Goal: Task Accomplishment & Management: Manage account settings

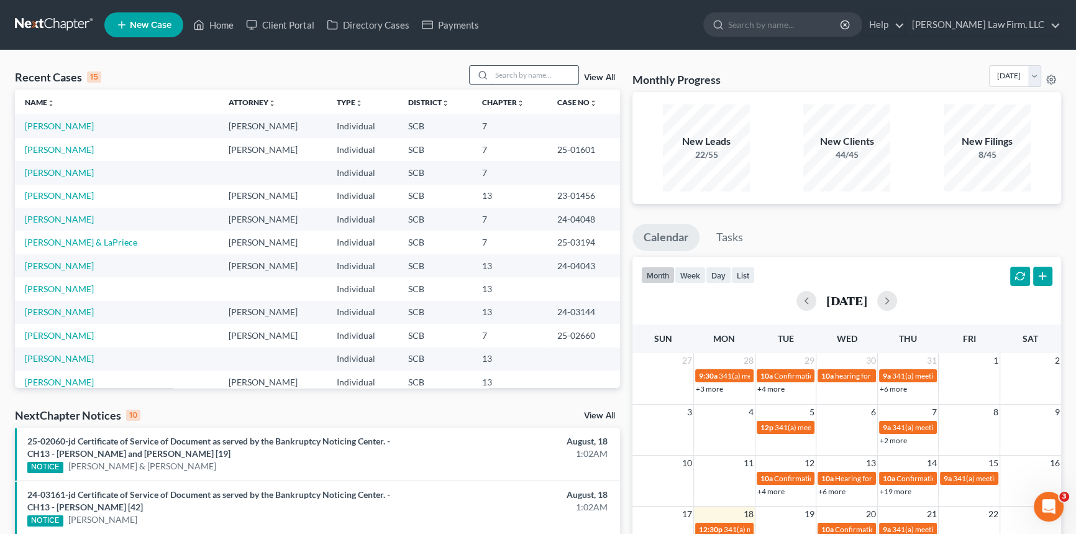
click at [494, 72] on input "search" at bounding box center [534, 75] width 87 height 18
type input "[PERSON_NAME]"
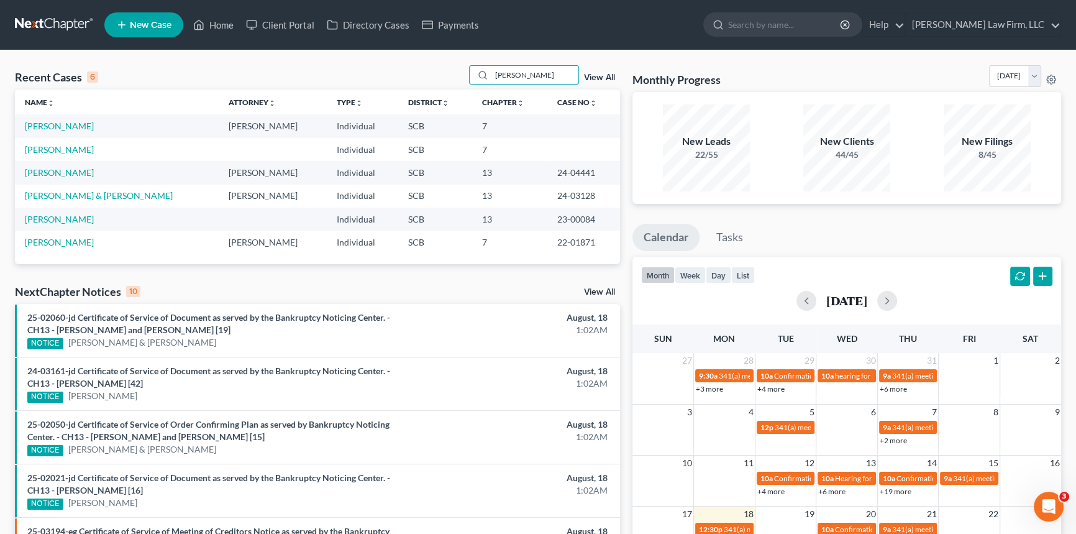
drag, startPoint x: 518, startPoint y: 72, endPoint x: 462, endPoint y: 73, distance: 56.5
click at [462, 73] on div "Recent Cases 6 Brooks View All" at bounding box center [317, 77] width 605 height 24
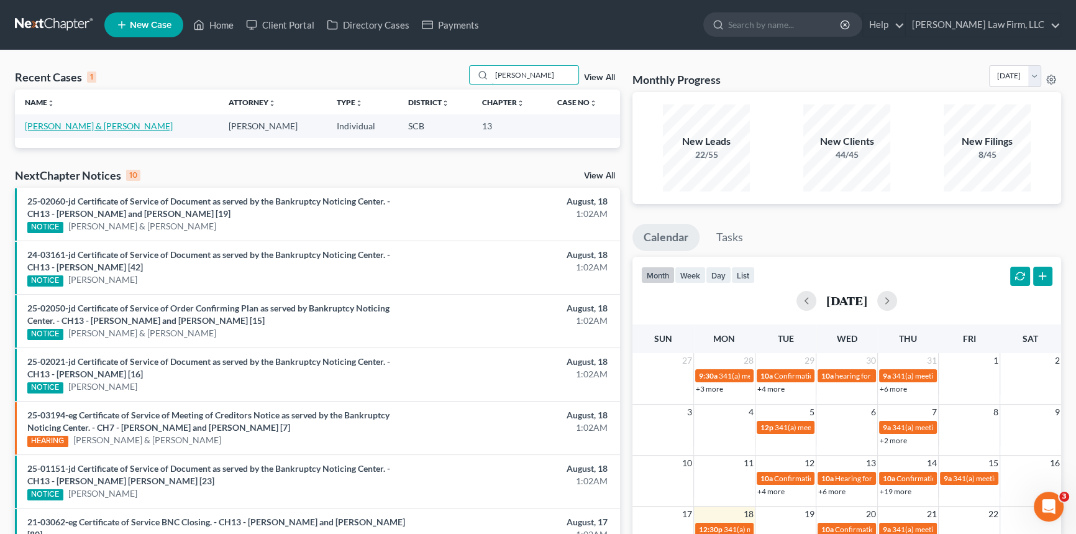
type input "seibles"
click at [63, 123] on link "Seibles, Preston & Myra" at bounding box center [99, 126] width 148 height 11
select select "1"
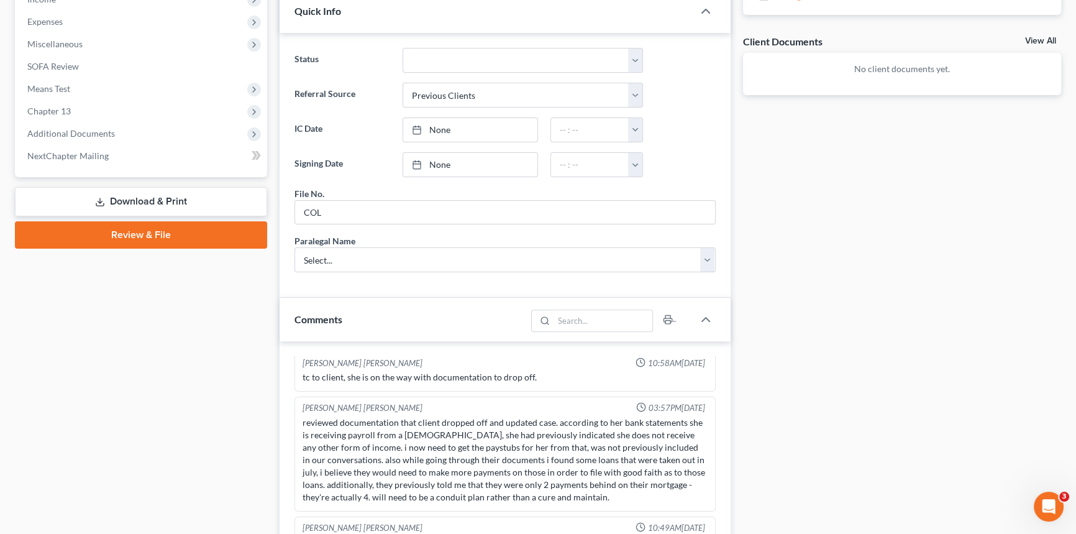
scroll to position [452, 0]
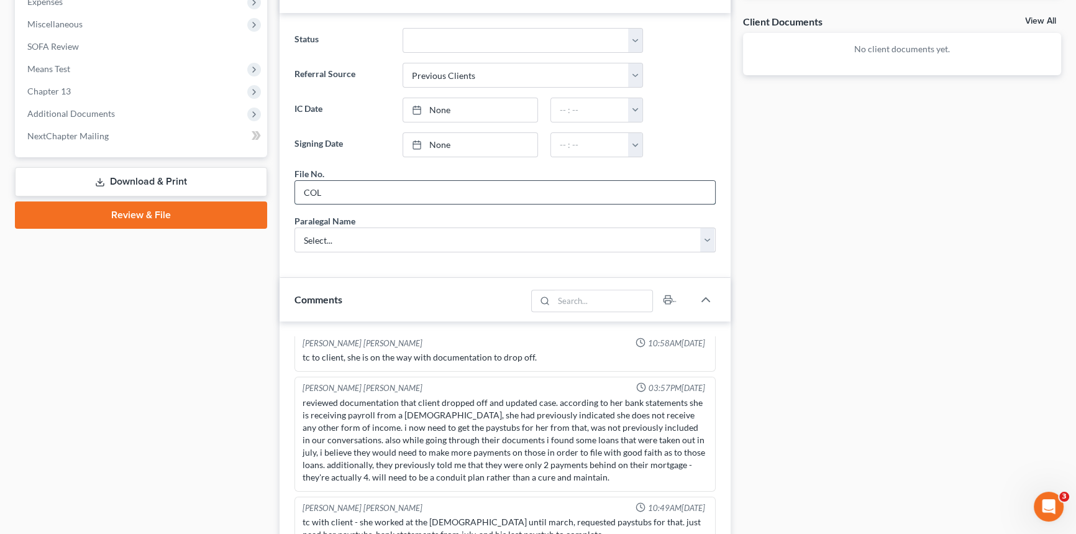
click at [322, 189] on input "COL" at bounding box center [505, 193] width 420 height 24
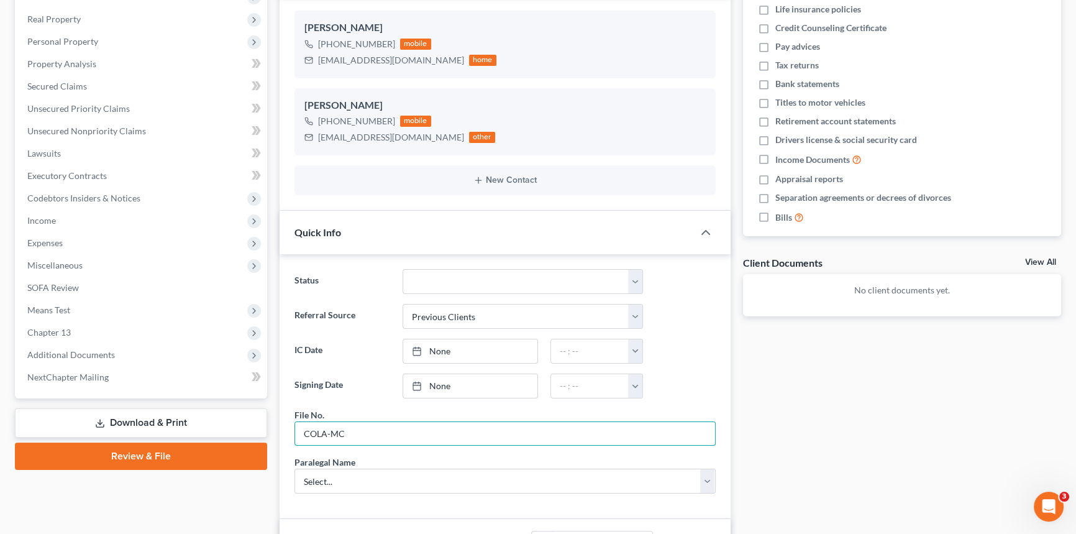
scroll to position [112, 0]
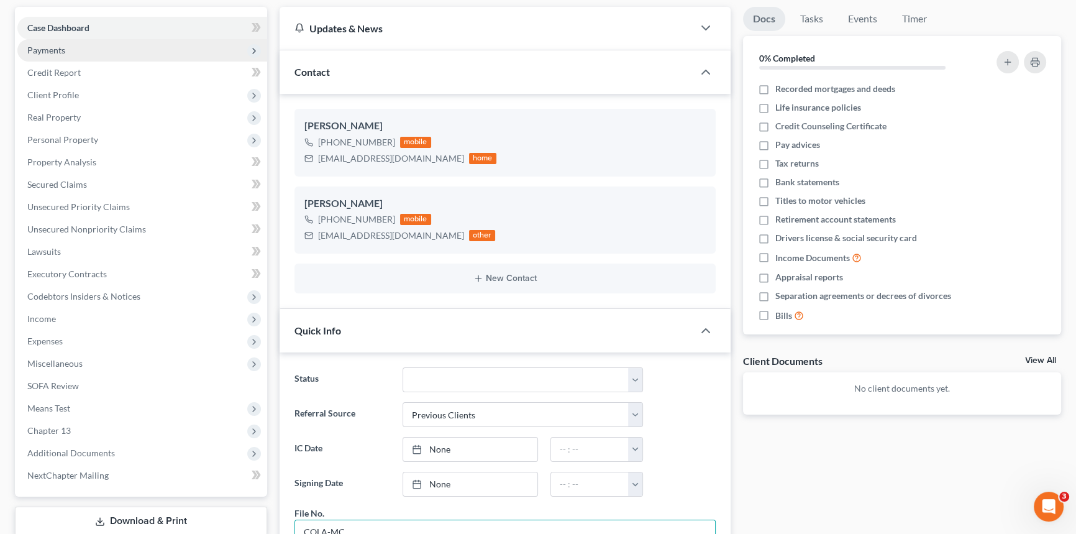
type input "COLA-MC"
click at [38, 46] on span "Payments" at bounding box center [46, 50] width 38 height 11
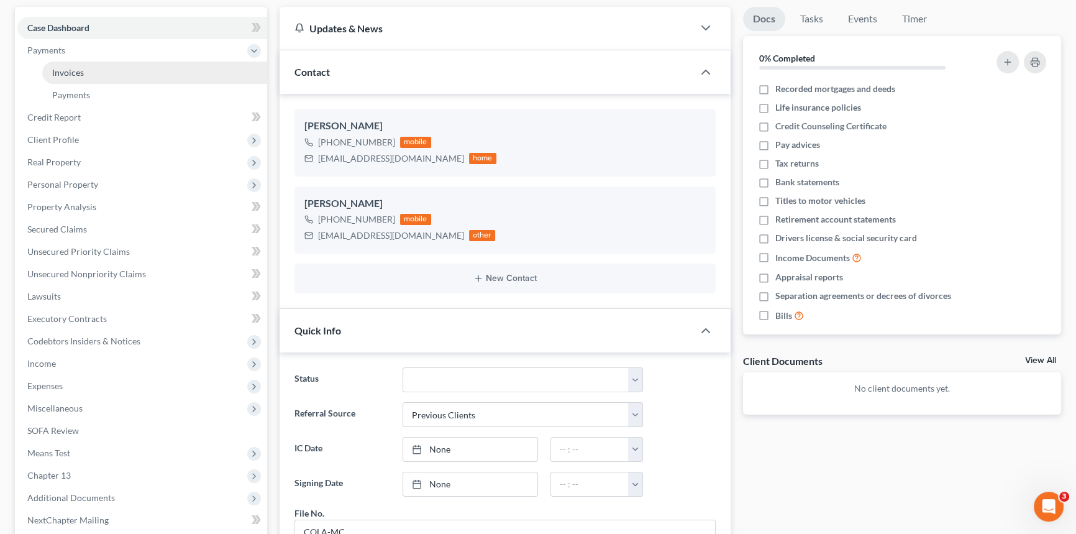
click at [61, 67] on span "Invoices" at bounding box center [68, 72] width 32 height 11
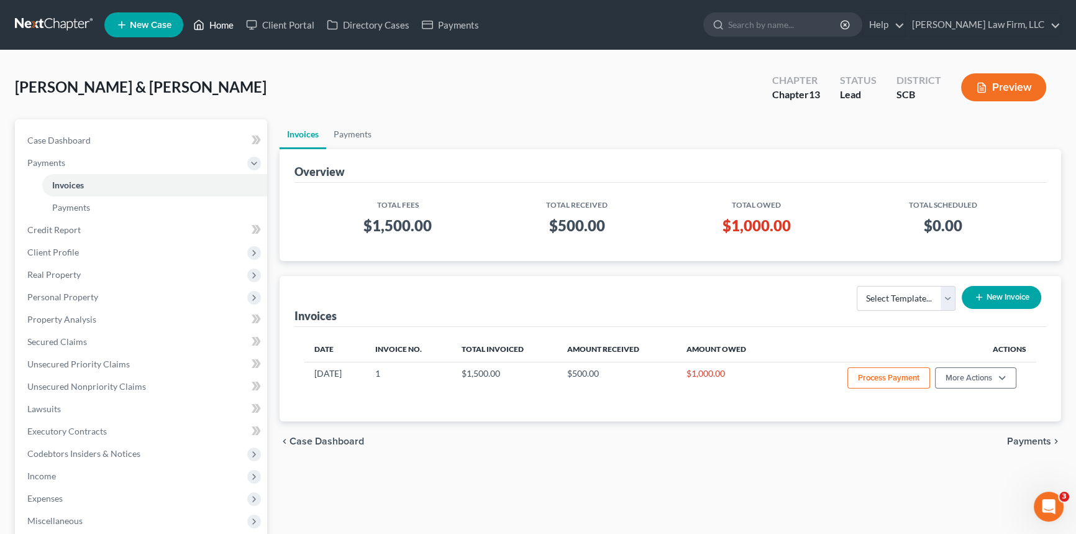
drag, startPoint x: 220, startPoint y: 22, endPoint x: 204, endPoint y: 31, distance: 17.8
click at [221, 22] on link "Home" at bounding box center [213, 25] width 53 height 22
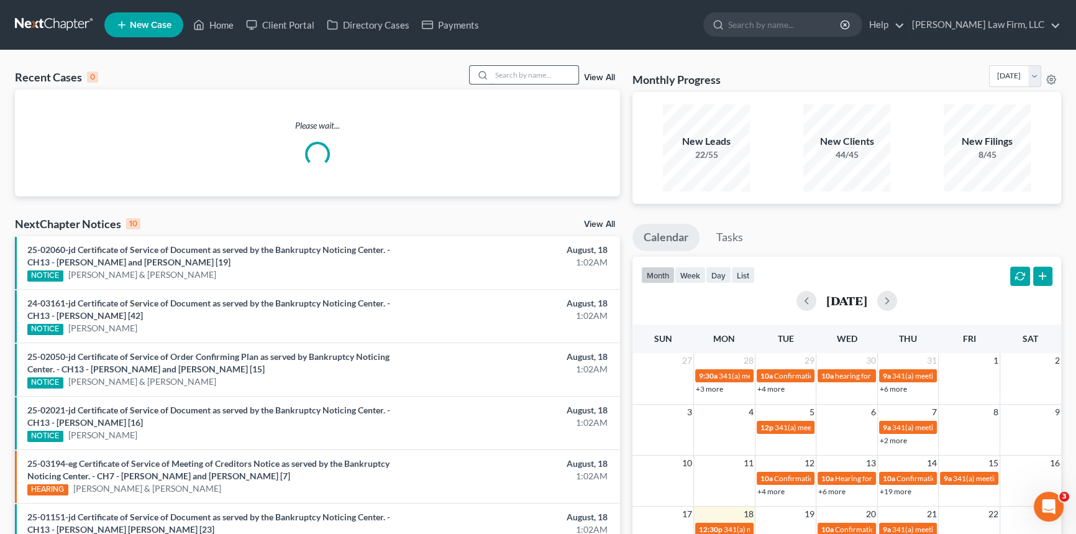
click at [504, 68] on input "search" at bounding box center [534, 75] width 87 height 18
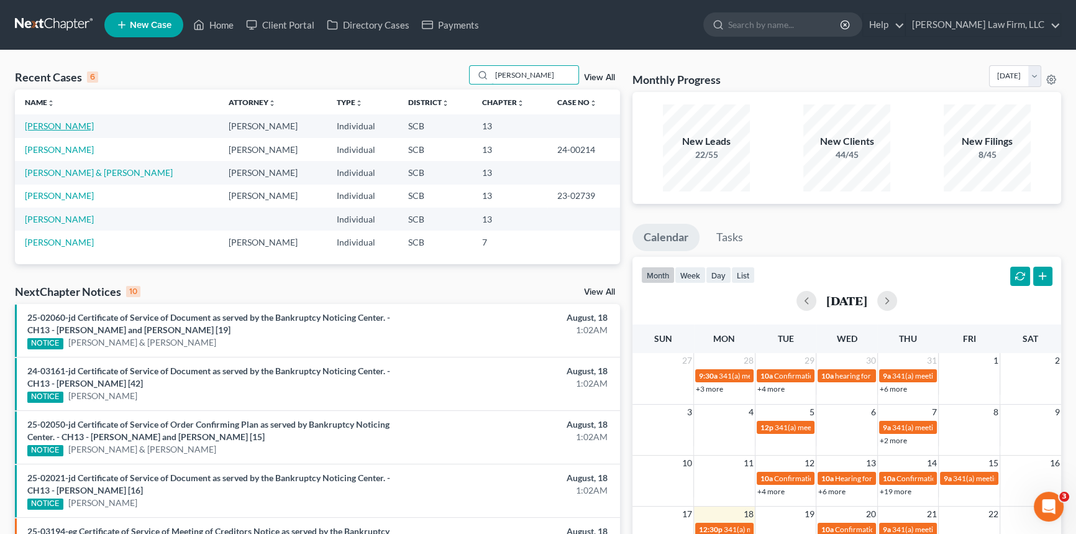
type input "Nelson"
click at [55, 123] on link "Nelson, David" at bounding box center [59, 126] width 69 height 11
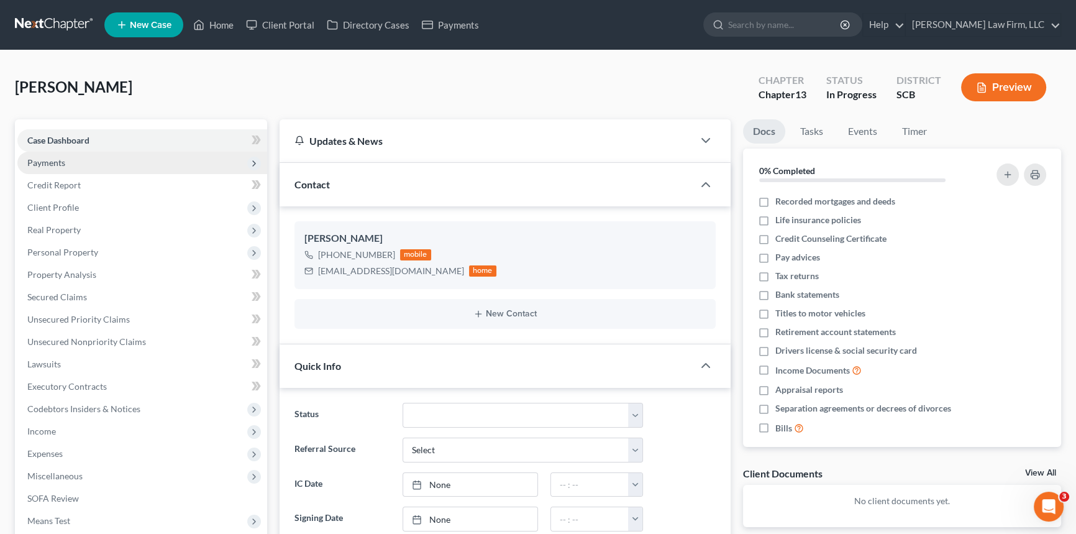
scroll to position [75, 0]
click at [50, 160] on span "Payments" at bounding box center [46, 162] width 38 height 11
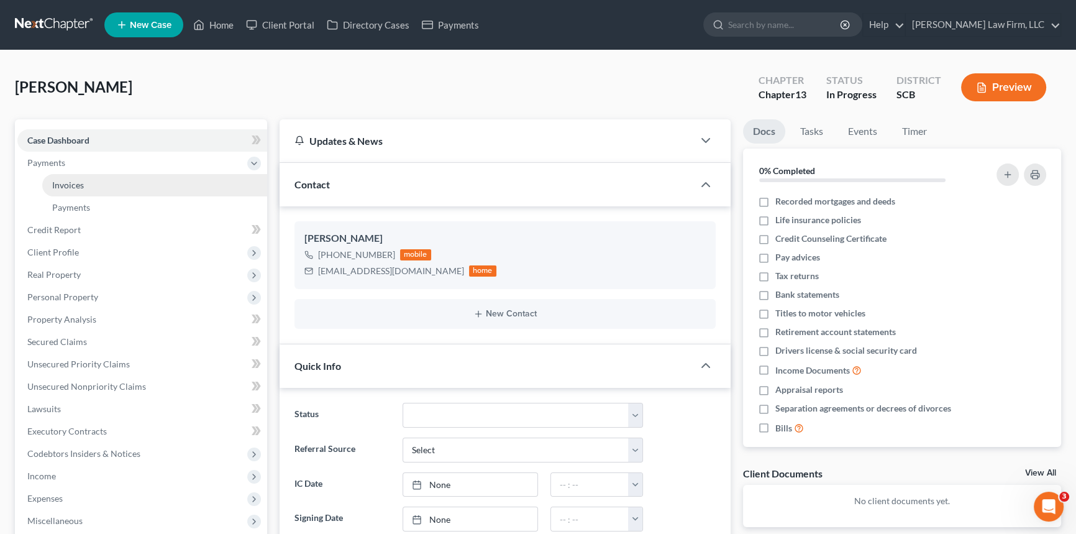
click at [57, 183] on span "Invoices" at bounding box center [68, 185] width 32 height 11
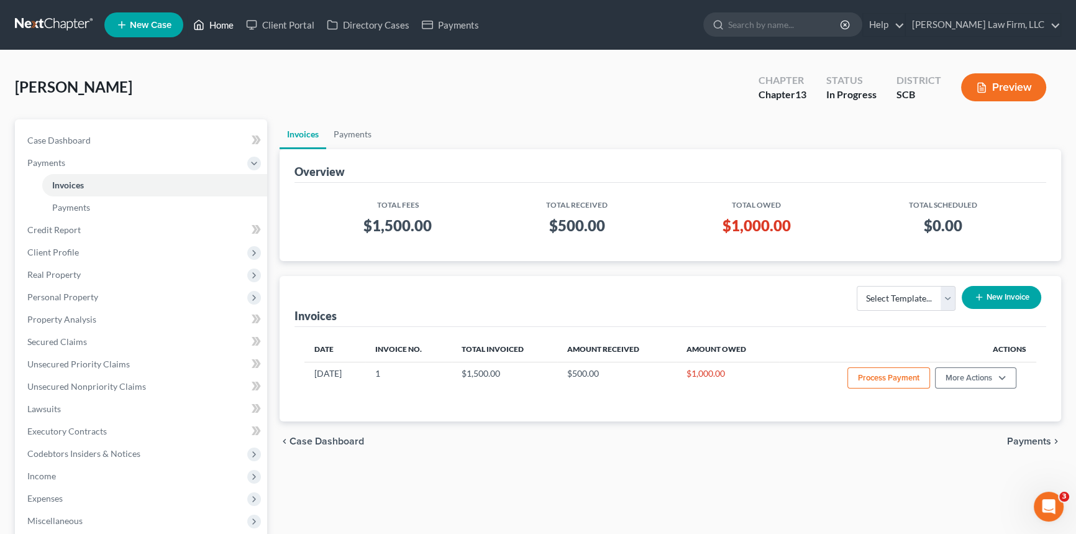
click at [223, 24] on link "Home" at bounding box center [213, 25] width 53 height 22
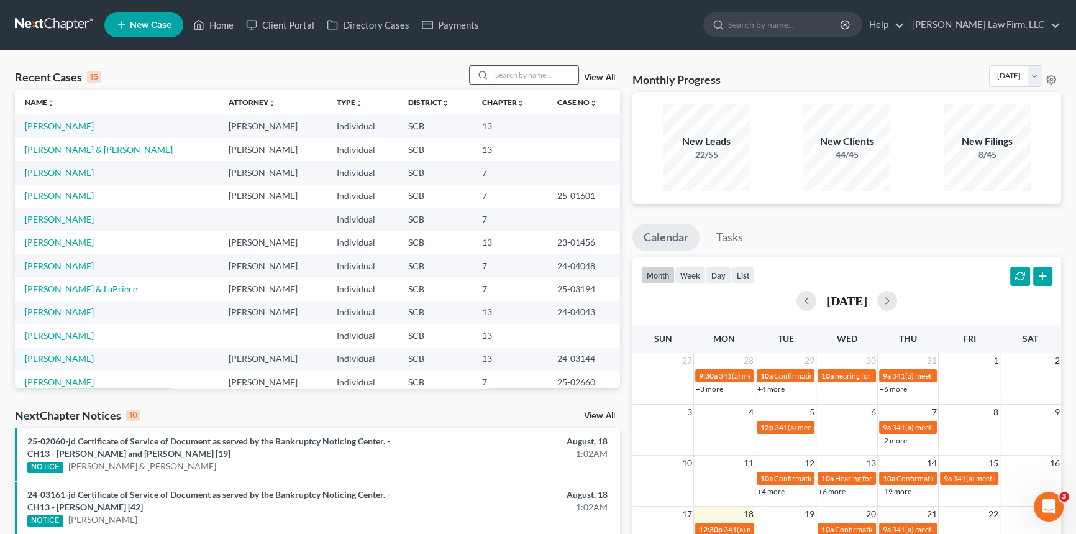
click at [492, 74] on input "search" at bounding box center [534, 75] width 87 height 18
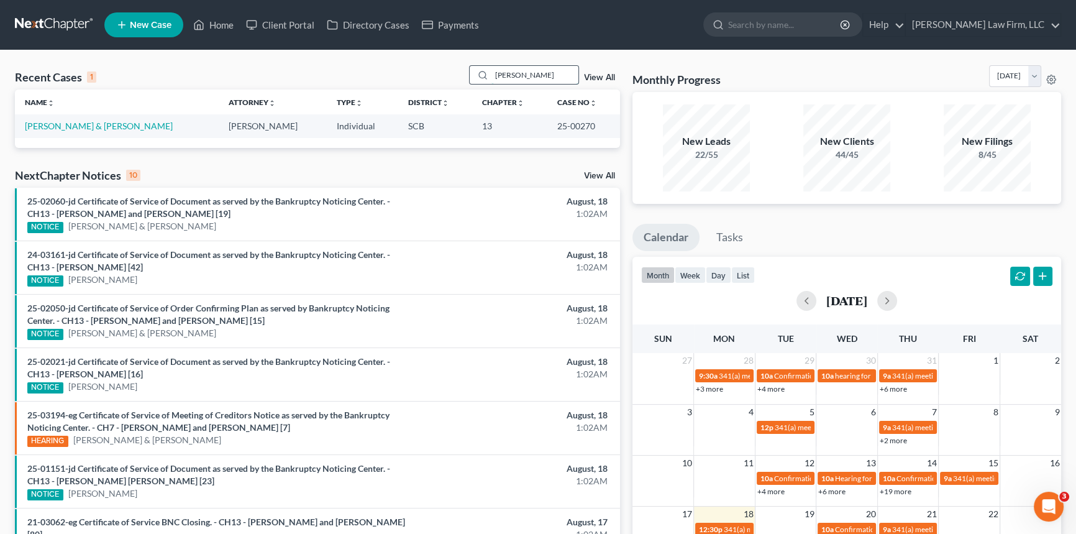
click at [497, 75] on input "blanding-Mainer" at bounding box center [534, 75] width 87 height 18
type input "Blanding-Mainer"
click at [152, 22] on span "New Case" at bounding box center [151, 24] width 42 height 9
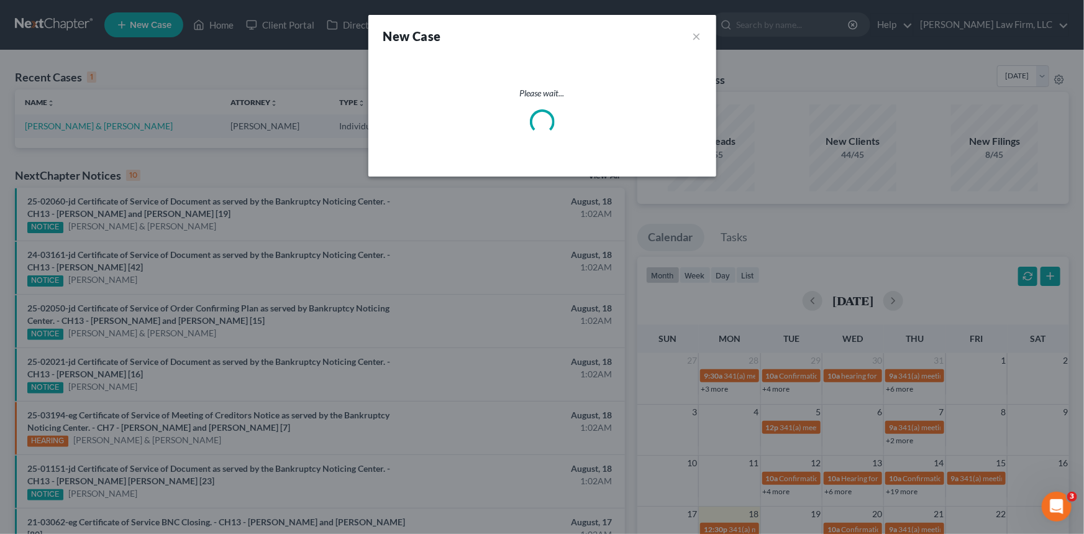
select select "72"
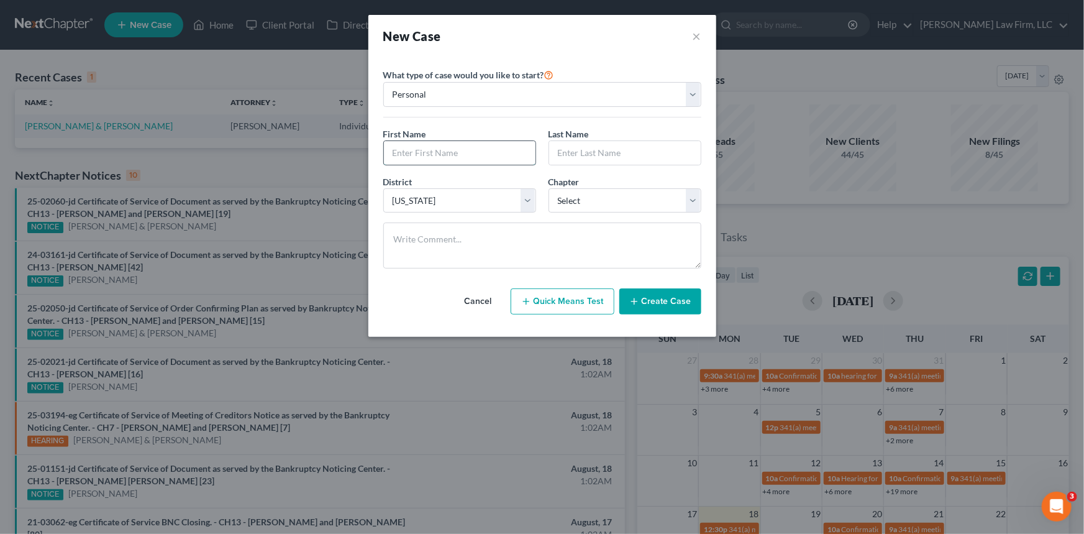
click at [412, 152] on input "text" at bounding box center [460, 153] width 152 height 24
type input "N"
type input "B"
type input "eli"
click at [411, 147] on input "eli" at bounding box center [460, 153] width 152 height 24
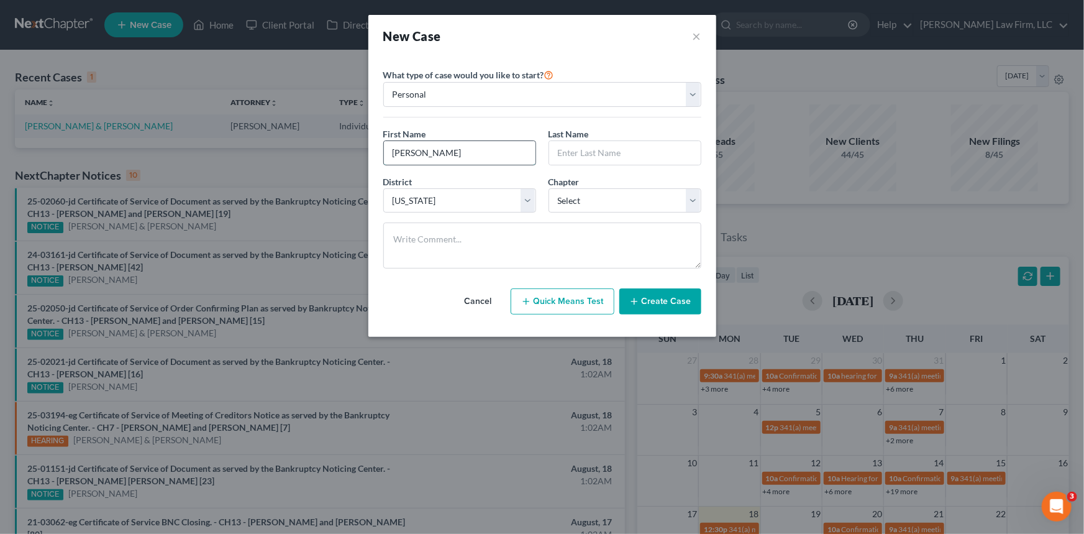
drag, startPoint x: 403, startPoint y: 151, endPoint x: 441, endPoint y: 150, distance: 38.5
click at [441, 149] on input "eli" at bounding box center [460, 153] width 152 height 24
type input "Eli"
type input "Blanding-Mainer"
click at [693, 198] on select "Select 7 11 12 13" at bounding box center [624, 200] width 153 height 25
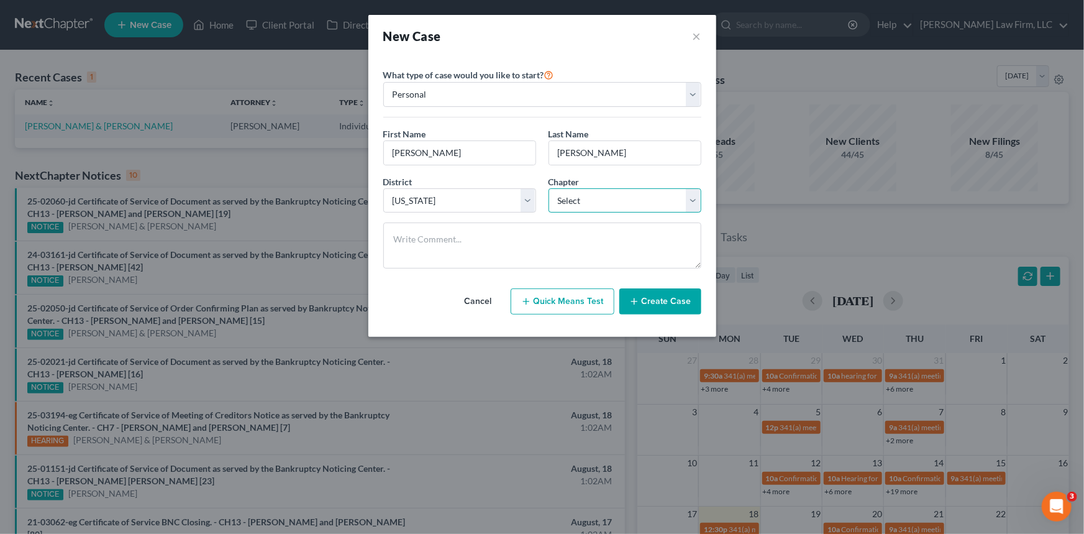
select select "0"
click at [548, 188] on select "Select 7 11 12 13" at bounding box center [624, 200] width 153 height 25
click at [663, 298] on button "Create Case" at bounding box center [660, 301] width 82 height 26
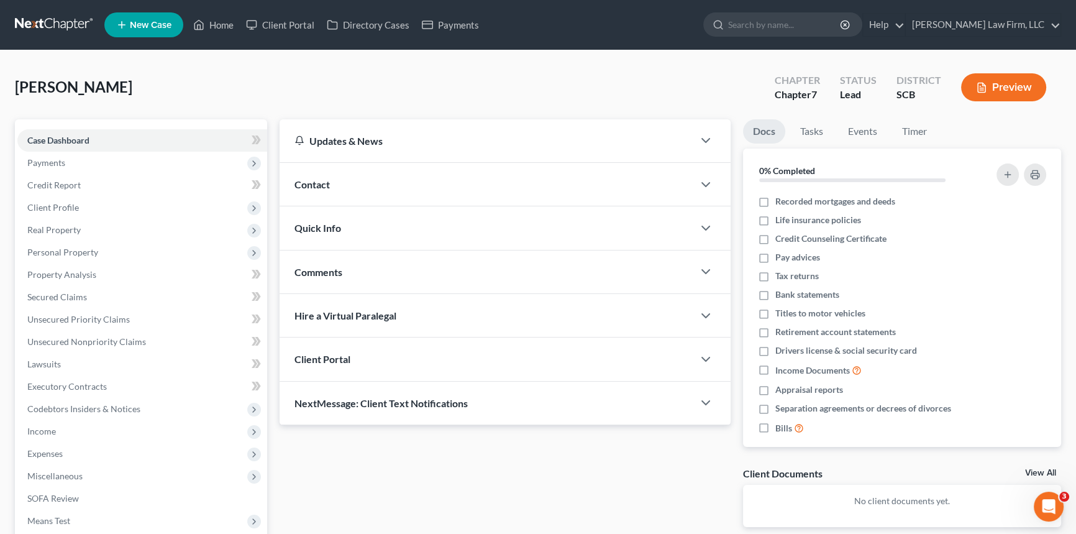
click at [321, 178] on span "Contact" at bounding box center [311, 184] width 35 height 12
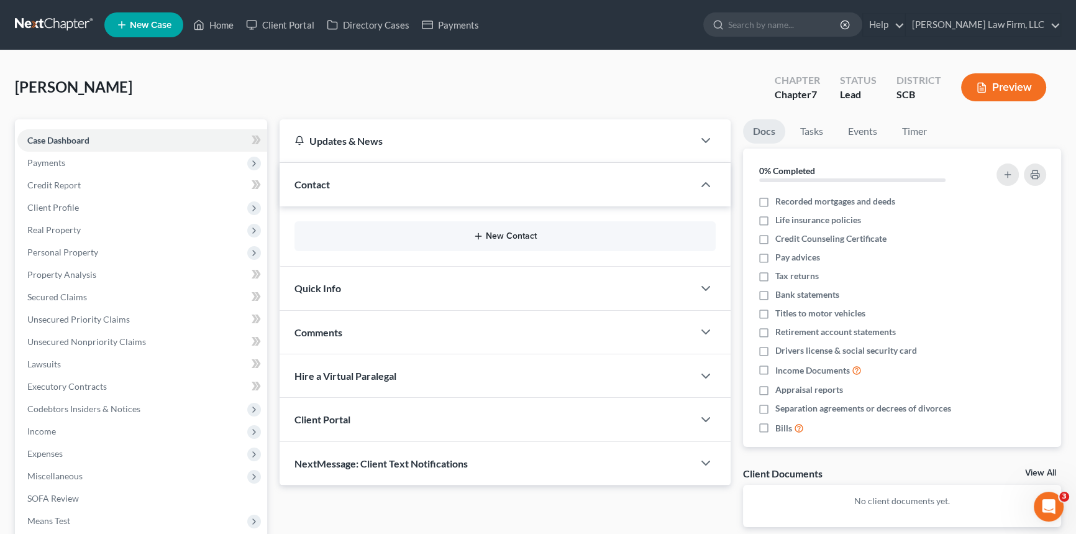
click at [491, 233] on button "New Contact" at bounding box center [504, 236] width 401 height 10
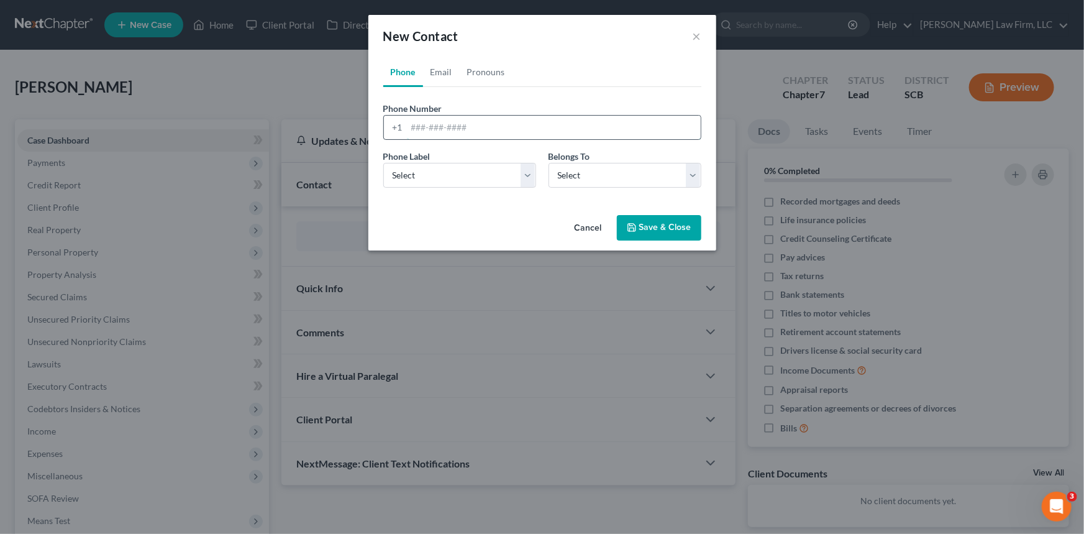
click at [415, 124] on input "tel" at bounding box center [554, 128] width 294 height 24
type input "803-860-0029"
click at [442, 69] on link "Email" at bounding box center [441, 72] width 37 height 30
click at [412, 121] on input "email" at bounding box center [554, 128] width 294 height 24
type input "mainer2003@gmail.com"
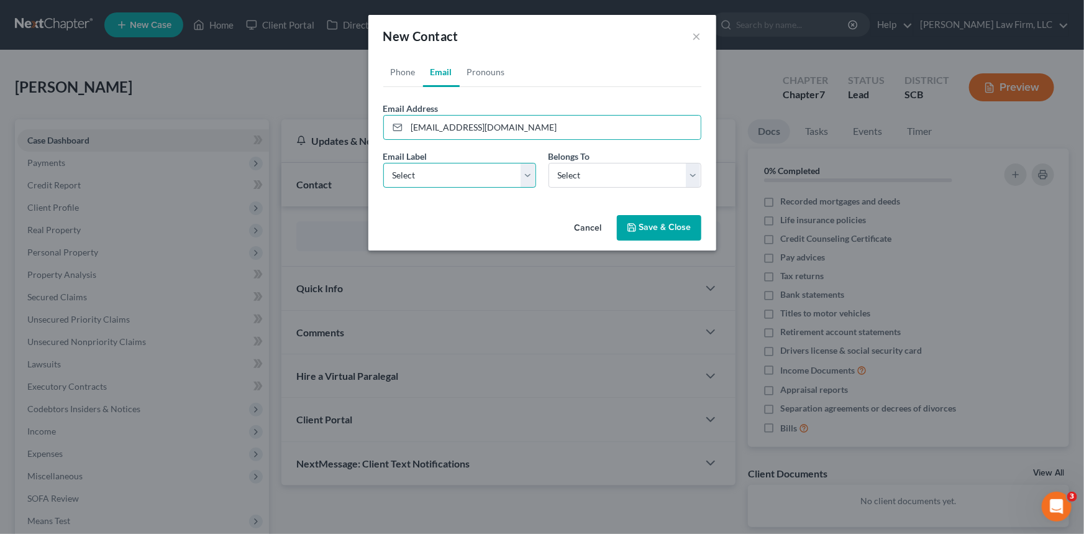
drag, startPoint x: 411, startPoint y: 169, endPoint x: 414, endPoint y: 186, distance: 17.7
click at [411, 171] on select "Select Home Work Other" at bounding box center [459, 175] width 153 height 25
select select "0"
click at [383, 163] on select "Select Home Work Other" at bounding box center [459, 175] width 153 height 25
drag, startPoint x: 693, startPoint y: 165, endPoint x: 665, endPoint y: 172, distance: 28.8
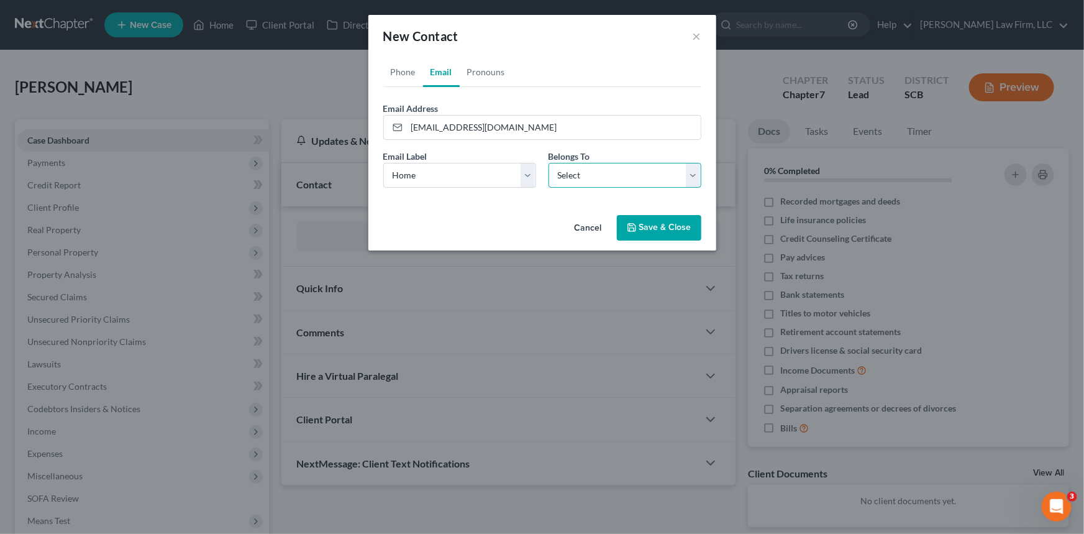
click at [693, 165] on select "Select Client Other" at bounding box center [624, 175] width 153 height 25
select select "0"
click at [548, 163] on select "Select Client Other" at bounding box center [624, 175] width 153 height 25
select select "0"
click at [391, 62] on link "Phone" at bounding box center [403, 72] width 40 height 30
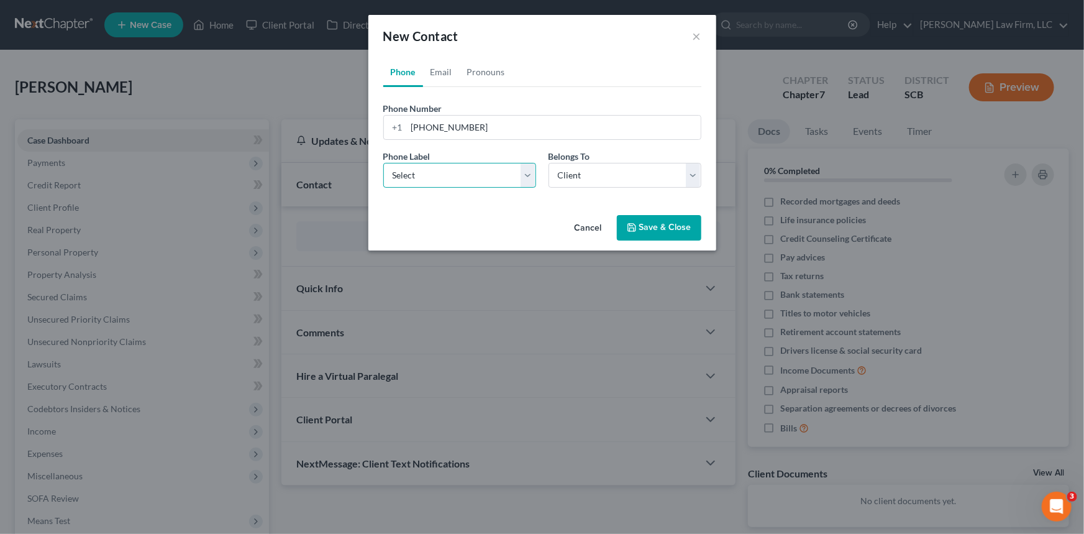
click at [455, 174] on select "Select Mobile Home Work Other" at bounding box center [459, 175] width 153 height 25
select select "0"
click at [383, 163] on select "Select Mobile Home Work Other" at bounding box center [459, 175] width 153 height 25
click at [665, 224] on button "Save & Close" at bounding box center [659, 228] width 84 height 26
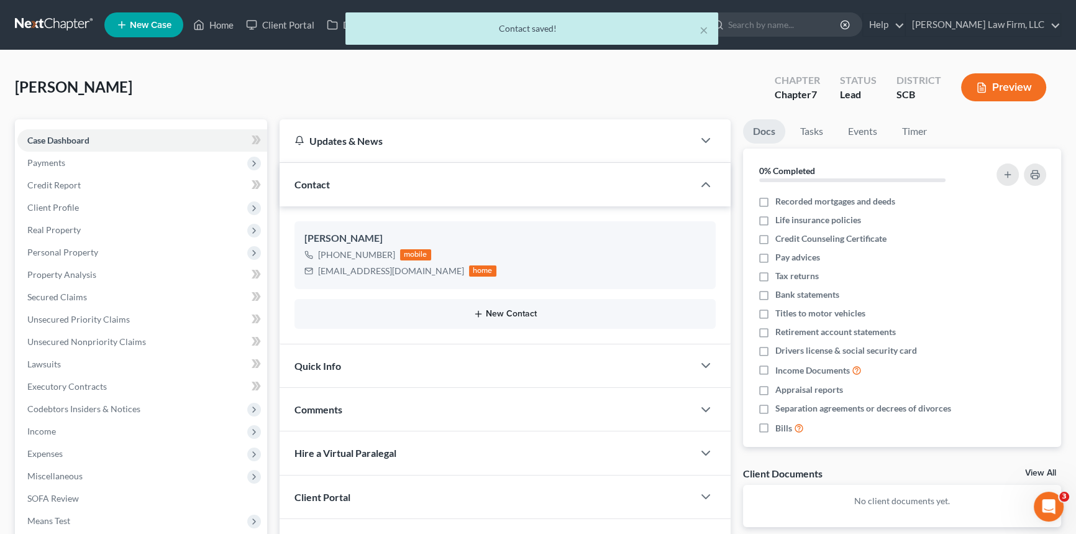
click at [505, 309] on button "New Contact" at bounding box center [504, 314] width 401 height 10
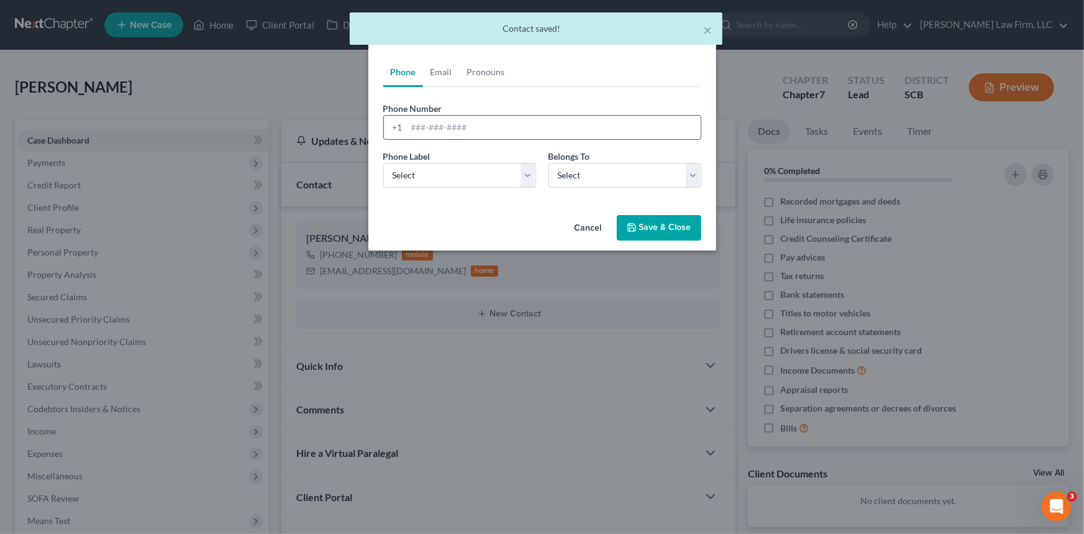
click at [410, 129] on input "tel" at bounding box center [554, 128] width 294 height 24
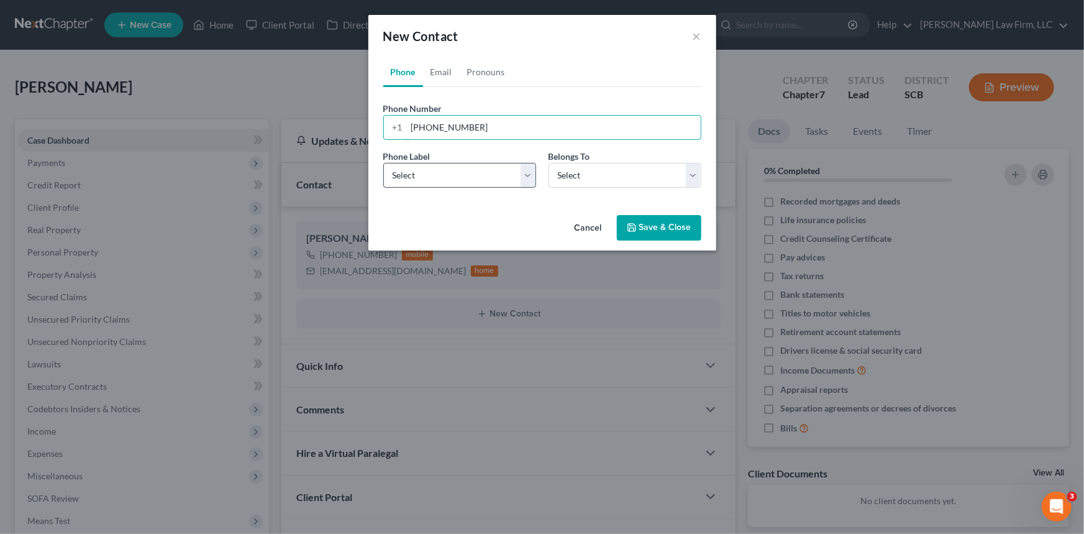
type input "843-701-6249"
click at [415, 171] on select "Select Mobile Home Work Other" at bounding box center [459, 175] width 153 height 25
select select "0"
click at [383, 163] on select "Select Mobile Home Work Other" at bounding box center [459, 175] width 153 height 25
click at [570, 181] on select "Select Client Other" at bounding box center [624, 175] width 153 height 25
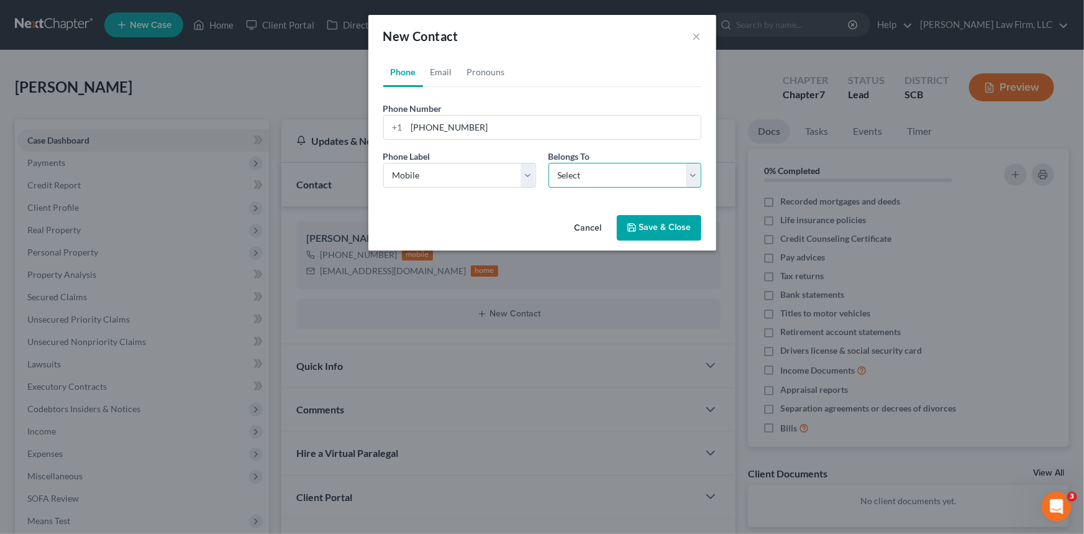
select select "0"
click at [548, 163] on select "Select Client Other" at bounding box center [624, 175] width 153 height 25
select select "0"
click at [439, 69] on link "Email" at bounding box center [441, 72] width 37 height 30
click at [414, 121] on input "email" at bounding box center [554, 128] width 294 height 24
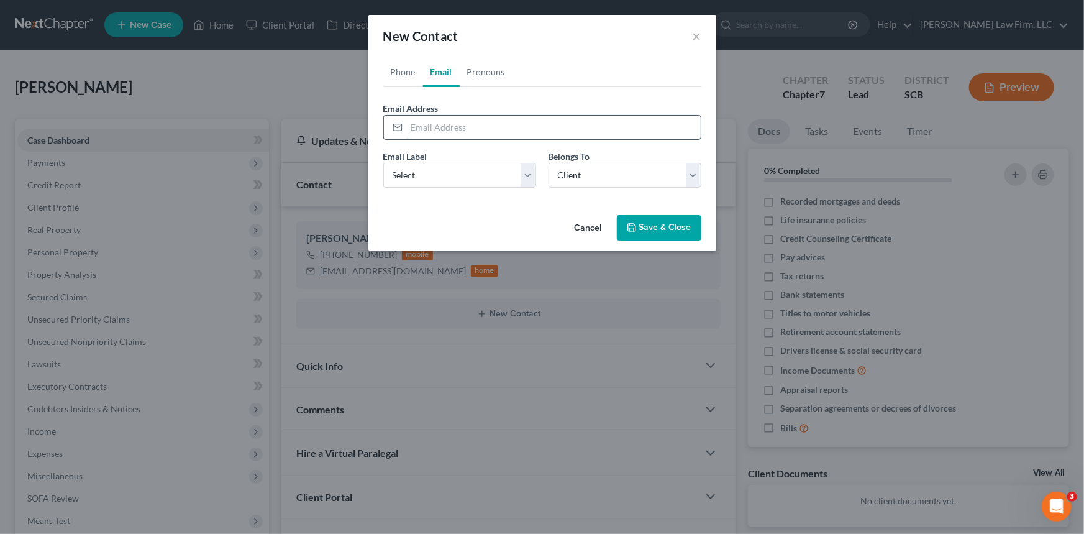
type input ","
type input "mainer2003@gmail.com"
click at [411, 181] on select "Select Home Work Other" at bounding box center [459, 175] width 153 height 25
select select "0"
click at [383, 163] on select "Select Home Work Other" at bounding box center [459, 175] width 153 height 25
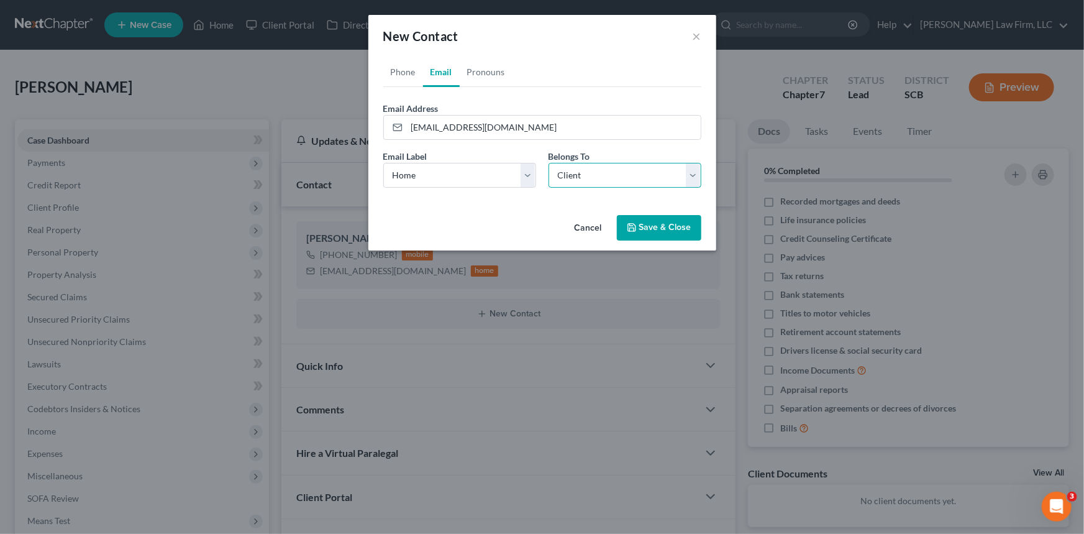
click at [696, 172] on select "Select Client Other" at bounding box center [624, 175] width 153 height 25
select select "1"
click at [548, 163] on select "Select Client Other" at bounding box center [624, 175] width 153 height 25
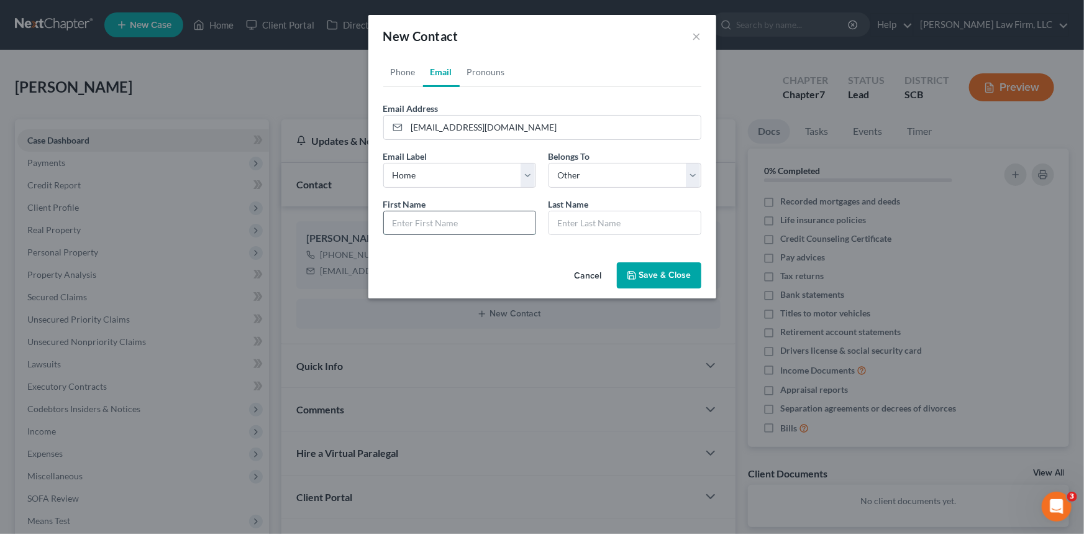
click at [407, 225] on input "text" at bounding box center [460, 223] width 152 height 24
type input "Alicia"
type input "Blanding-mainer"
click at [663, 271] on button "Save & Close" at bounding box center [659, 275] width 84 height 26
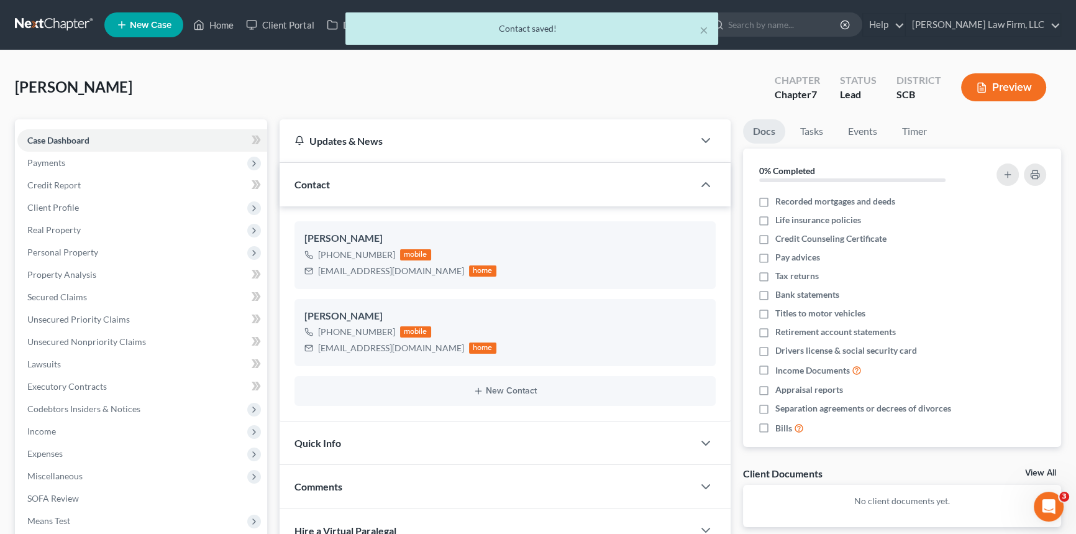
click at [321, 437] on span "Quick Info" at bounding box center [317, 443] width 47 height 12
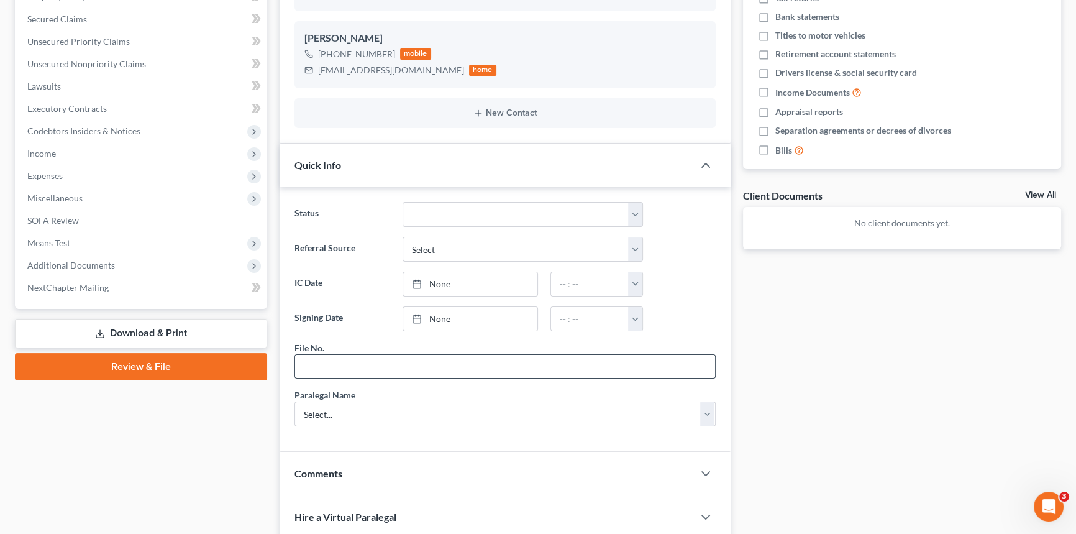
scroll to position [282, 0]
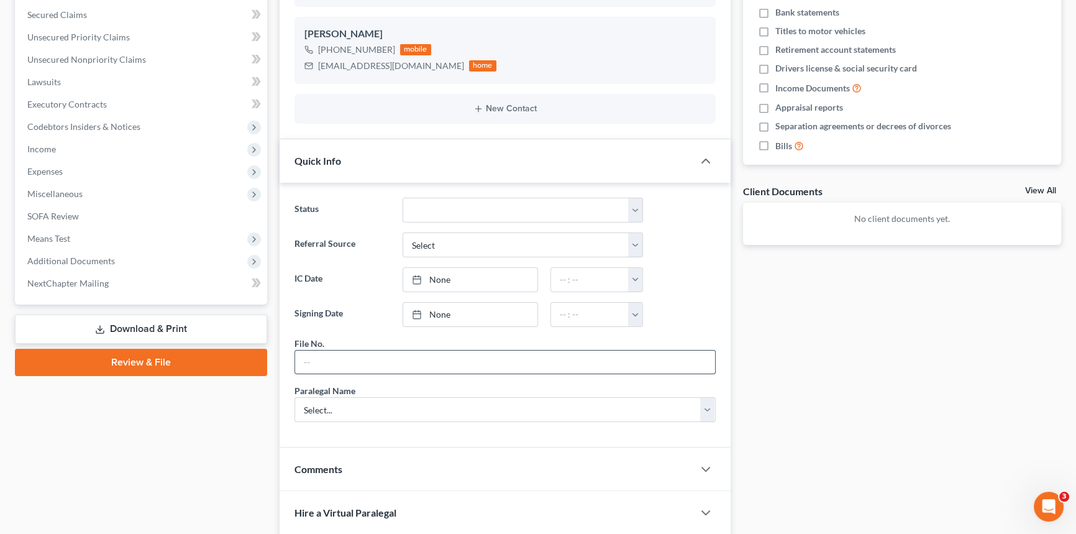
click at [305, 361] on input "text" at bounding box center [505, 362] width 420 height 24
type input "25-210chs"
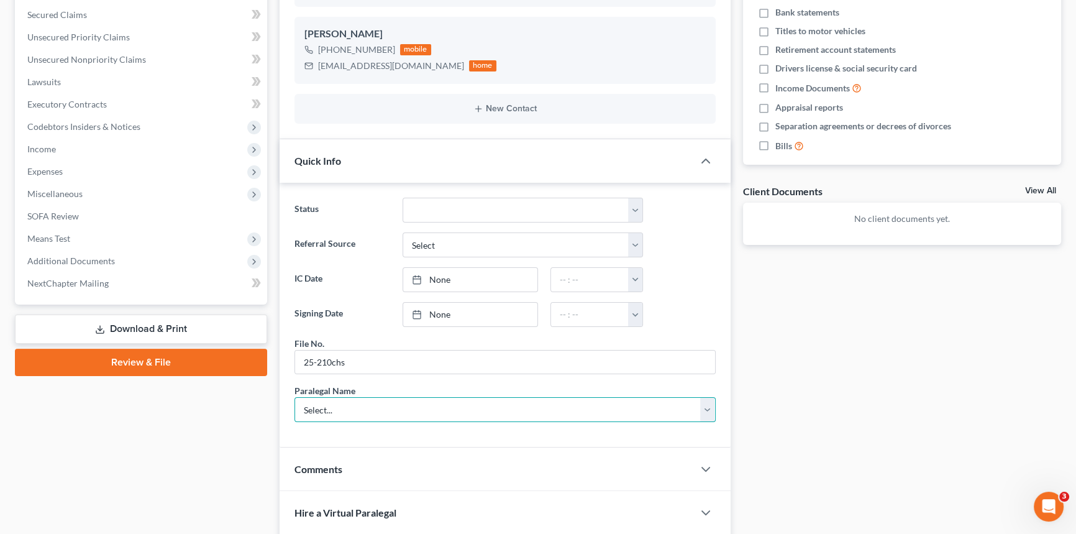
click at [322, 408] on select "Select... Shawnda Engram Mercedes Sawyer Kristi Keen Sirena Starkes" at bounding box center [504, 409] width 421 height 25
select select "0"
click at [294, 397] on select "Select... Shawnda Engram Mercedes Sawyer Kristi Keen Sirena Starkes" at bounding box center [504, 409] width 421 height 25
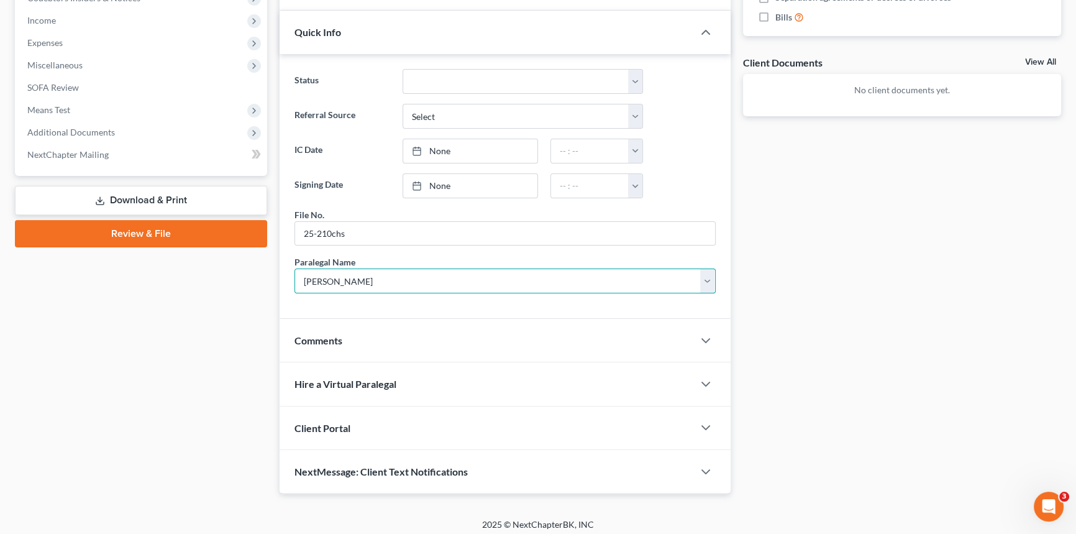
scroll to position [416, 0]
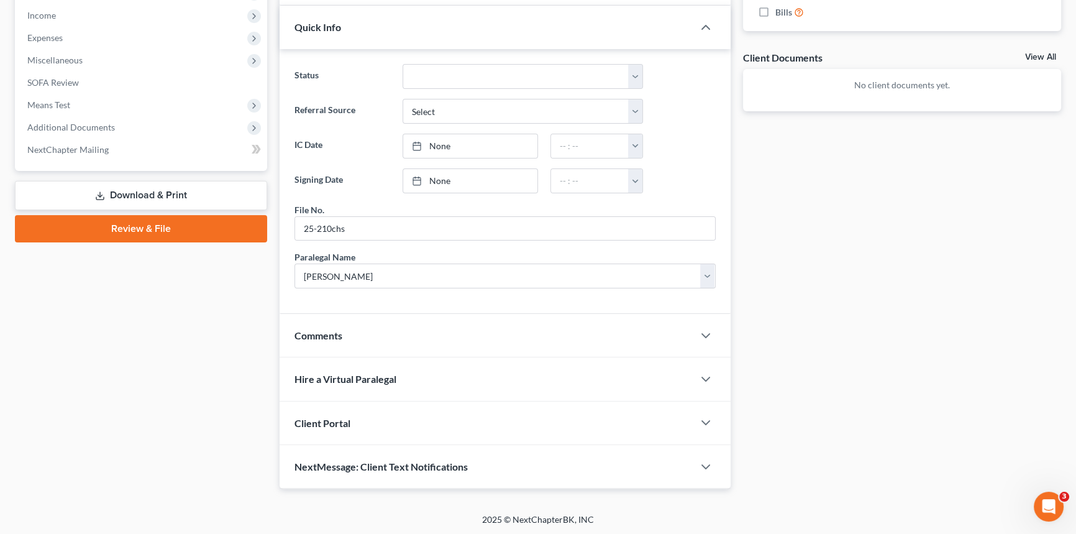
click at [327, 417] on span "Client Portal" at bounding box center [322, 423] width 56 height 12
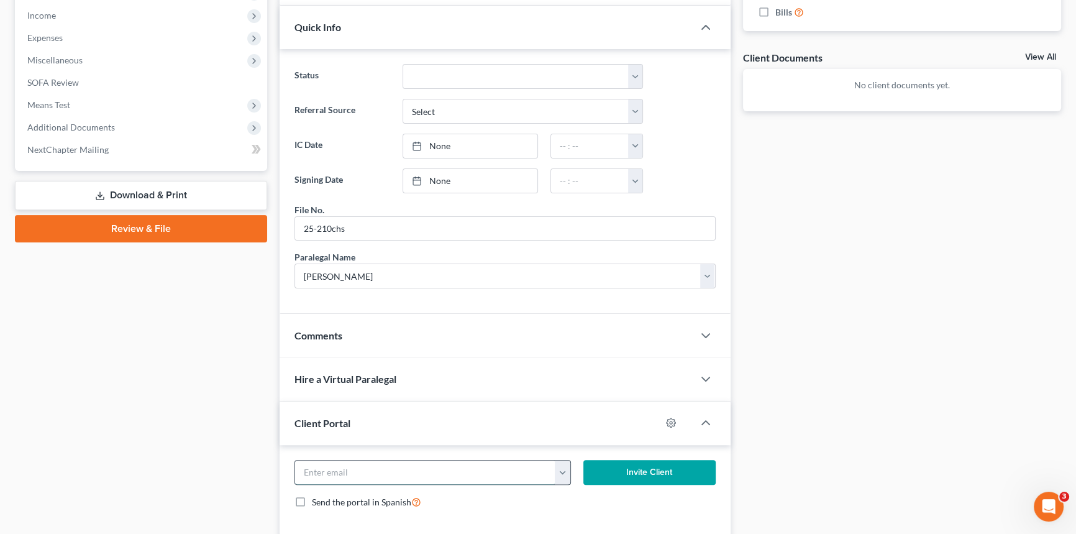
click at [322, 468] on input "email" at bounding box center [425, 472] width 260 height 24
type input "mainer2003@gmail.com"
click at [663, 465] on button "Invite Client" at bounding box center [649, 472] width 132 height 25
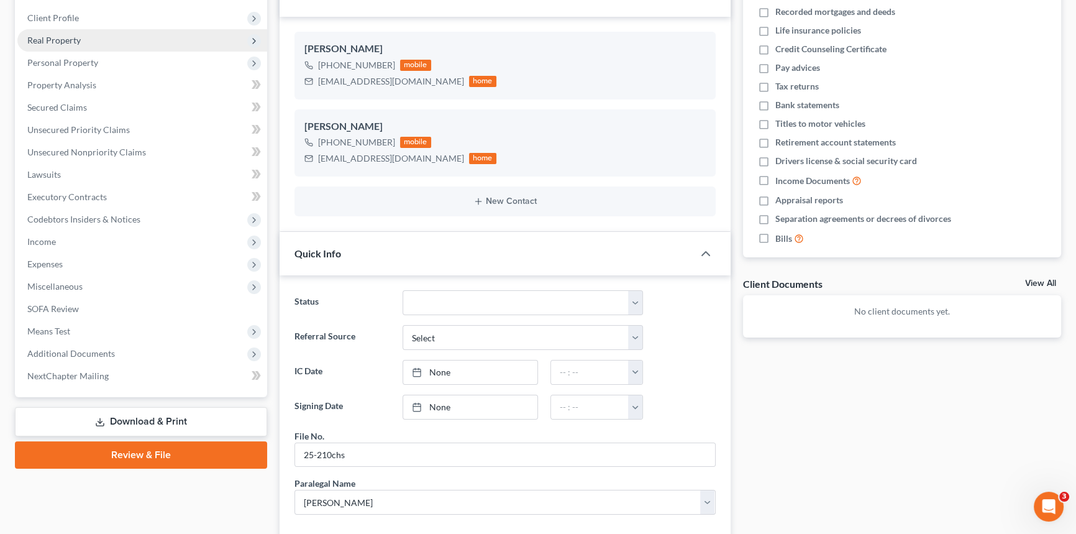
scroll to position [0, 0]
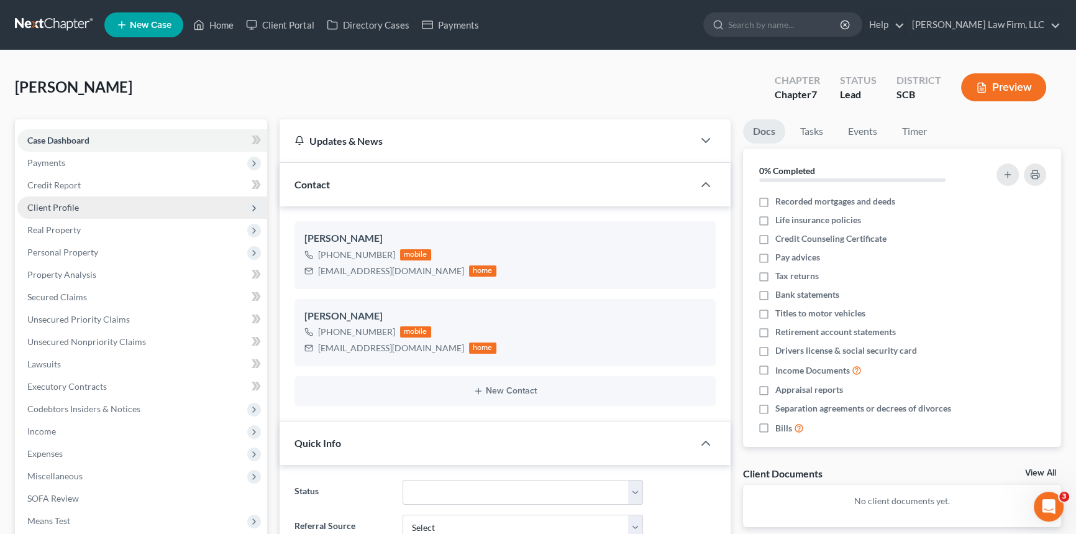
click at [60, 206] on span "Client Profile" at bounding box center [53, 207] width 52 height 11
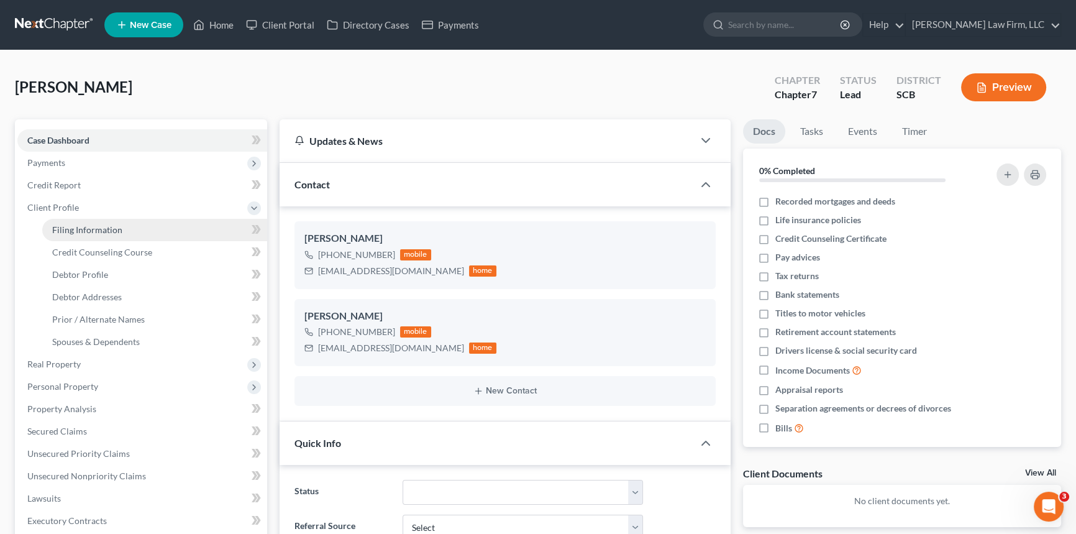
click at [80, 220] on link "Filing Information" at bounding box center [154, 230] width 225 height 22
select select "1"
select select "0"
select select "72"
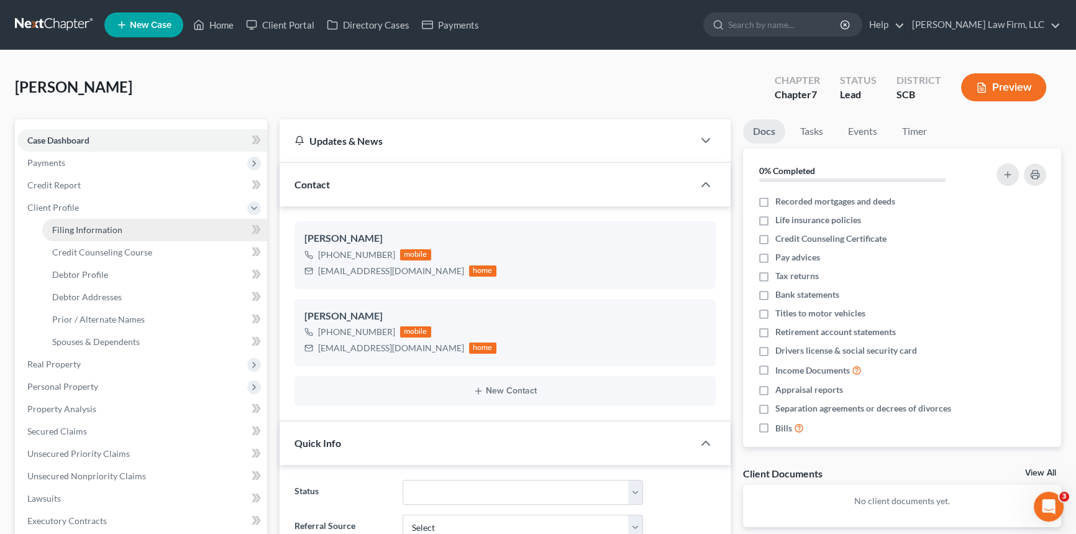
select select "42"
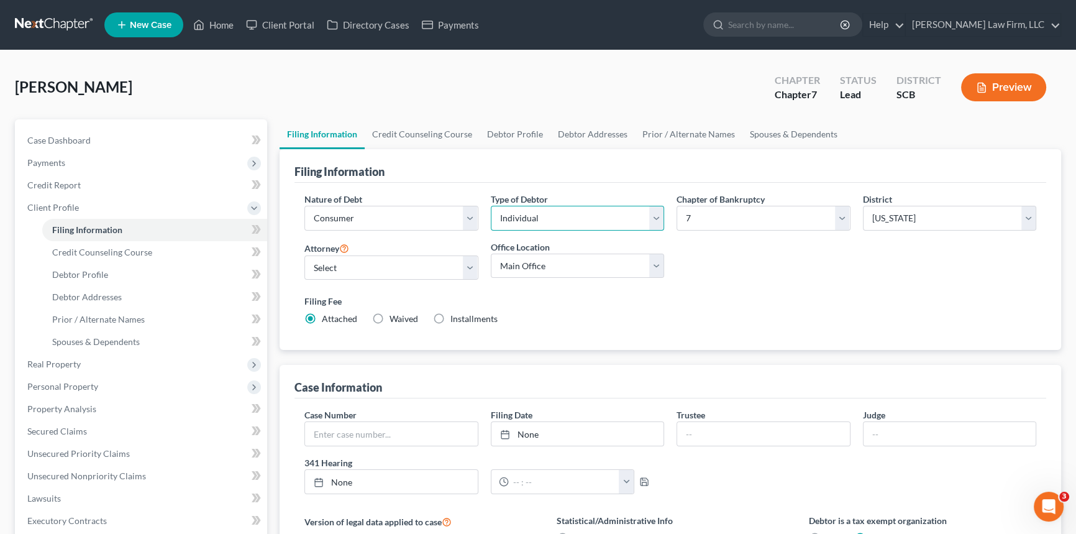
drag, startPoint x: 652, startPoint y: 218, endPoint x: 632, endPoint y: 217, distance: 19.9
click at [652, 217] on select "Select Individual Joint" at bounding box center [578, 218] width 174 height 25
select select "1"
click at [491, 206] on select "Select Individual Joint" at bounding box center [578, 218] width 174 height 25
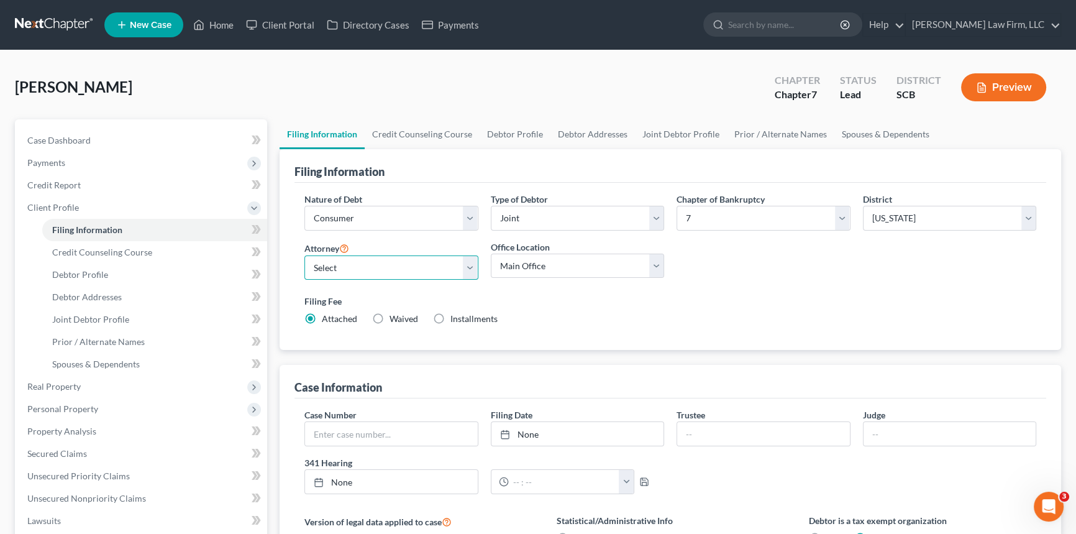
click at [466, 270] on select "Select Robert Meredith, Jr. - SCB Elizabeth Heilig - SCB" at bounding box center [391, 267] width 174 height 25
select select "0"
click at [304, 255] on select "Select Robert Meredith, Jr. - SCB Elizabeth Heilig - SCB" at bounding box center [391, 267] width 174 height 25
click at [85, 271] on span "Debtor Profile" at bounding box center [80, 274] width 56 height 11
select select "1"
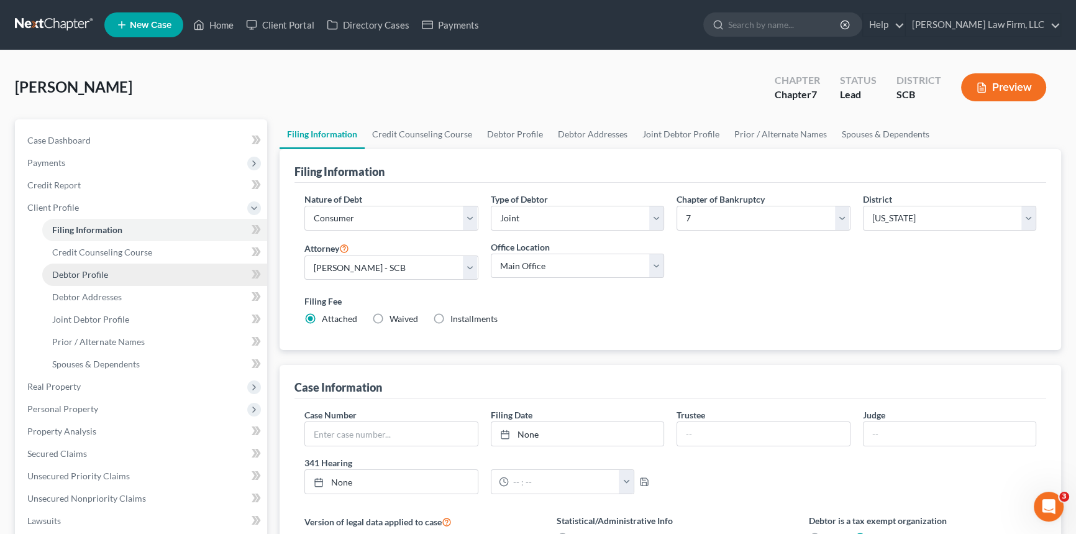
select select "0"
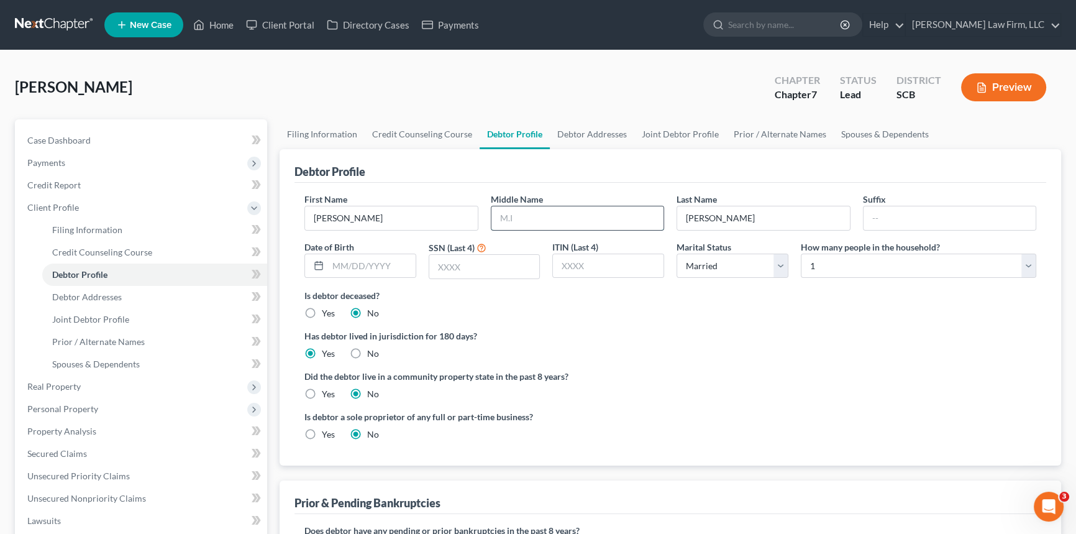
click at [502, 219] on input "text" at bounding box center [577, 218] width 173 height 24
type input "Alzia"
click at [95, 291] on span "Debtor Addresses" at bounding box center [87, 296] width 70 height 11
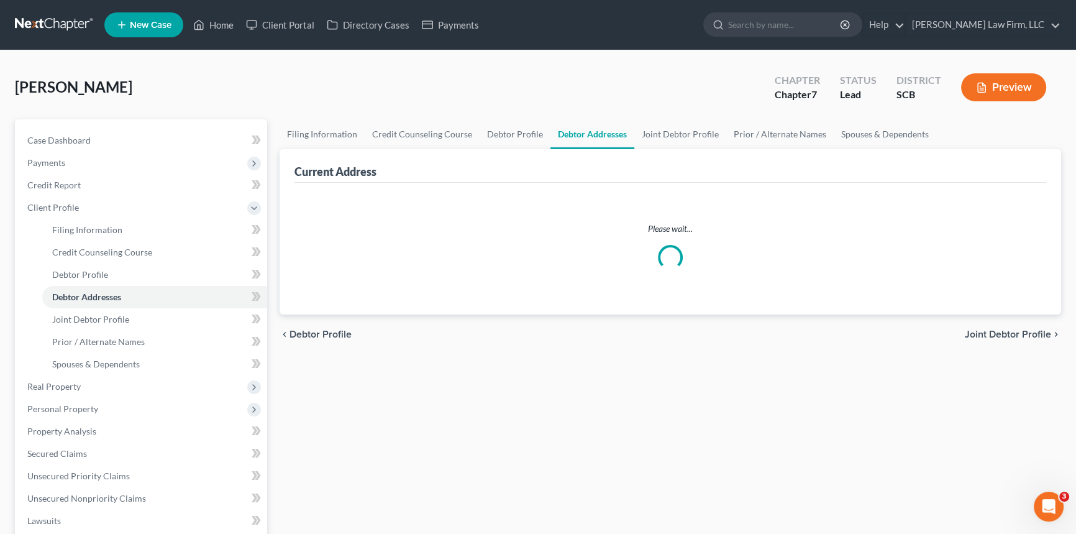
select select "0"
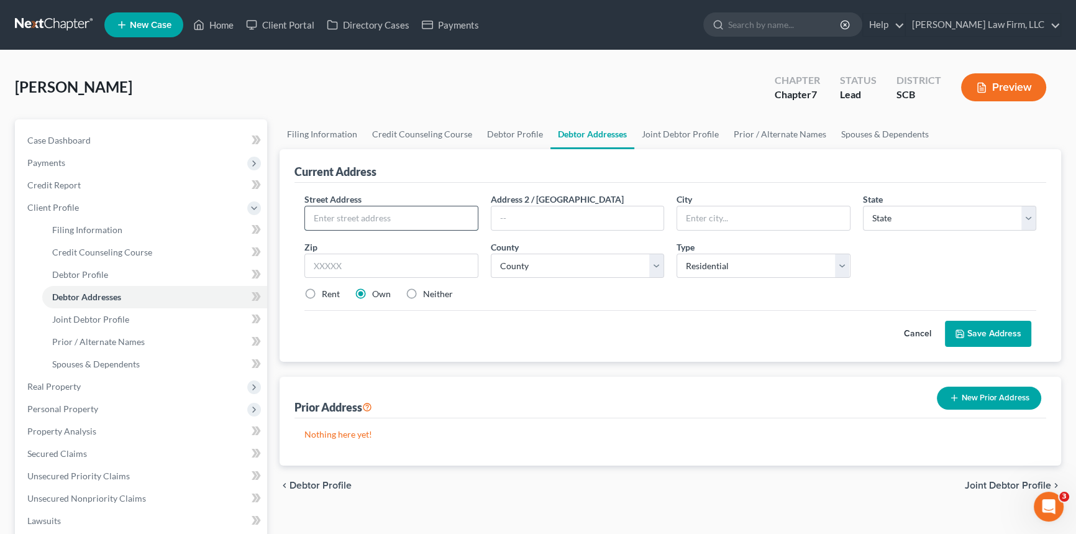
click at [315, 215] on input "text" at bounding box center [391, 218] width 173 height 24
type input "300 Delee Circle"
click at [728, 217] on input "text" at bounding box center [763, 218] width 173 height 24
type input "F"
type input "Dorchester"
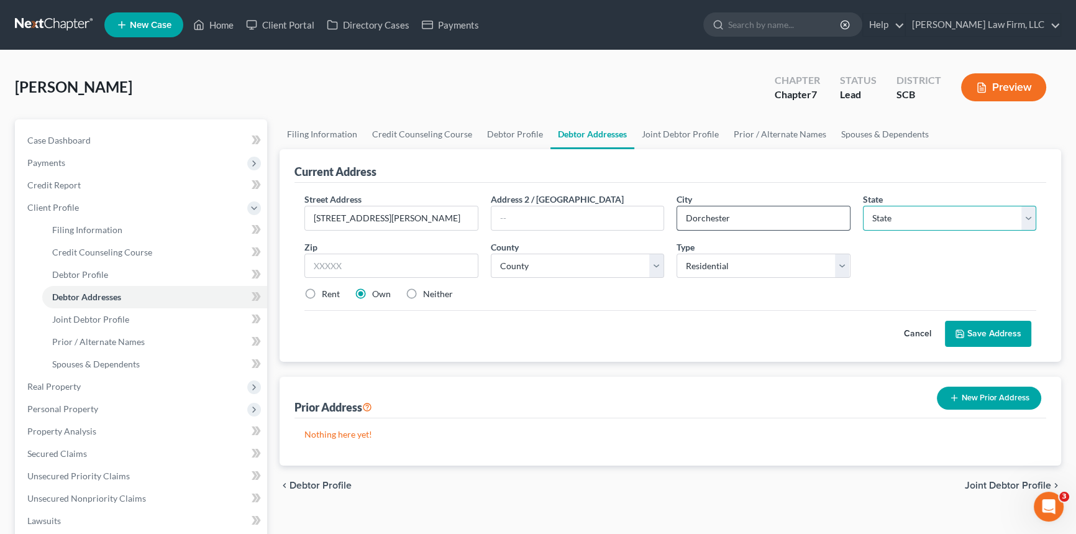
select select "42"
click at [327, 265] on input "text" at bounding box center [391, 265] width 174 height 25
type input "29437"
click at [516, 261] on select "County Abbeville County Aiken County Allendale County Anderson County Bamberg C…" at bounding box center [578, 265] width 174 height 25
select select "9"
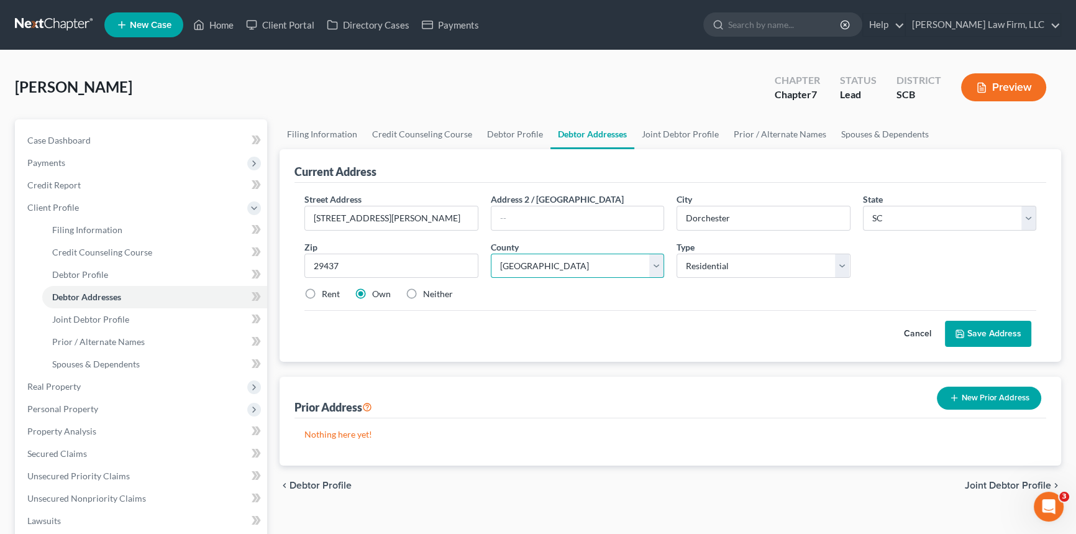
click at [491, 253] on select "County Abbeville County Aiken County Allendale County Anderson County Bamberg C…" at bounding box center [578, 265] width 174 height 25
click at [1006, 327] on button "Save Address" at bounding box center [988, 334] width 86 height 26
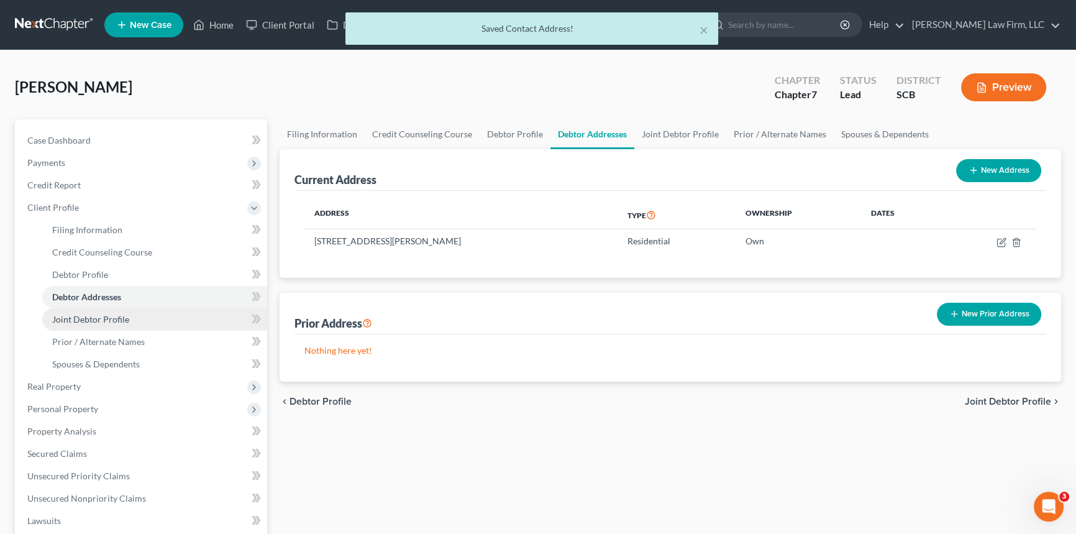
click at [101, 316] on span "Joint Debtor Profile" at bounding box center [90, 319] width 77 height 11
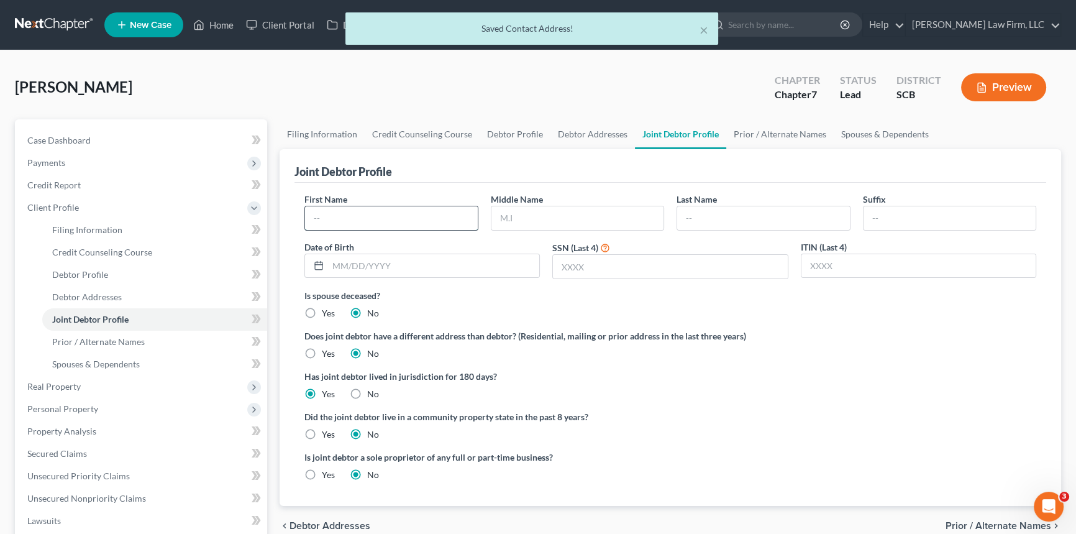
click at [312, 219] on input "text" at bounding box center [391, 218] width 173 height 24
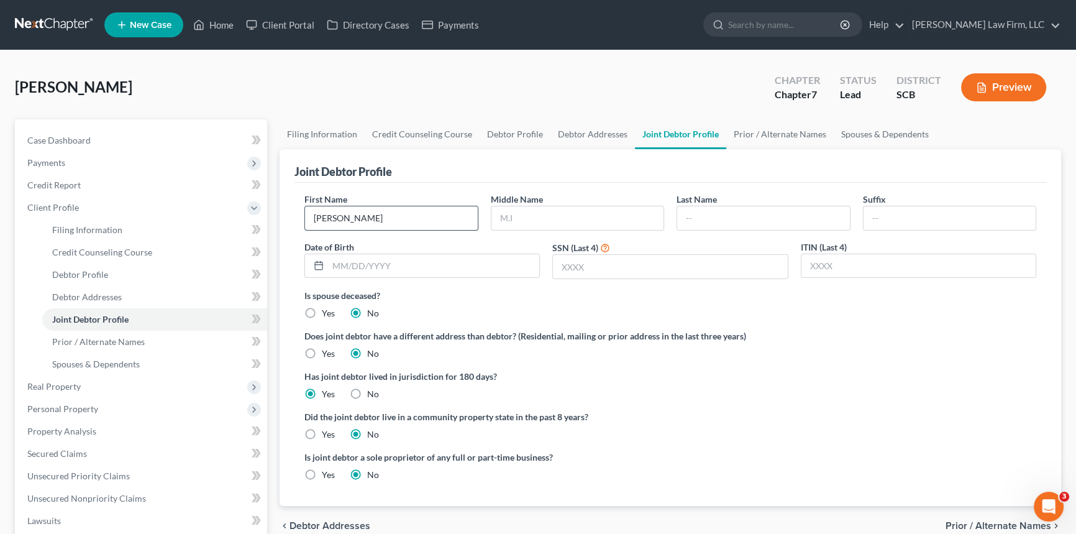
type input "Alicia"
type input "Cranstina"
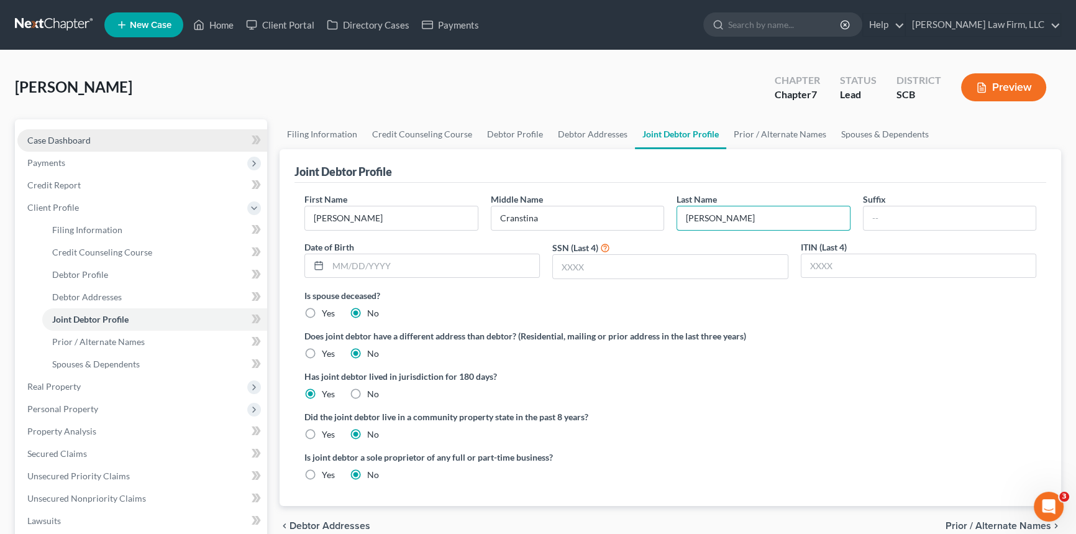
type input "Blanding-Mainer"
click at [67, 137] on span "Case Dashboard" at bounding box center [58, 140] width 63 height 11
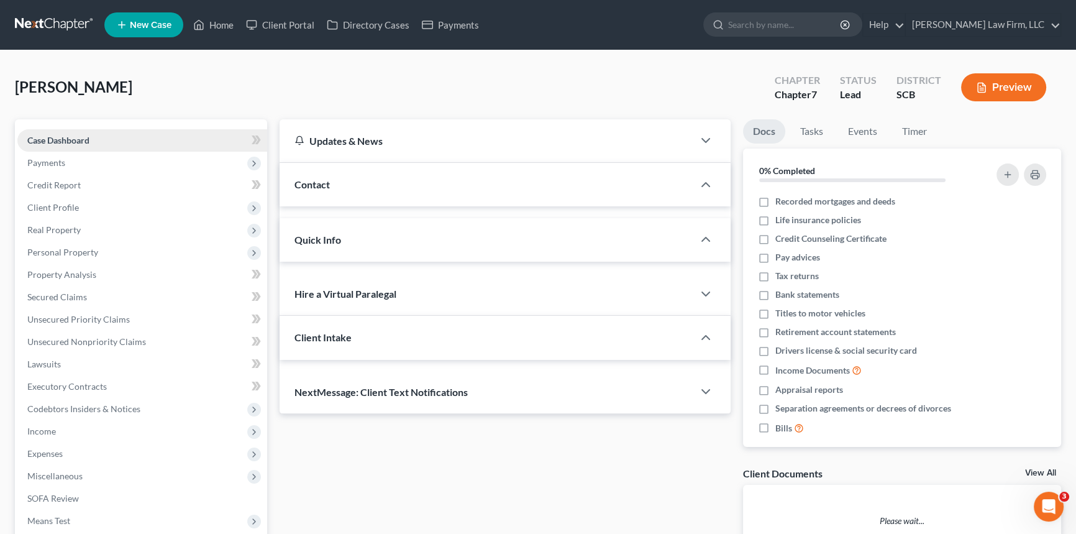
select select "0"
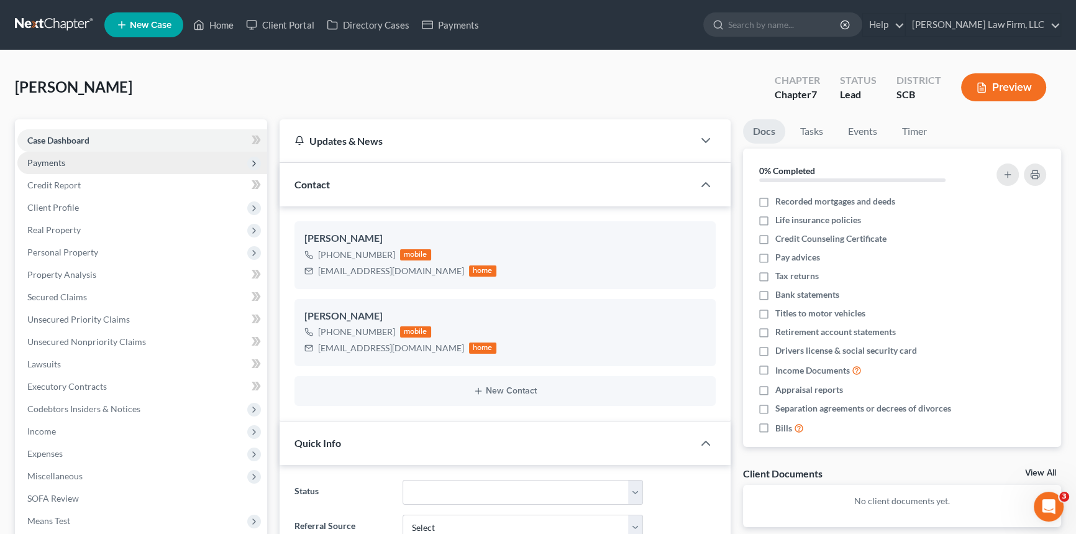
click at [48, 157] on span "Payments" at bounding box center [46, 162] width 38 height 11
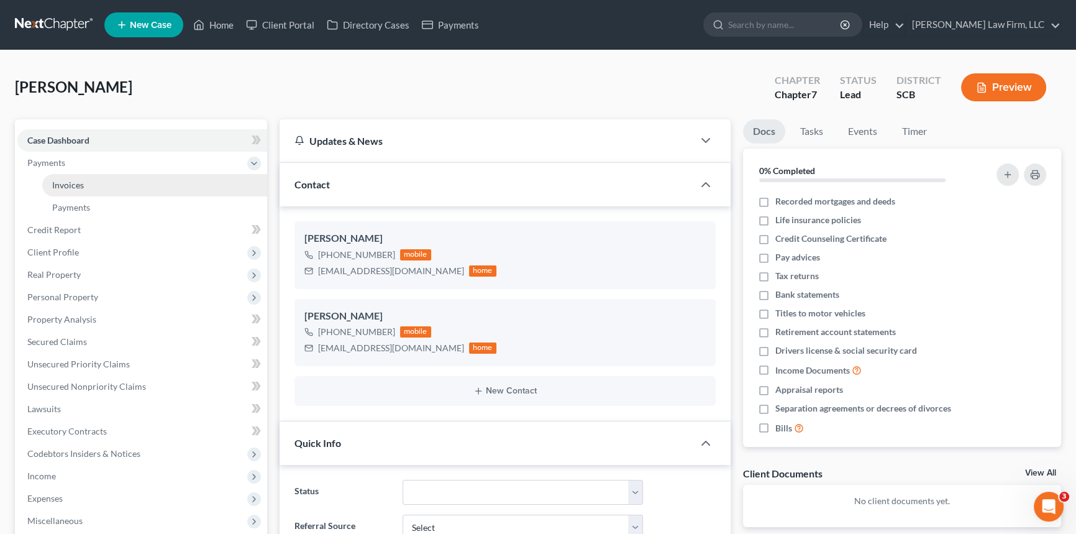
click at [70, 178] on link "Invoices" at bounding box center [154, 185] width 225 height 22
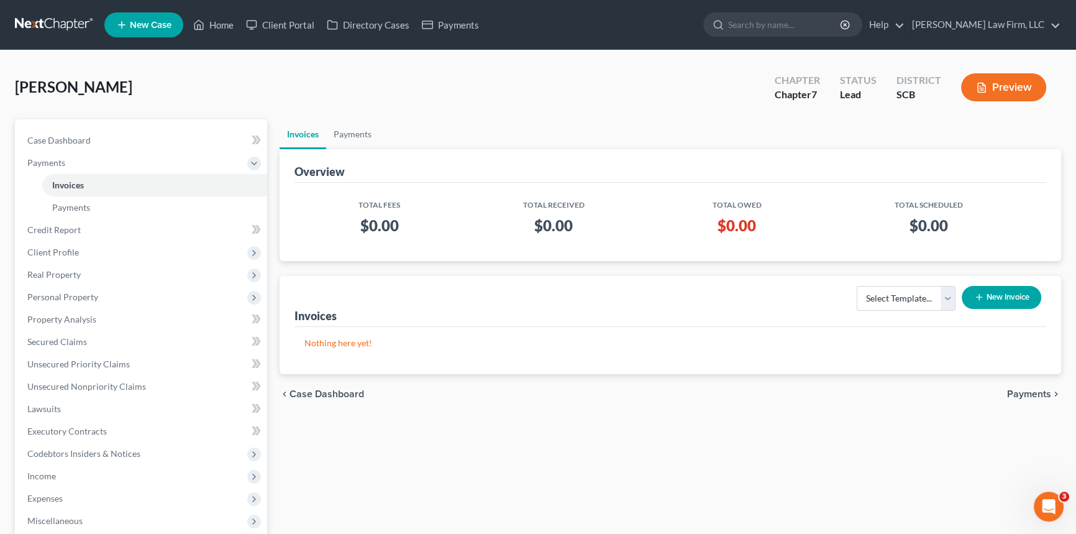
click at [1018, 292] on button "New Invoice" at bounding box center [1002, 297] width 80 height 23
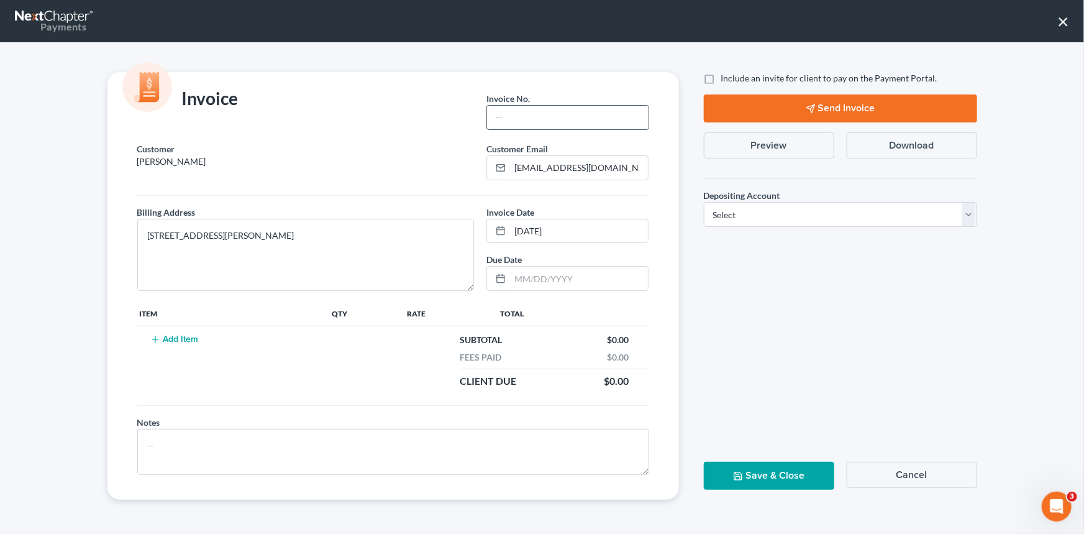
click at [512, 121] on input "text" at bounding box center [567, 118] width 161 height 24
type input "25-210"
click at [175, 335] on button "Add Item" at bounding box center [174, 339] width 55 height 10
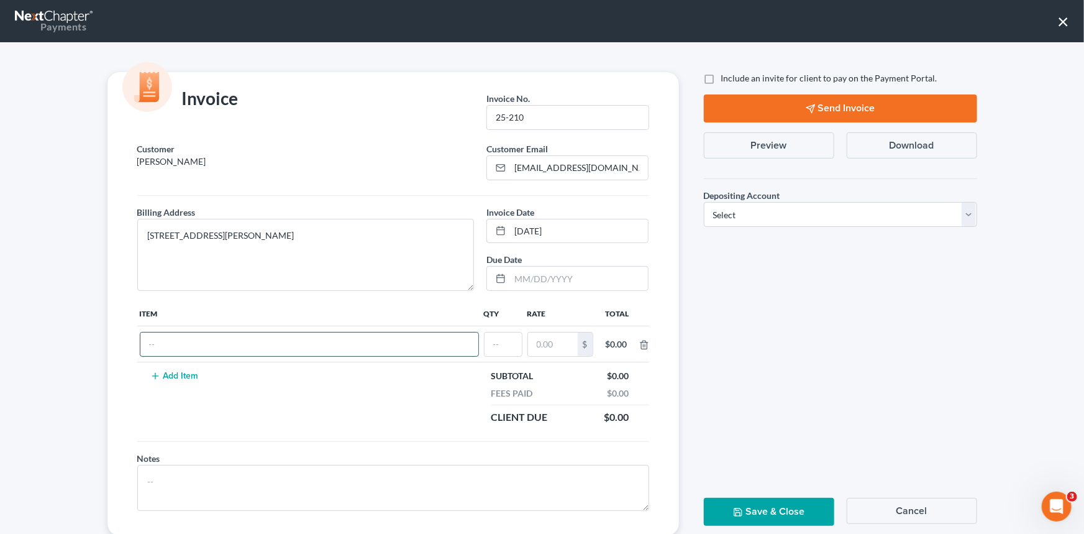
click at [168, 345] on input "text" at bounding box center [309, 344] width 338 height 24
type input "Ch 7 fees"
click at [493, 341] on input "text" at bounding box center [503, 344] width 37 height 24
type input "1"
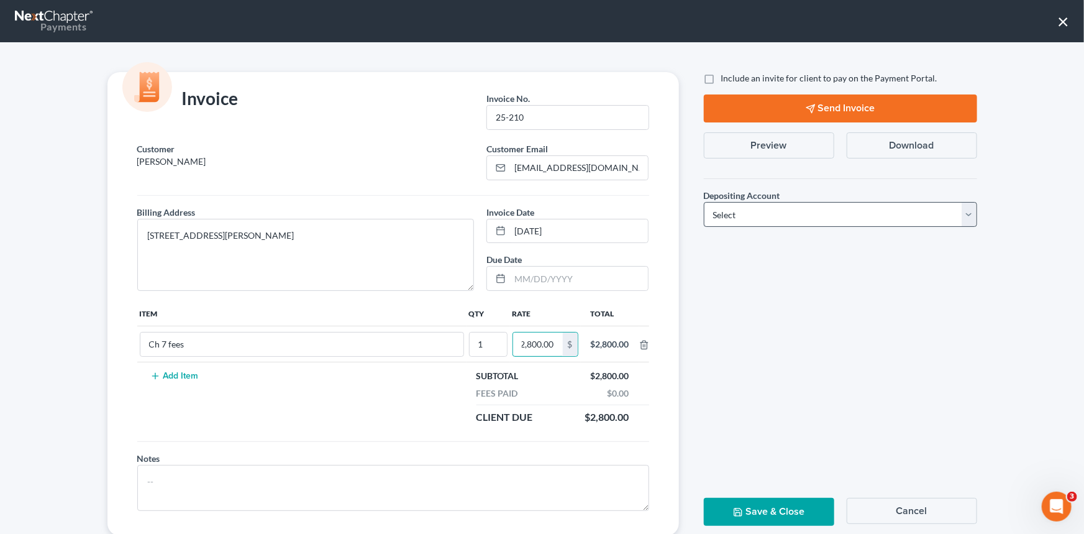
type input "2,800.00"
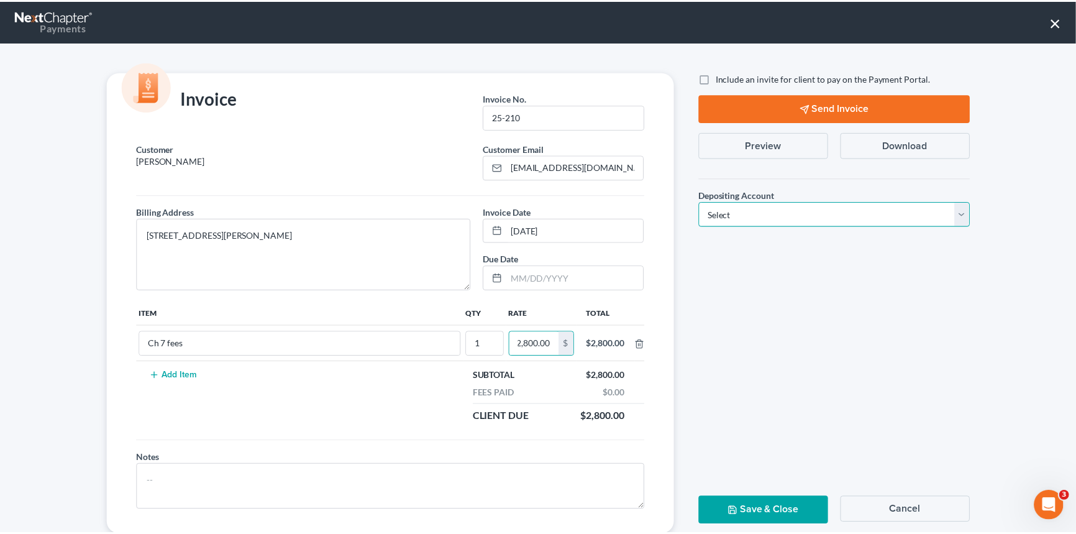
scroll to position [0, 0]
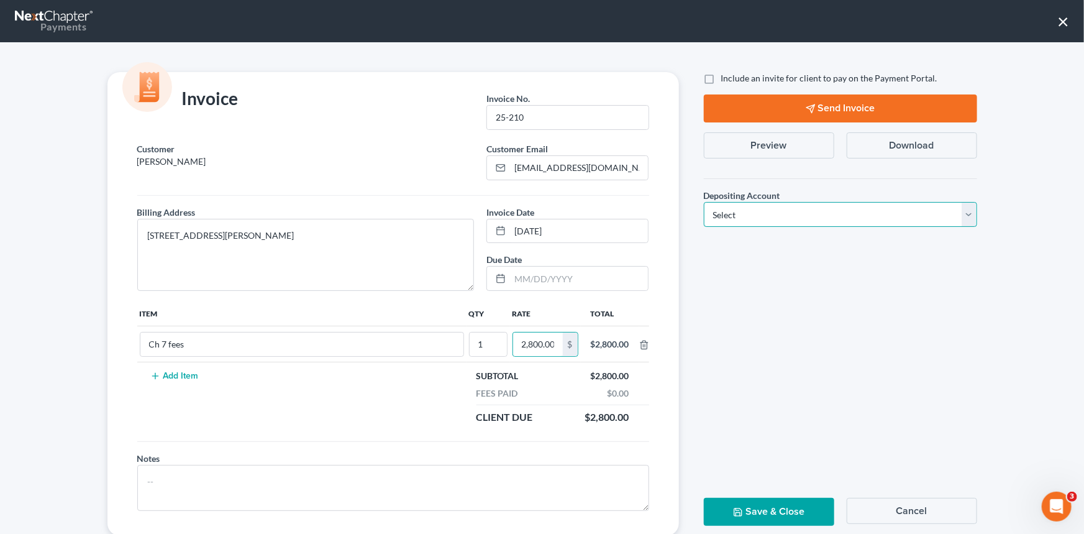
drag, startPoint x: 963, startPoint y: 210, endPoint x: 942, endPoint y: 215, distance: 21.1
click at [963, 209] on select "Select Operation Trust" at bounding box center [840, 214] width 273 height 25
select select "1"
click at [704, 202] on select "Select Operation Trust" at bounding box center [840, 214] width 273 height 25
click at [762, 504] on button "Save & Close" at bounding box center [769, 512] width 130 height 28
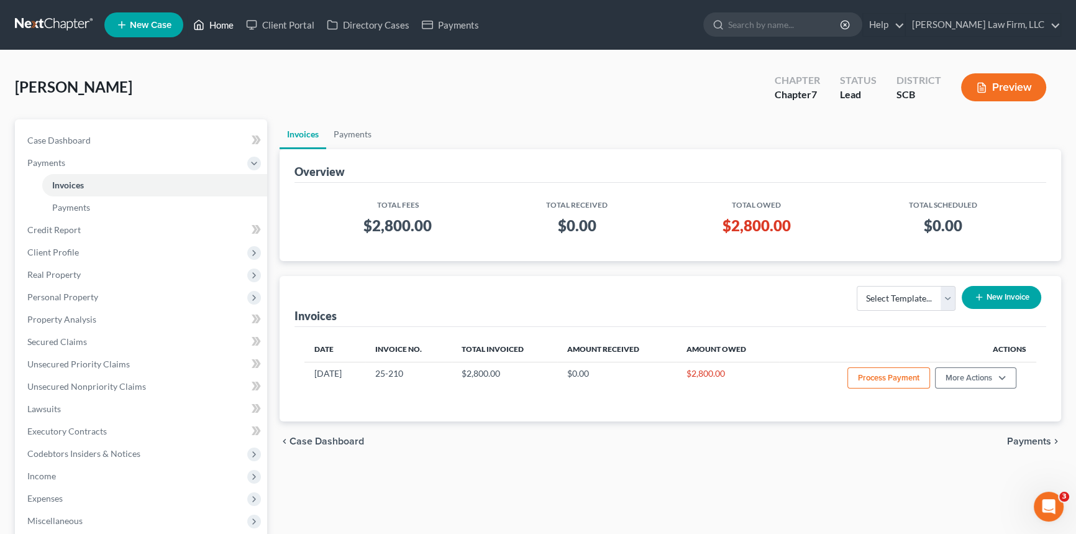
click at [221, 19] on link "Home" at bounding box center [213, 25] width 53 height 22
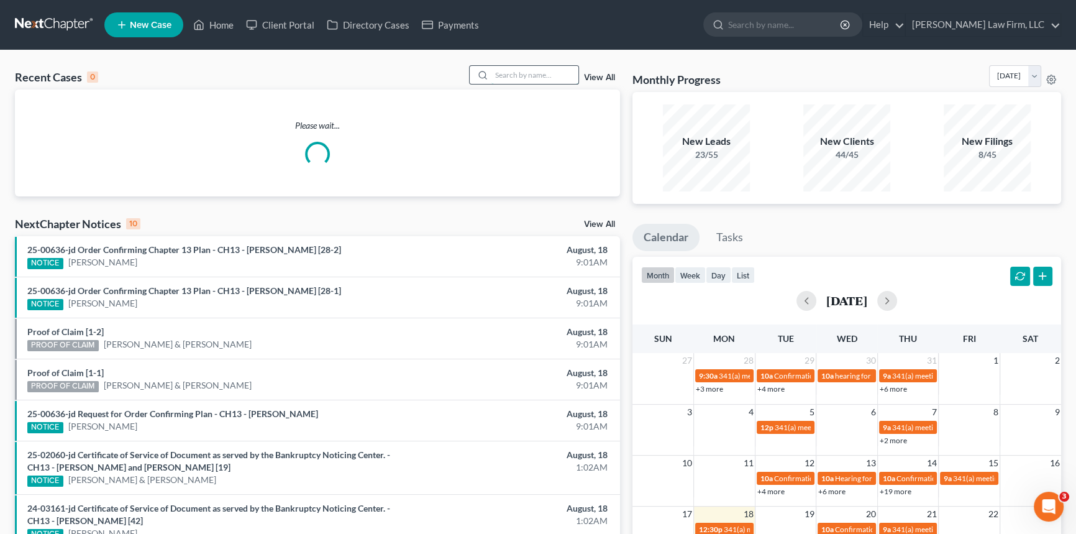
drag, startPoint x: 497, startPoint y: 74, endPoint x: 503, endPoint y: 73, distance: 6.2
click at [502, 74] on input "search" at bounding box center [534, 75] width 87 height 18
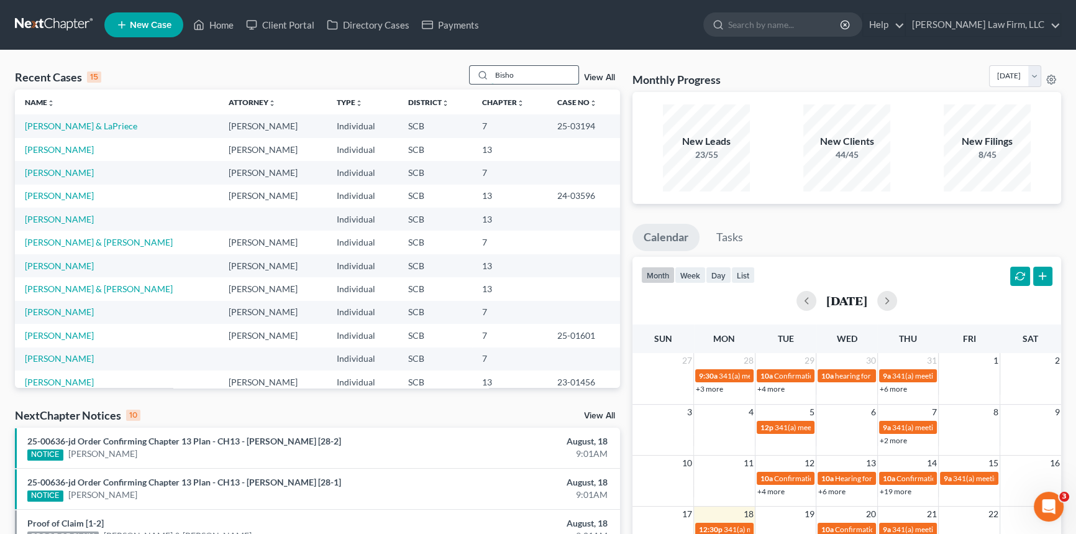
type input "Bishop"
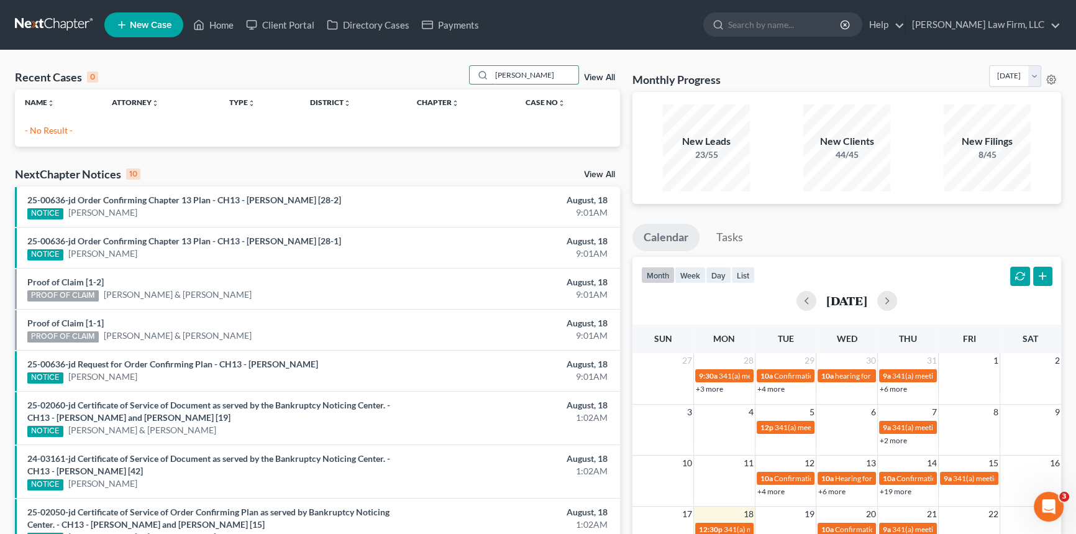
drag, startPoint x: 526, startPoint y: 74, endPoint x: 489, endPoint y: 64, distance: 38.0
click at [489, 65] on div "Bishop" at bounding box center [524, 74] width 111 height 19
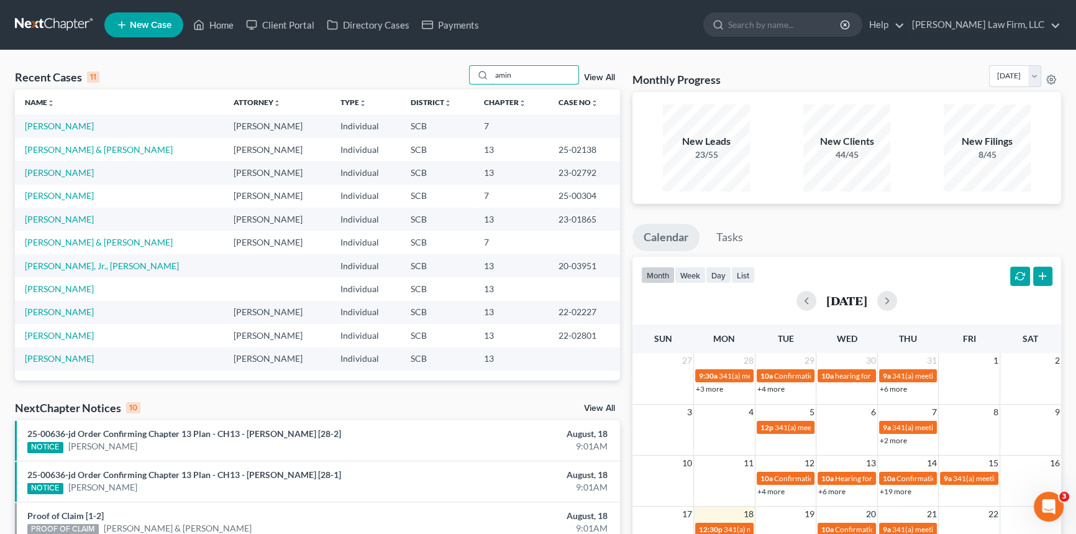
type input "amin"
click at [53, 170] on link "Amin, Stephanie" at bounding box center [59, 172] width 69 height 11
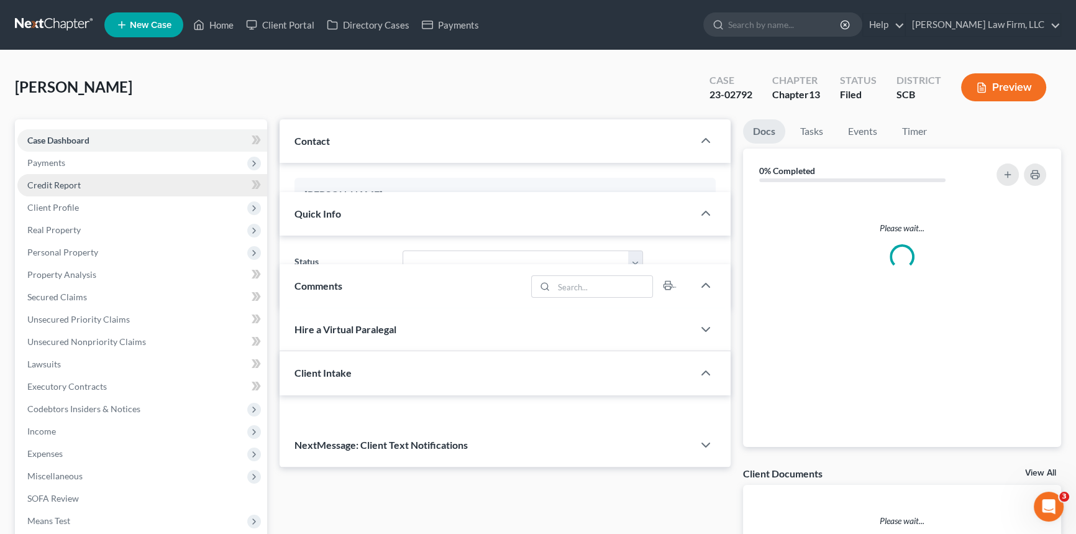
select select "0"
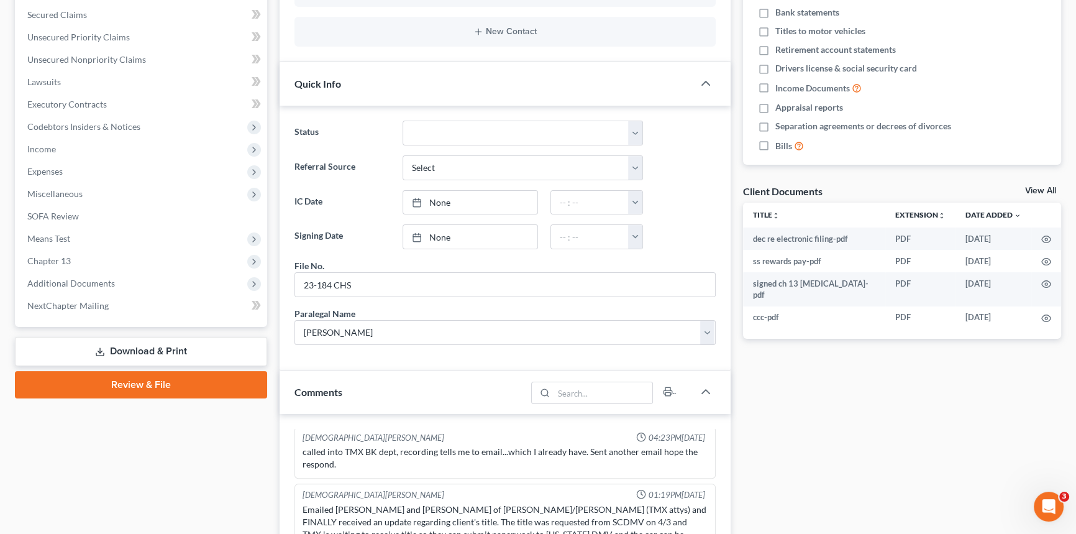
scroll to position [508, 0]
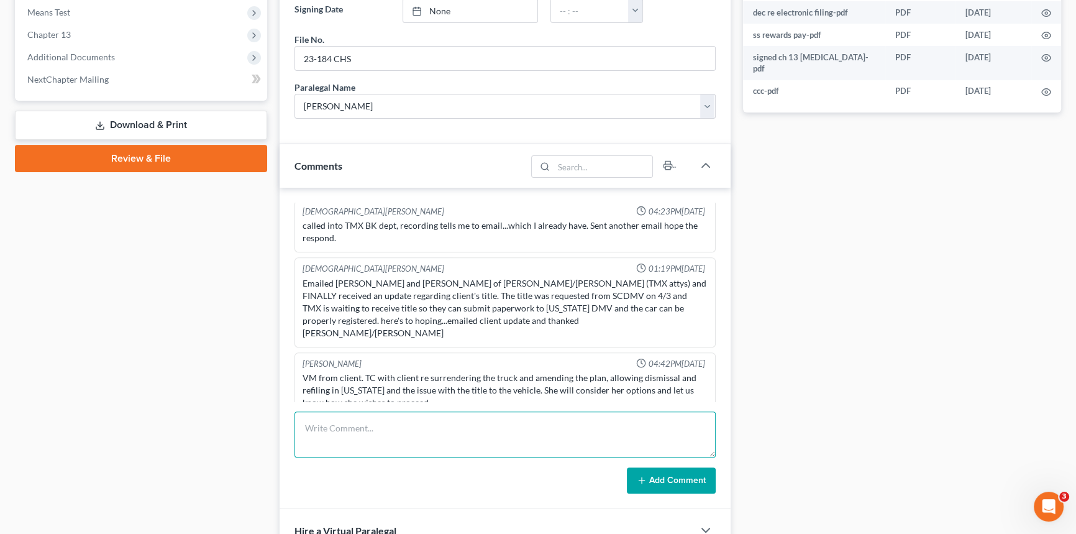
click at [317, 429] on textarea at bounding box center [504, 434] width 421 height 46
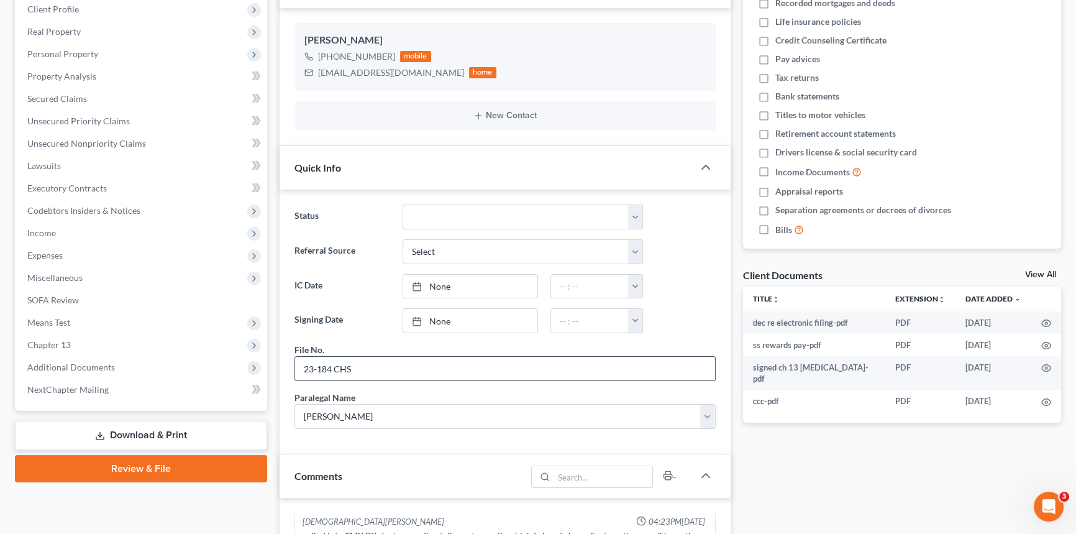
scroll to position [0, 0]
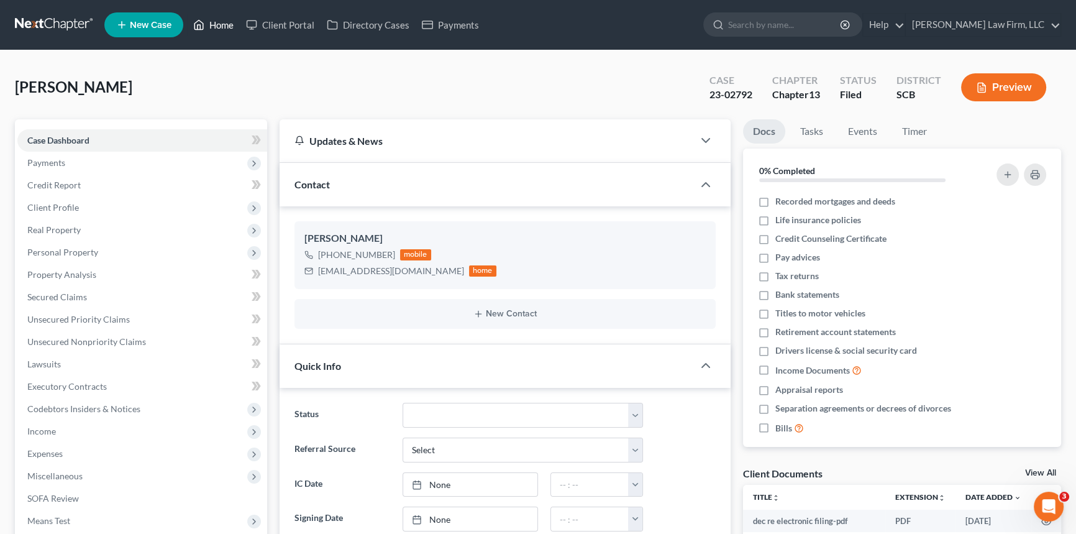
click at [213, 20] on link "Home" at bounding box center [213, 25] width 53 height 22
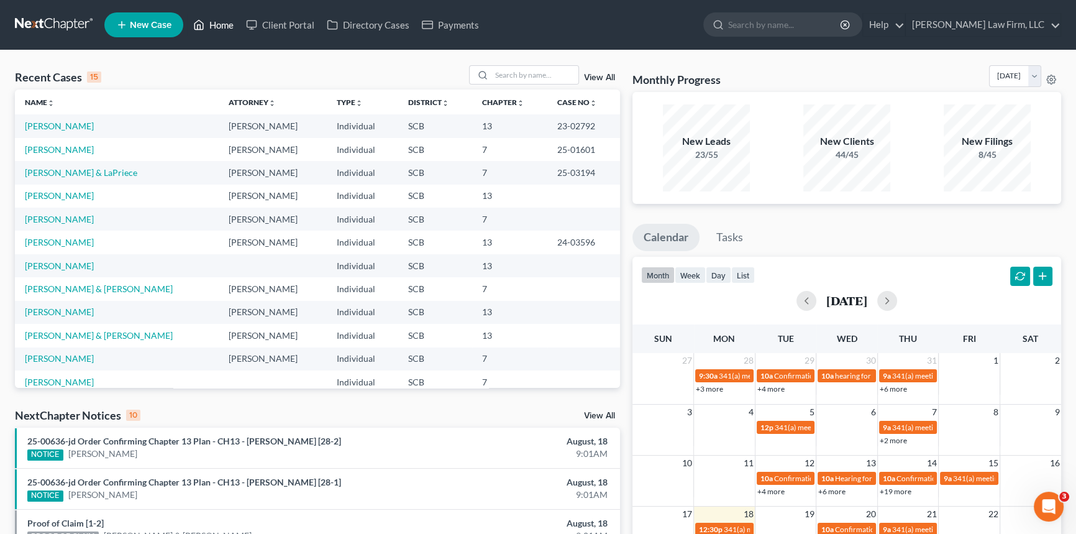
click at [224, 20] on link "Home" at bounding box center [213, 25] width 53 height 22
click at [491, 68] on input "search" at bounding box center [534, 75] width 87 height 18
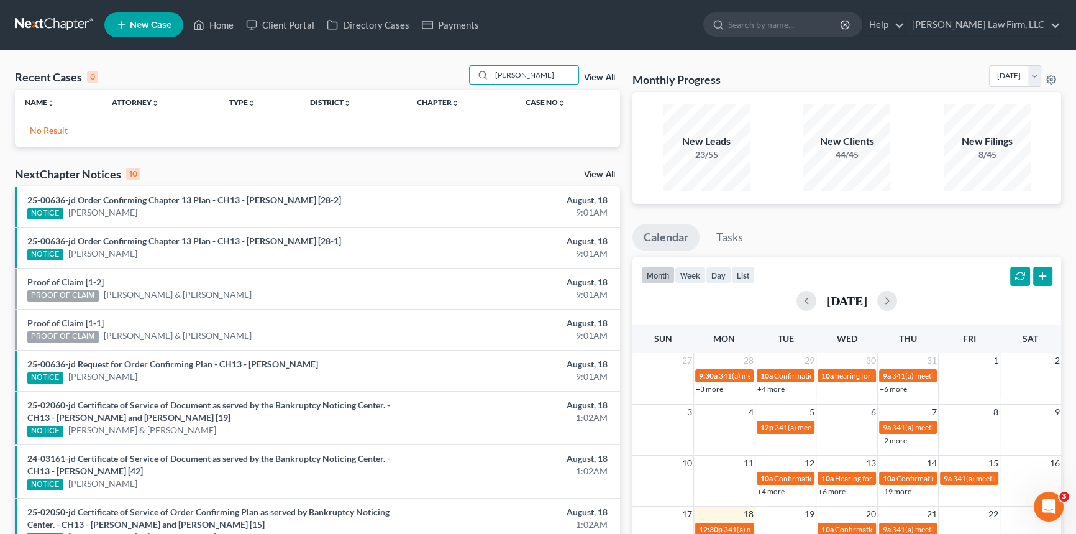
type input "Bishop"
click at [144, 20] on span "New Case" at bounding box center [151, 24] width 42 height 9
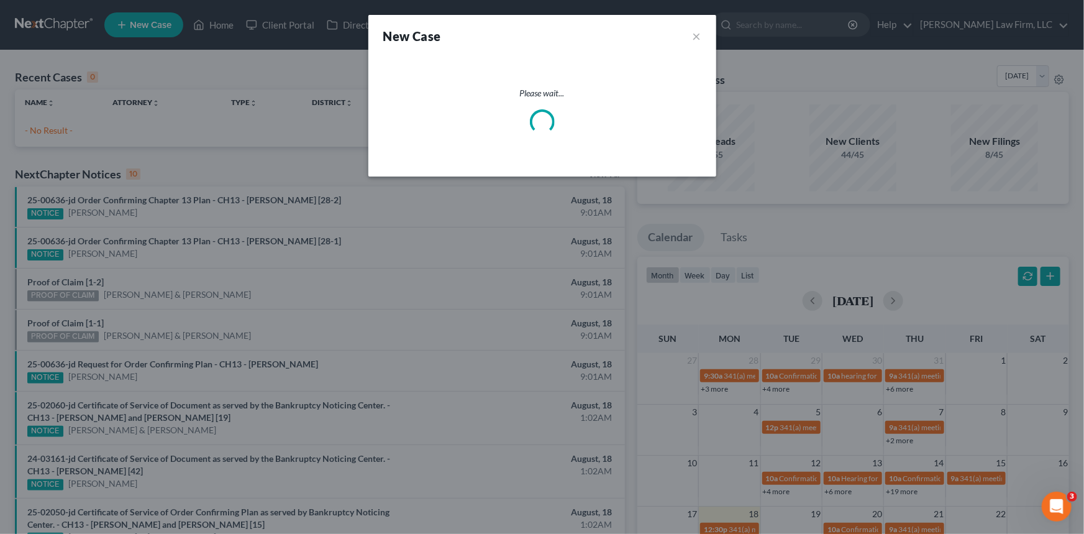
select select "72"
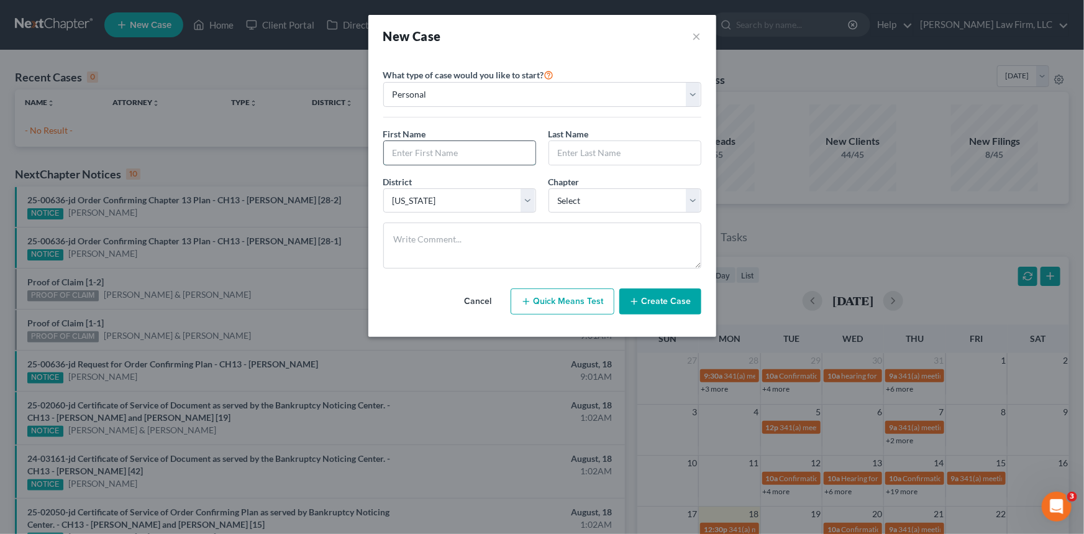
click at [405, 141] on input "text" at bounding box center [460, 153] width 152 height 24
type input "Brandon"
click at [481, 295] on button "Cancel" at bounding box center [478, 301] width 55 height 25
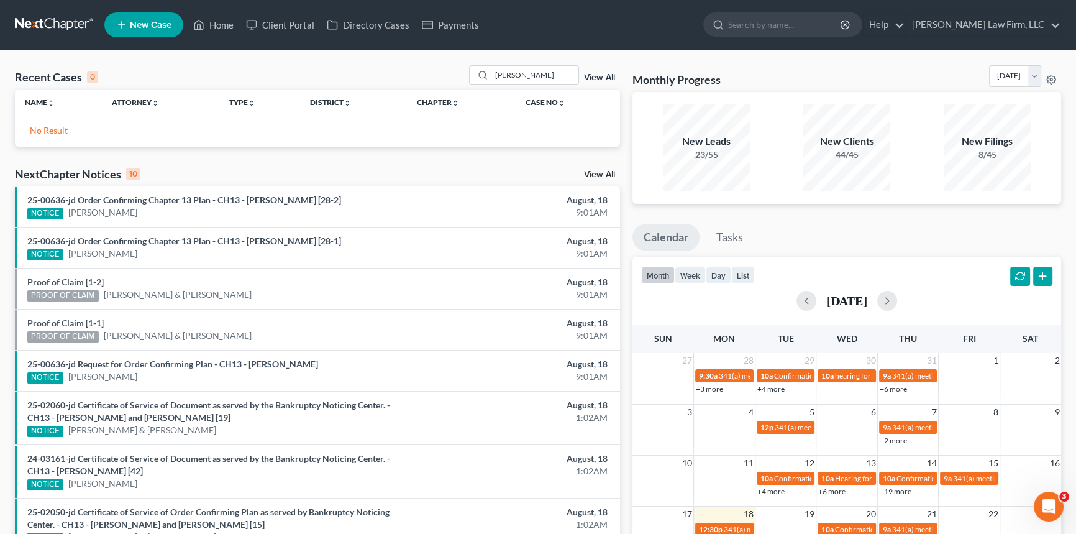
click at [147, 18] on link "New Case" at bounding box center [143, 24] width 79 height 25
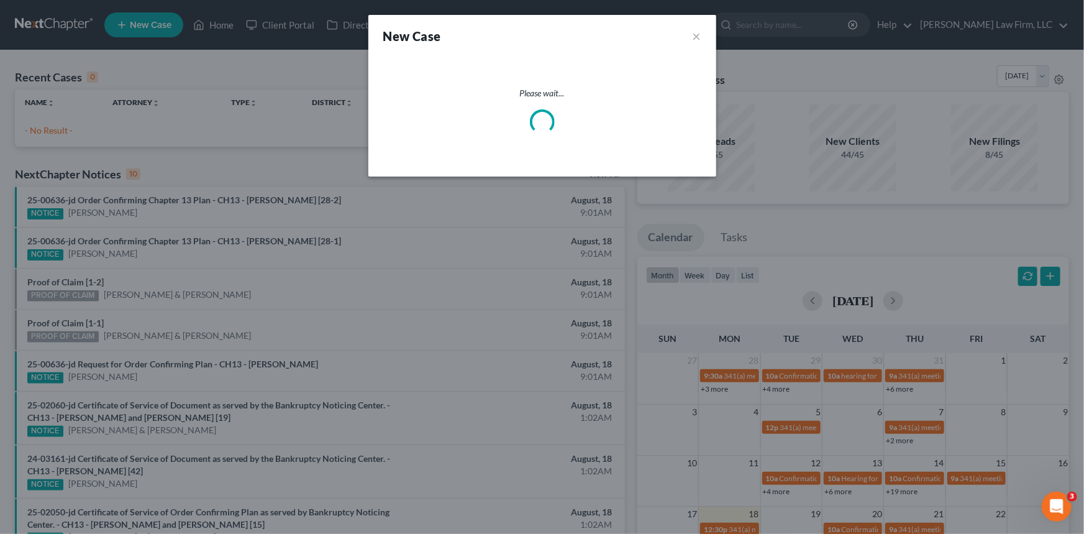
select select "72"
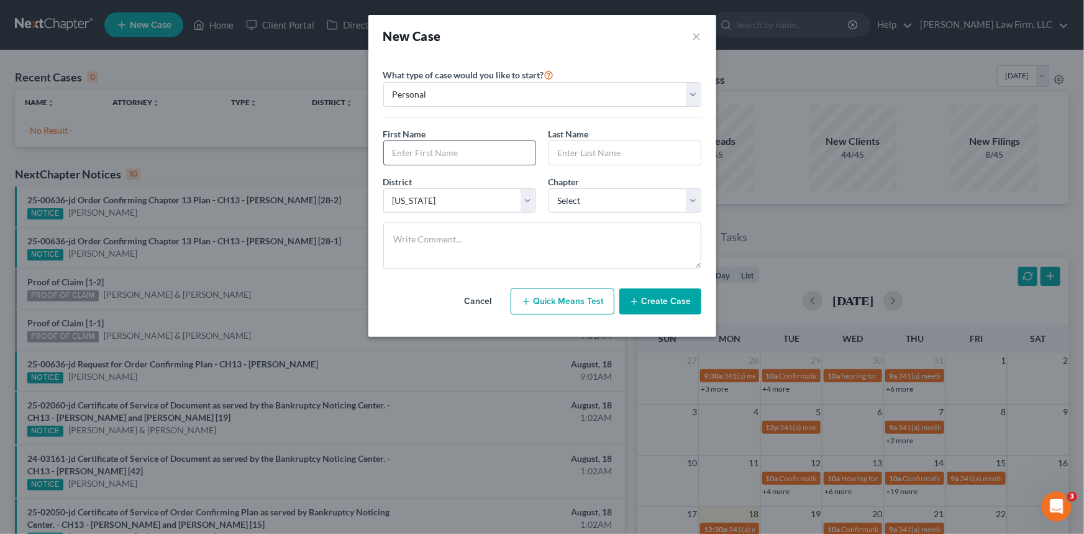
drag, startPoint x: 404, startPoint y: 152, endPoint x: 414, endPoint y: 148, distance: 10.8
click at [410, 148] on input "text" at bounding box center [460, 153] width 152 height 24
type input "Brandon"
type input "Bishop"
click at [635, 199] on select "Select 7 11 12 13" at bounding box center [624, 200] width 153 height 25
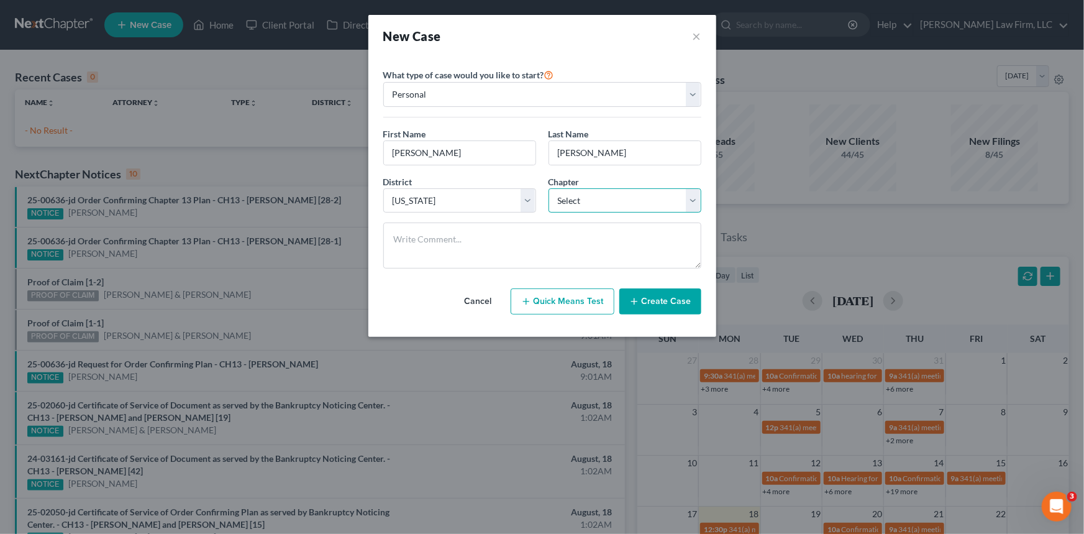
select select "0"
click at [548, 188] on select "Select 7 11 12 13" at bounding box center [624, 200] width 153 height 25
click at [666, 297] on button "Create Case" at bounding box center [660, 301] width 82 height 26
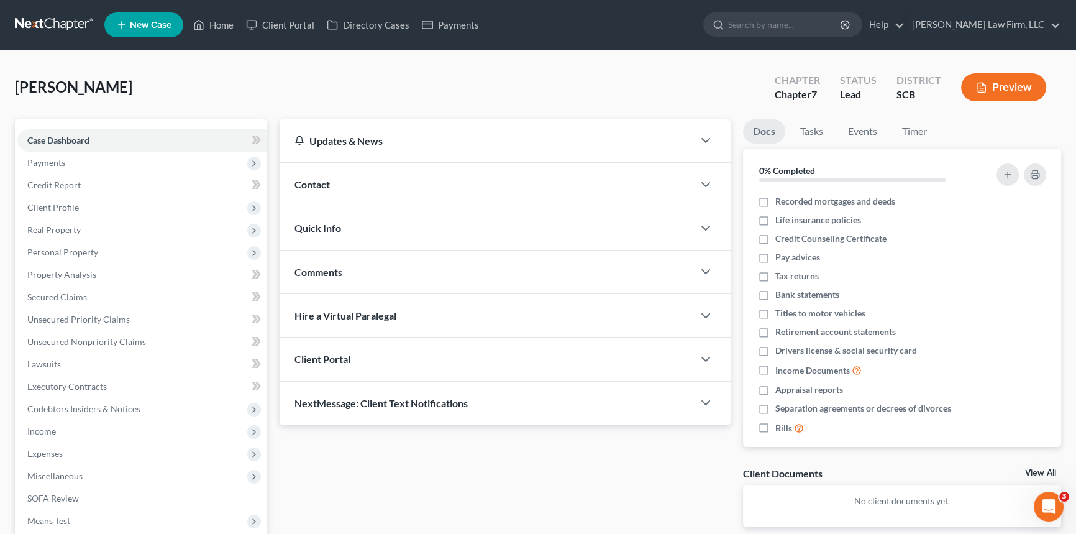
click at [306, 184] on span "Contact" at bounding box center [311, 184] width 35 height 12
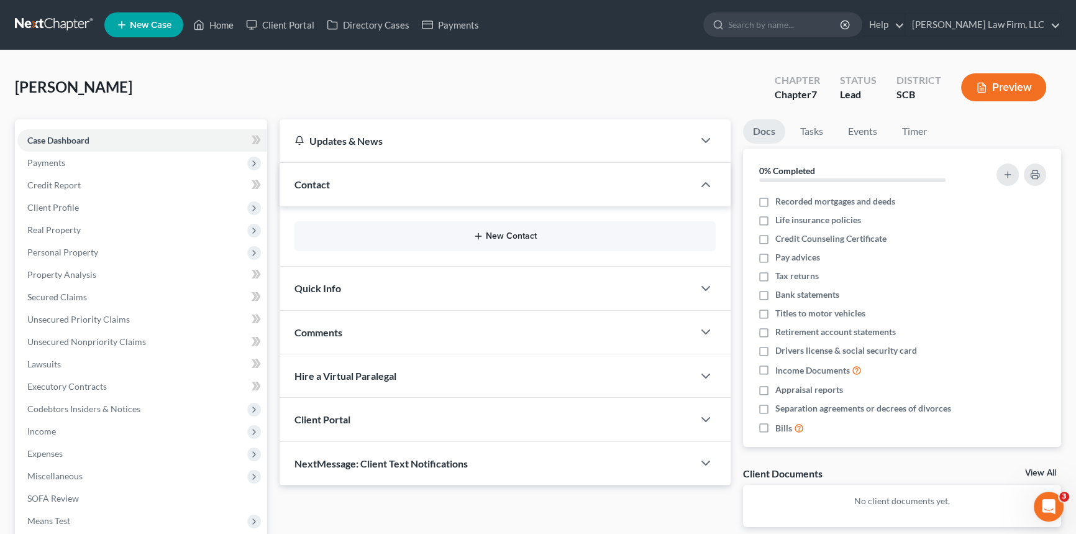
click at [503, 234] on button "New Contact" at bounding box center [504, 236] width 401 height 10
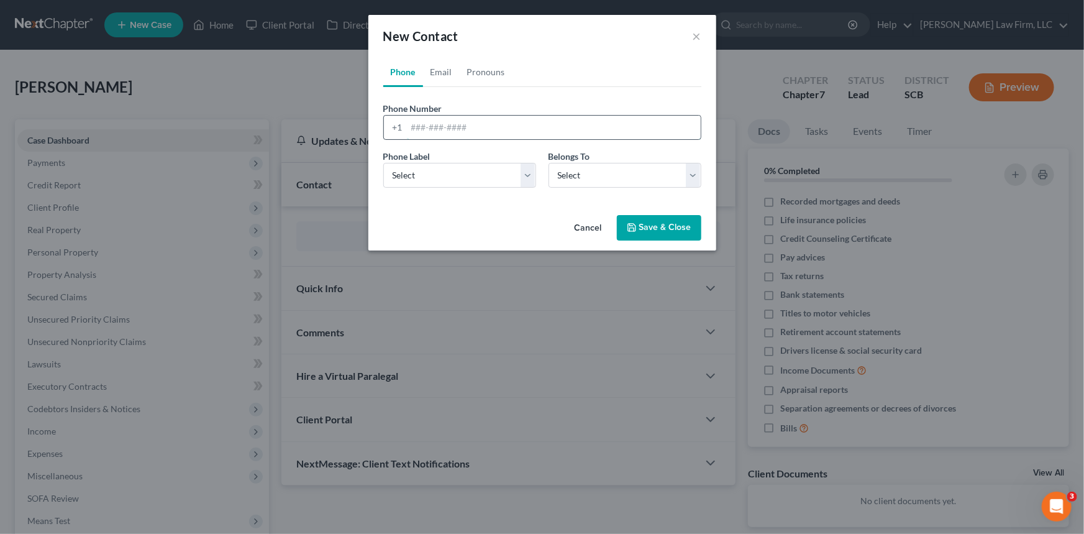
click at [416, 127] on input "tel" at bounding box center [554, 128] width 294 height 24
type input "843-986-4800"
click at [409, 166] on select "Select Mobile Home Work Other" at bounding box center [459, 175] width 153 height 25
select select "0"
click at [383, 163] on select "Select Mobile Home Work Other" at bounding box center [459, 175] width 153 height 25
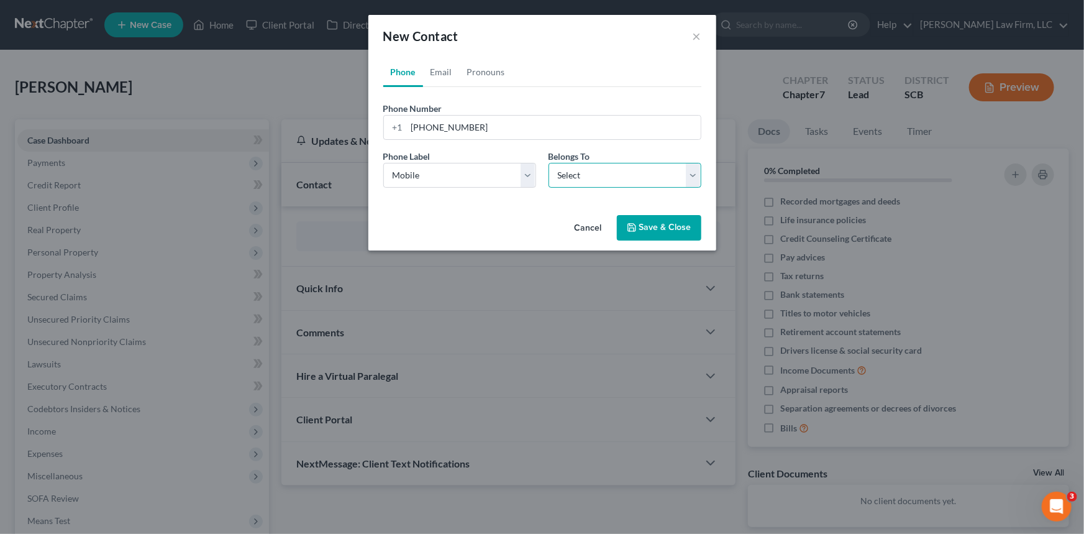
drag, startPoint x: 698, startPoint y: 174, endPoint x: 608, endPoint y: 186, distance: 90.8
click at [698, 174] on select "Select Client Other" at bounding box center [624, 175] width 153 height 25
select select "0"
click at [548, 163] on select "Select Client Other" at bounding box center [624, 175] width 153 height 25
select select "0"
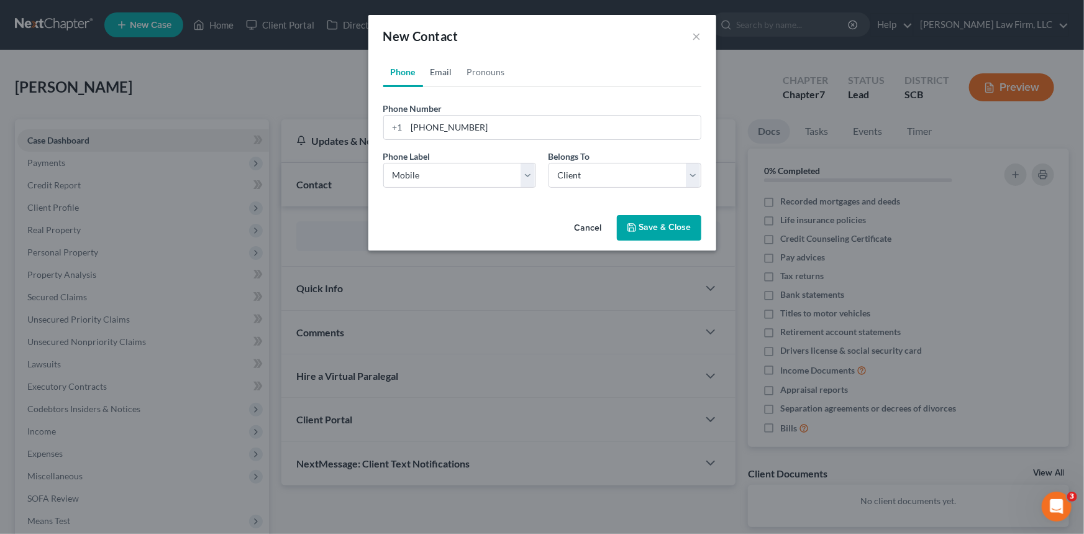
click at [441, 68] on link "Email" at bounding box center [441, 72] width 37 height 30
click at [412, 127] on input "email" at bounding box center [554, 128] width 294 height 24
type input "bbishop599@gmail.com"
click at [411, 173] on select "Select Home Work Other" at bounding box center [459, 175] width 153 height 25
select select "0"
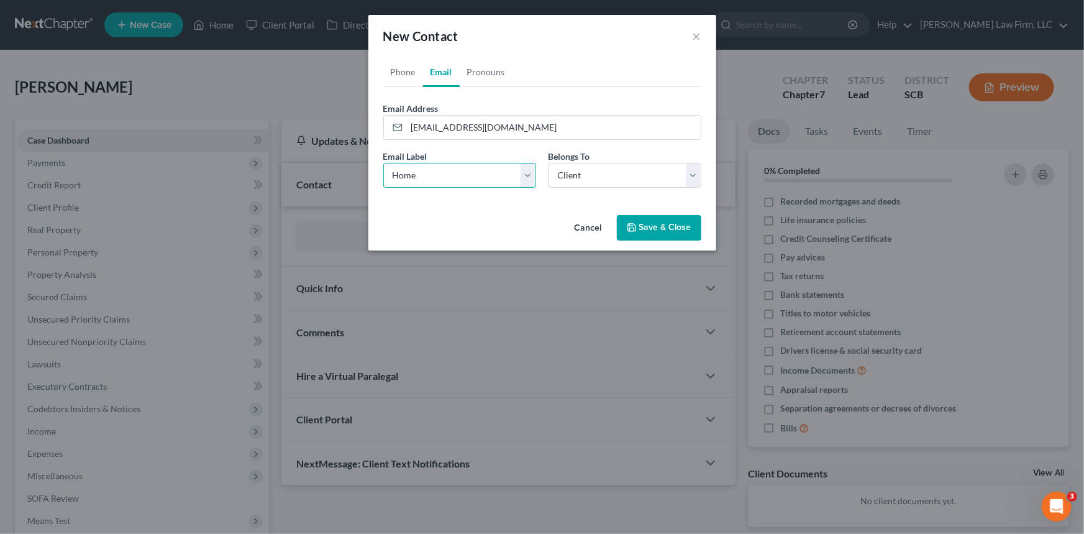
click at [383, 163] on select "Select Home Work Other" at bounding box center [459, 175] width 153 height 25
click at [402, 70] on link "Phone" at bounding box center [403, 72] width 40 height 30
click at [650, 224] on button "Save & Close" at bounding box center [659, 228] width 84 height 26
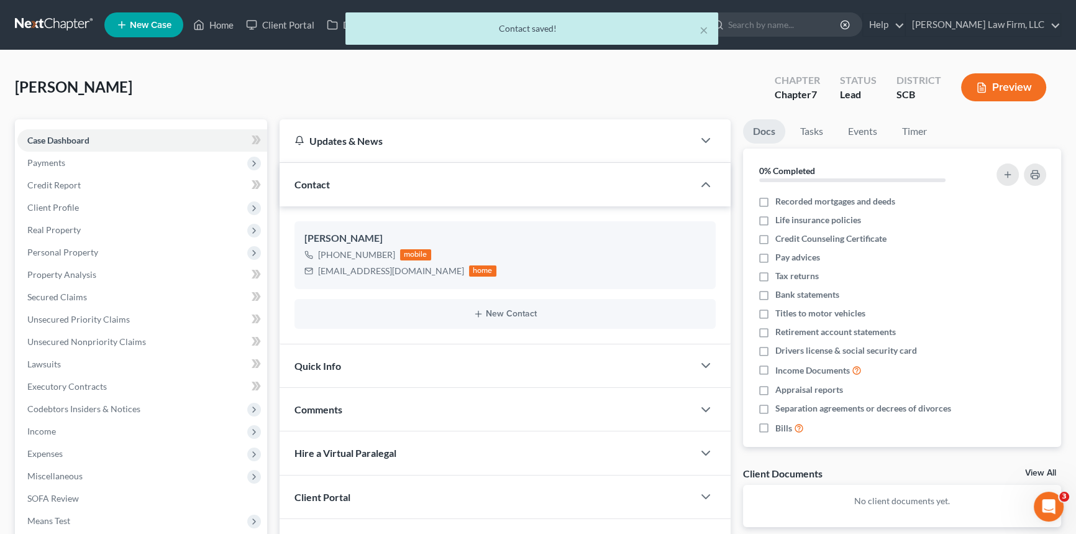
click at [309, 364] on span "Quick Info" at bounding box center [317, 366] width 47 height 12
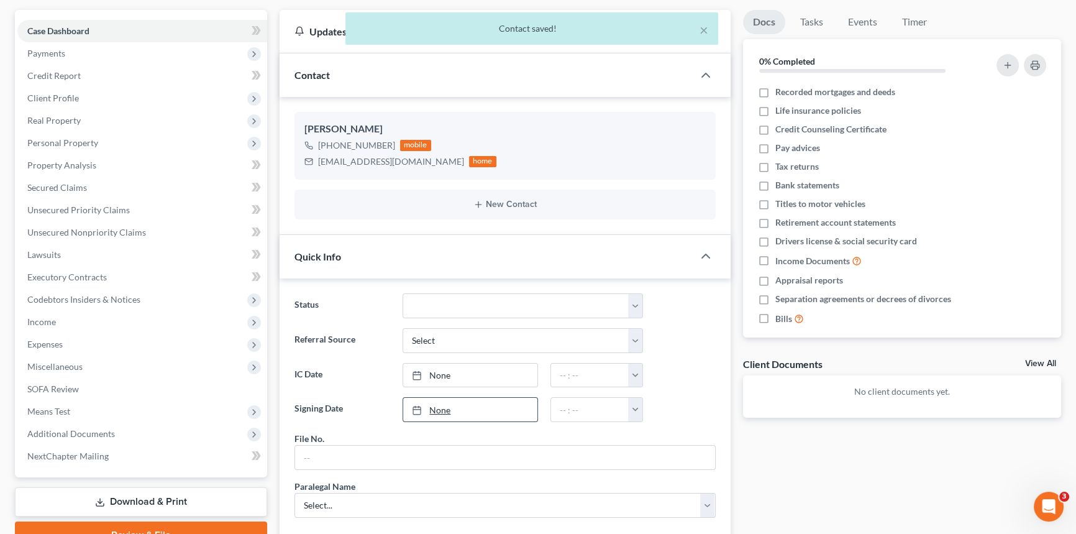
scroll to position [112, 0]
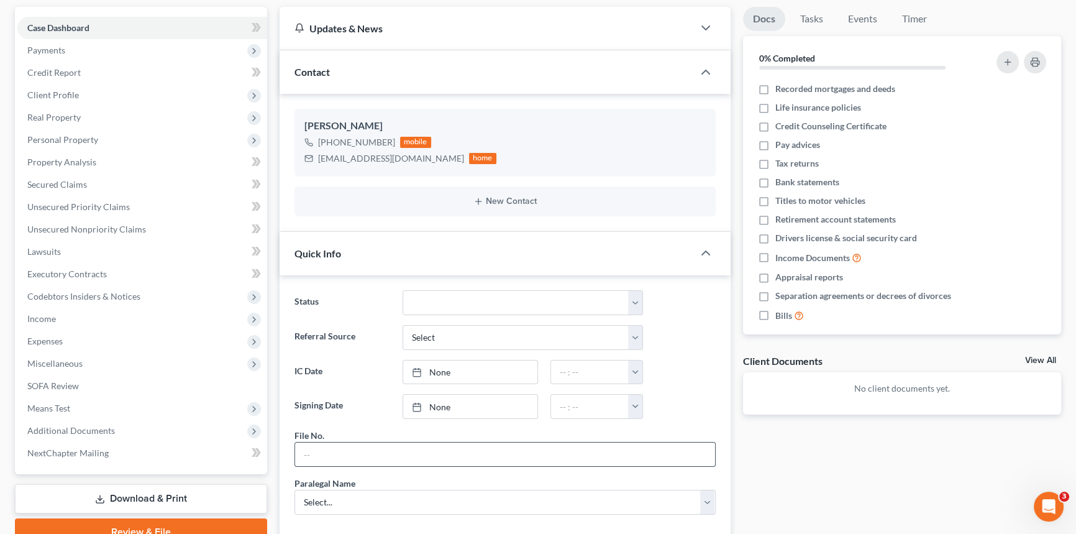
click at [332, 444] on input "text" at bounding box center [505, 454] width 420 height 24
type input "25-215chs"
click at [324, 492] on select "Select... Shawnda Engram Mercedes Sawyer Kristi Keen Sirena Starkes" at bounding box center [504, 501] width 421 height 25
click at [310, 499] on select "Select... Shawnda Engram Mercedes Sawyer Kristi Keen Sirena Starkes" at bounding box center [504, 501] width 421 height 25
click at [311, 499] on select "Select... Shawnda Engram Mercedes Sawyer Kristi Keen Sirena Starkes" at bounding box center [504, 501] width 421 height 25
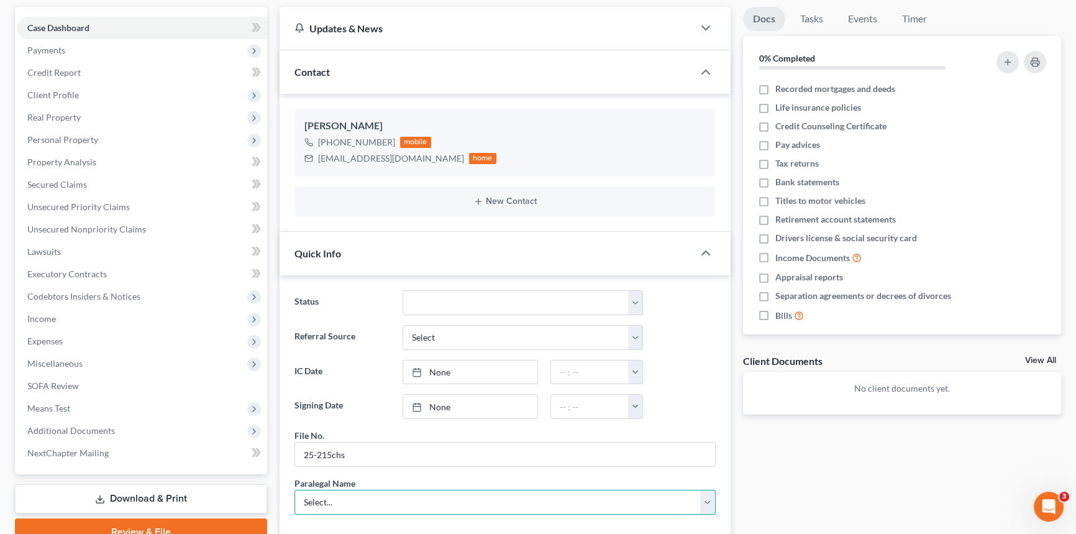
click at [311, 499] on select "Select... Shawnda Engram Mercedes Sawyer Kristi Keen Sirena Starkes" at bounding box center [504, 501] width 421 height 25
select select "0"
click at [294, 489] on select "Select... Shawnda Engram Mercedes Sawyer Kristi Keen Sirena Starkes" at bounding box center [504, 501] width 421 height 25
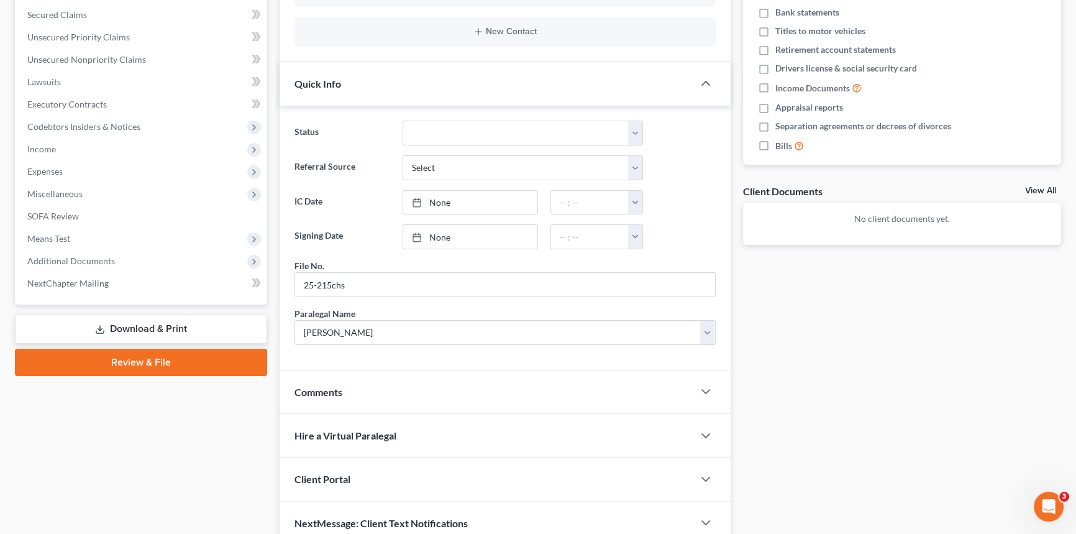
click at [322, 473] on span "Client Portal" at bounding box center [322, 479] width 56 height 12
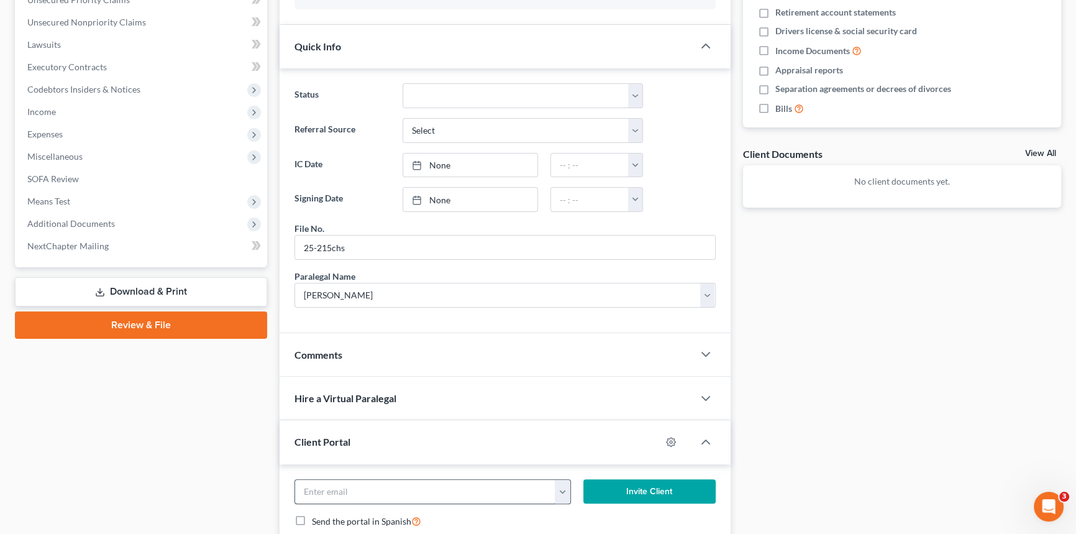
scroll to position [339, 0]
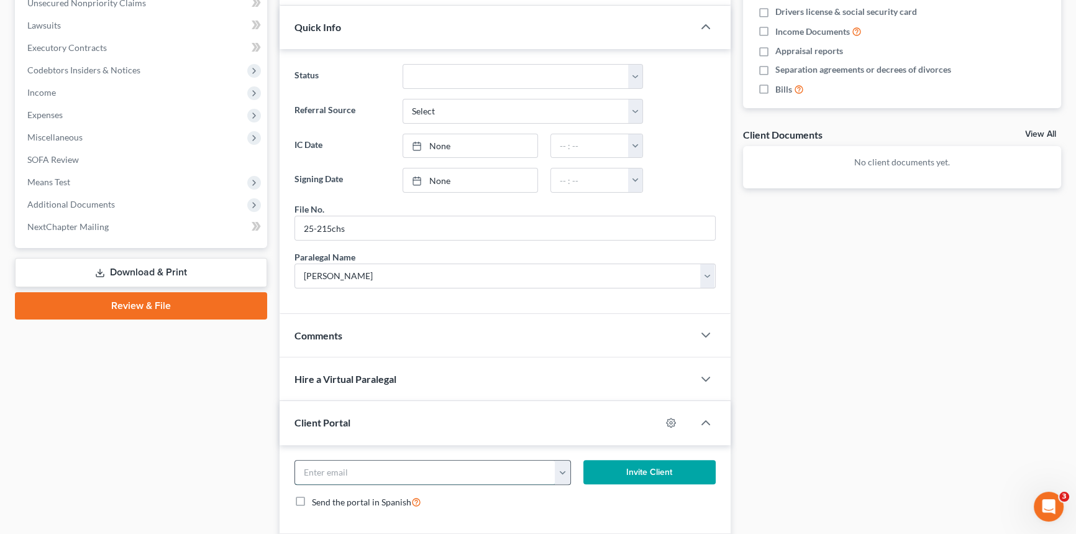
click at [301, 464] on input "email" at bounding box center [425, 472] width 260 height 24
type input "bbishop599@gmail.com"
click at [631, 471] on button "Invite Client" at bounding box center [649, 472] width 132 height 25
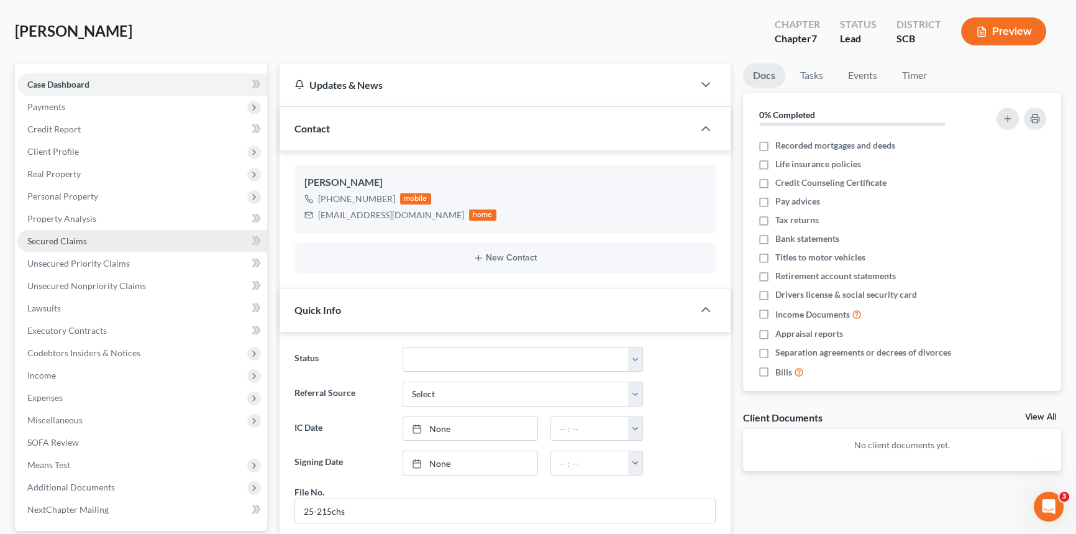
scroll to position [0, 0]
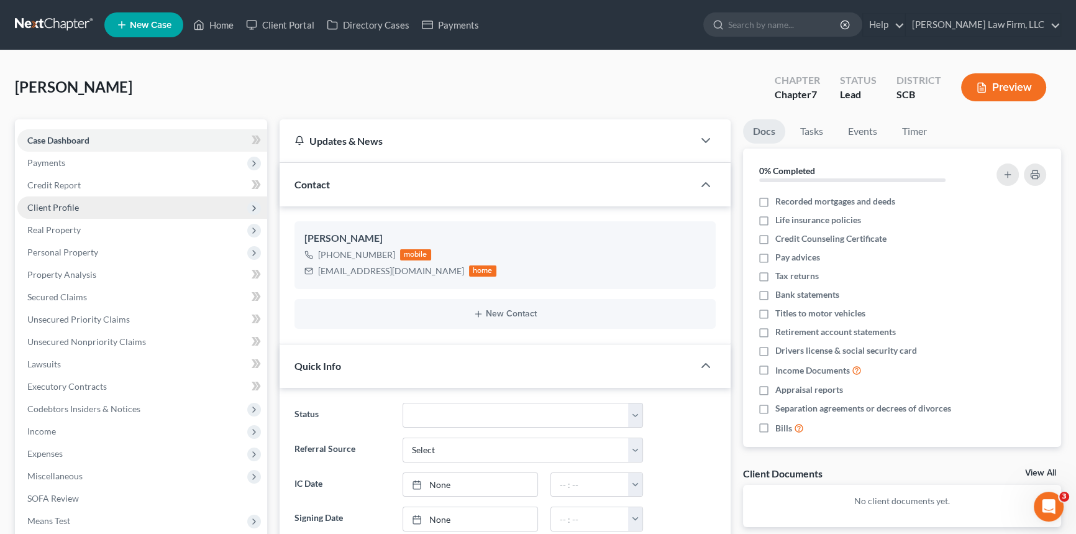
click at [55, 204] on span "Client Profile" at bounding box center [53, 207] width 52 height 11
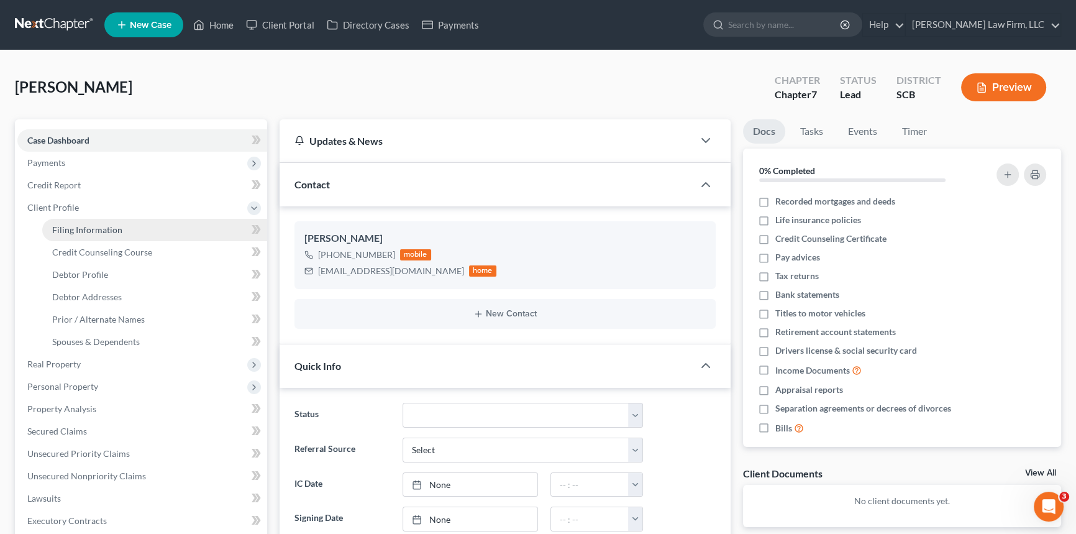
click at [80, 225] on span "Filing Information" at bounding box center [87, 229] width 70 height 11
select select "1"
select select "0"
select select "72"
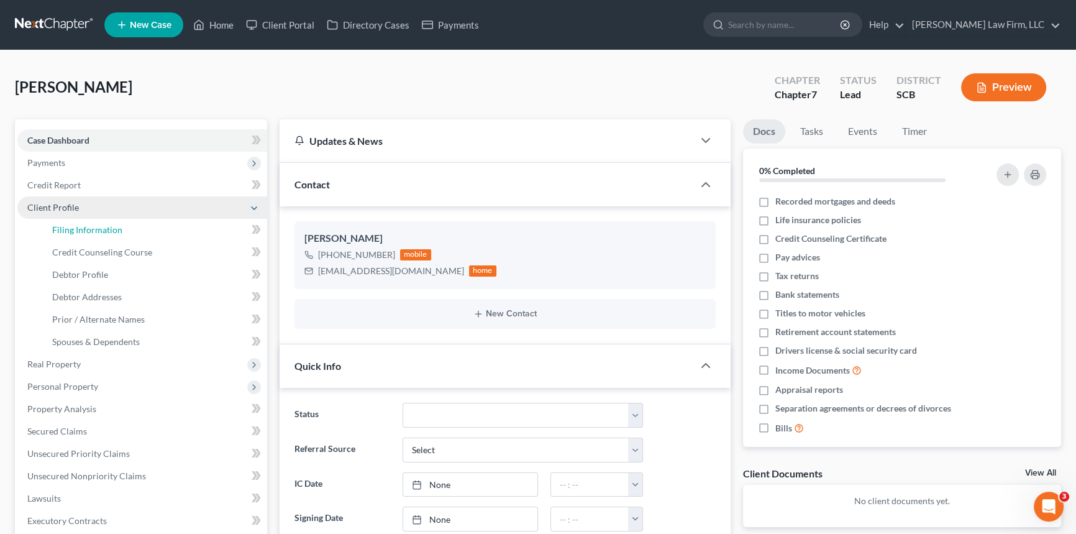
select select "42"
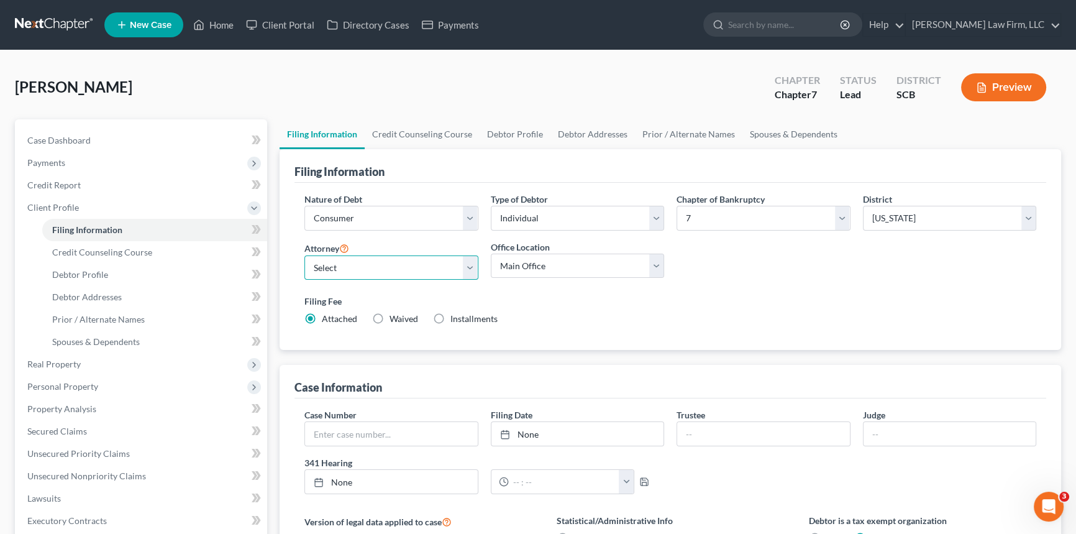
click at [427, 270] on select "Select Robert Meredith, Jr. - SCB Elizabeth Heilig - SCB" at bounding box center [391, 267] width 174 height 25
select select "1"
click at [304, 255] on select "Select Robert Meredith, Jr. - SCB Elizabeth Heilig - SCB" at bounding box center [391, 267] width 174 height 25
click at [70, 273] on span "Debtor Profile" at bounding box center [80, 274] width 56 height 11
select select "0"
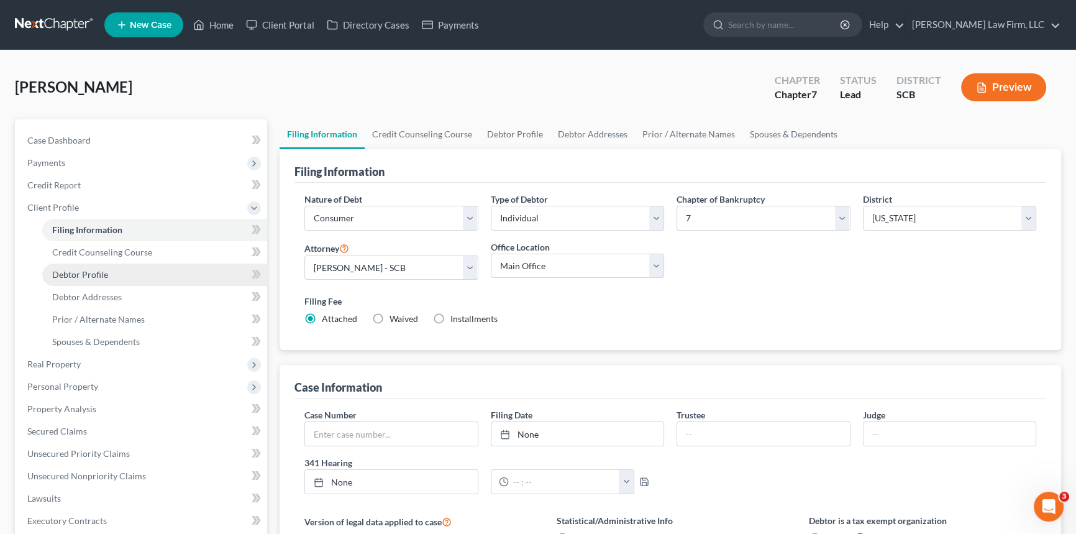
select select "0"
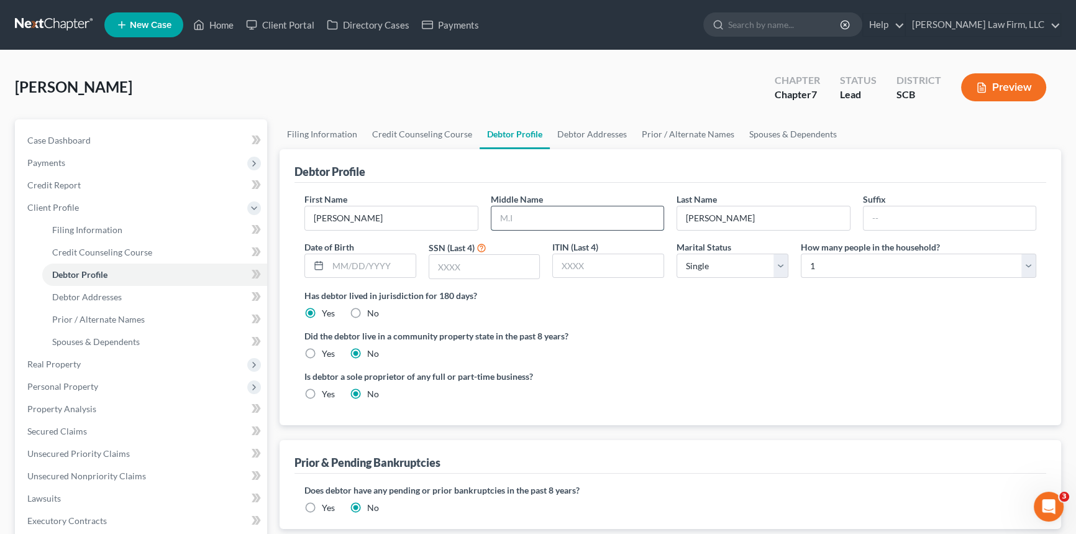
click at [506, 214] on input "text" at bounding box center [577, 218] width 173 height 24
drag, startPoint x: 501, startPoint y: 218, endPoint x: 512, endPoint y: 216, distance: 11.5
click at [512, 216] on input "trevor" at bounding box center [577, 218] width 173 height 24
type input "Trevor"
click at [90, 291] on span "Debtor Addresses" at bounding box center [87, 296] width 70 height 11
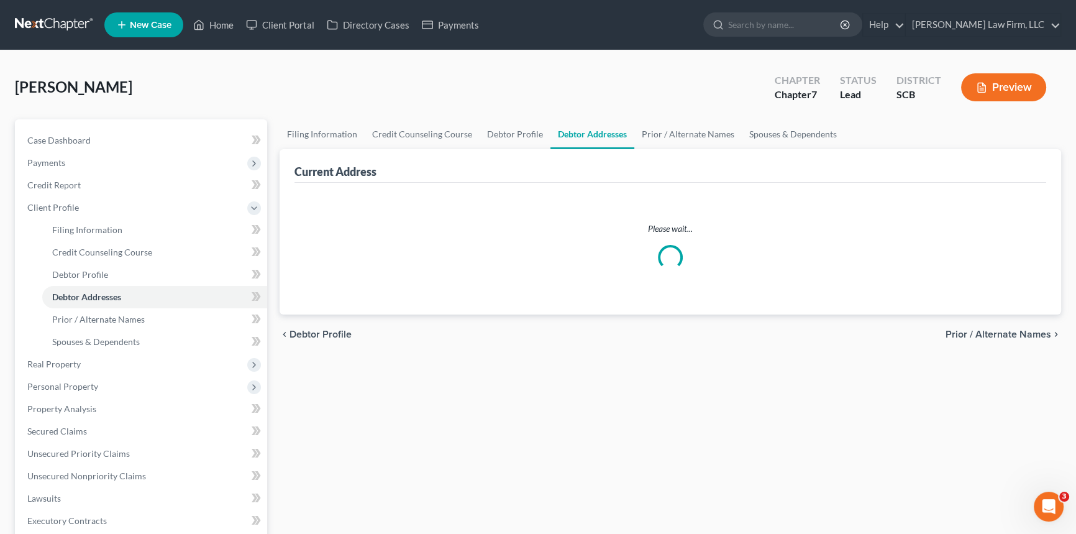
select select "0"
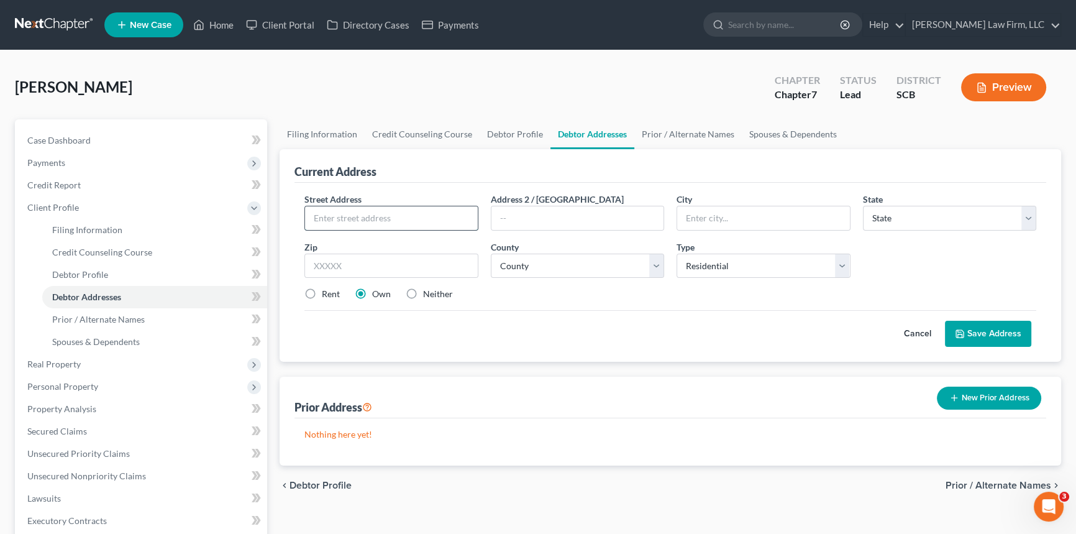
click at [317, 222] on input "text" at bounding box center [391, 218] width 173 height 24
type input "3712 Mary Ann Point Road"
type input "C"
click at [699, 217] on input "Johsn Island" at bounding box center [763, 218] width 173 height 24
type input "Johns Island"
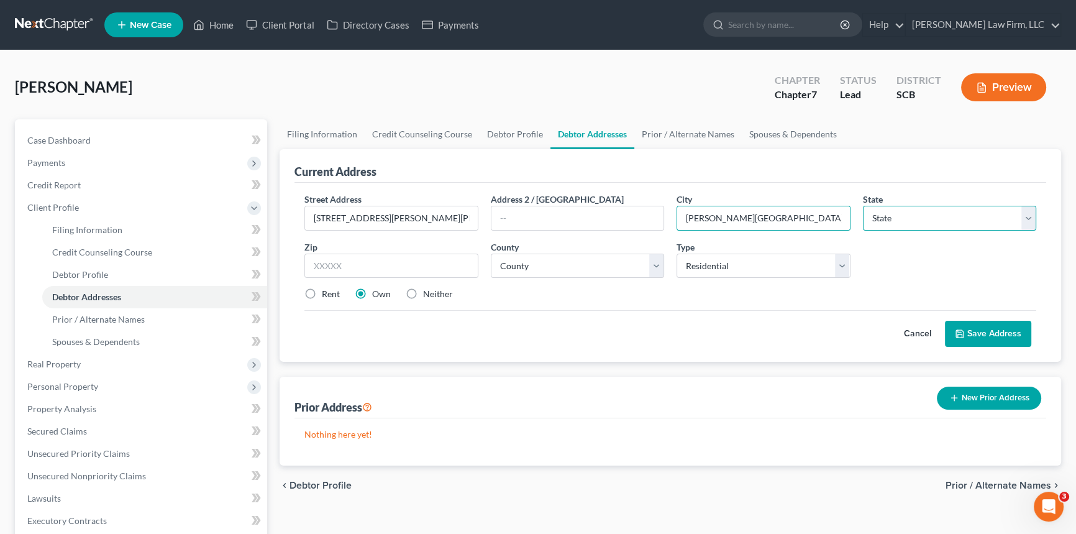
click at [922, 216] on select "State AL AK AR AZ CA CO CT DE DC FL GA GU HI ID IL IN IA KS KY LA ME MD MA MI M…" at bounding box center [950, 218] width 174 height 25
select select "42"
click at [316, 264] on input "text" at bounding box center [391, 265] width 174 height 25
type input "29455"
drag, startPoint x: 523, startPoint y: 255, endPoint x: 530, endPoint y: 253, distance: 7.3
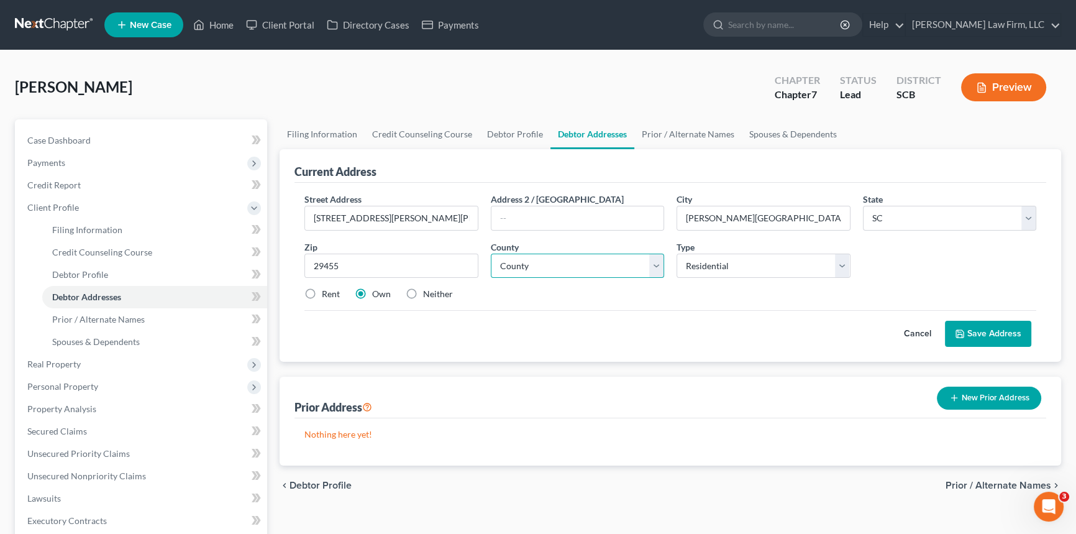
click at [527, 255] on select "County Abbeville County Aiken County Allendale County Anderson County Bamberg C…" at bounding box center [578, 265] width 174 height 25
select select "9"
click at [491, 253] on select "County Abbeville County Aiken County Allendale County Anderson County Bamberg C…" at bounding box center [578, 265] width 174 height 25
click at [322, 291] on label "Rent" at bounding box center [331, 294] width 18 height 12
click at [327, 291] on input "Rent" at bounding box center [331, 292] width 8 height 8
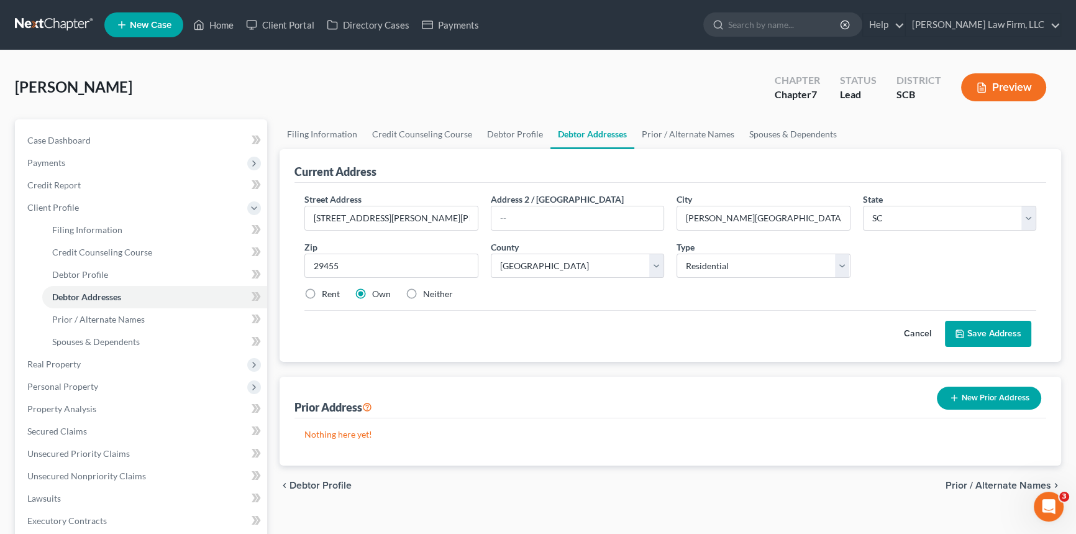
radio input "true"
click at [1008, 329] on button "Save Address" at bounding box center [988, 334] width 86 height 26
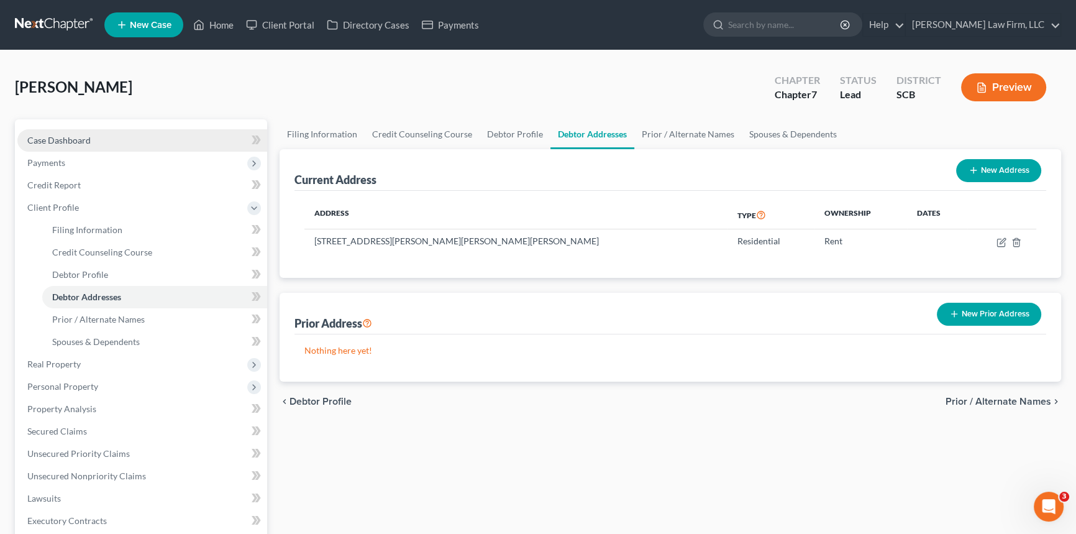
click at [49, 137] on span "Case Dashboard" at bounding box center [58, 140] width 63 height 11
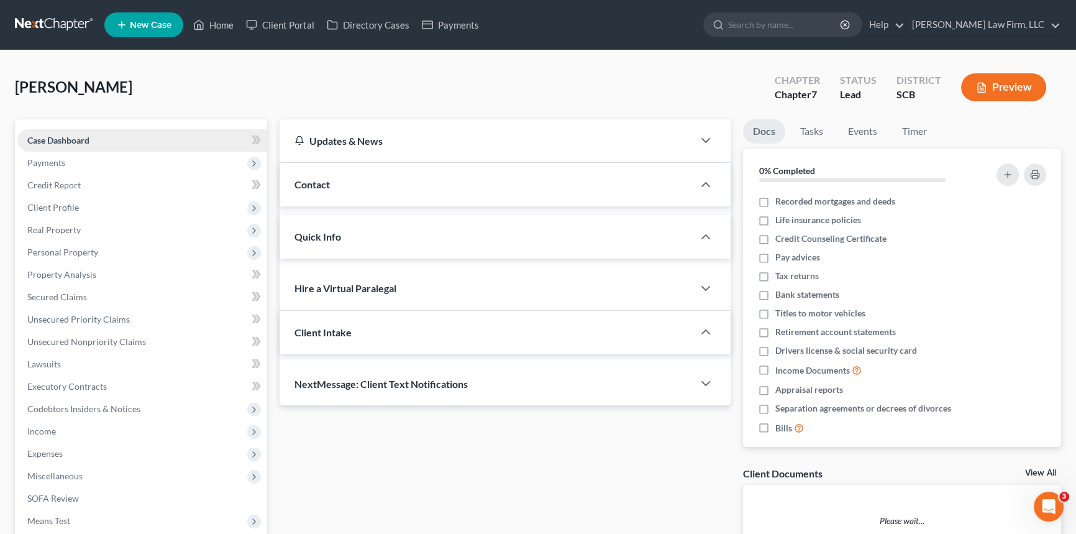
select select "0"
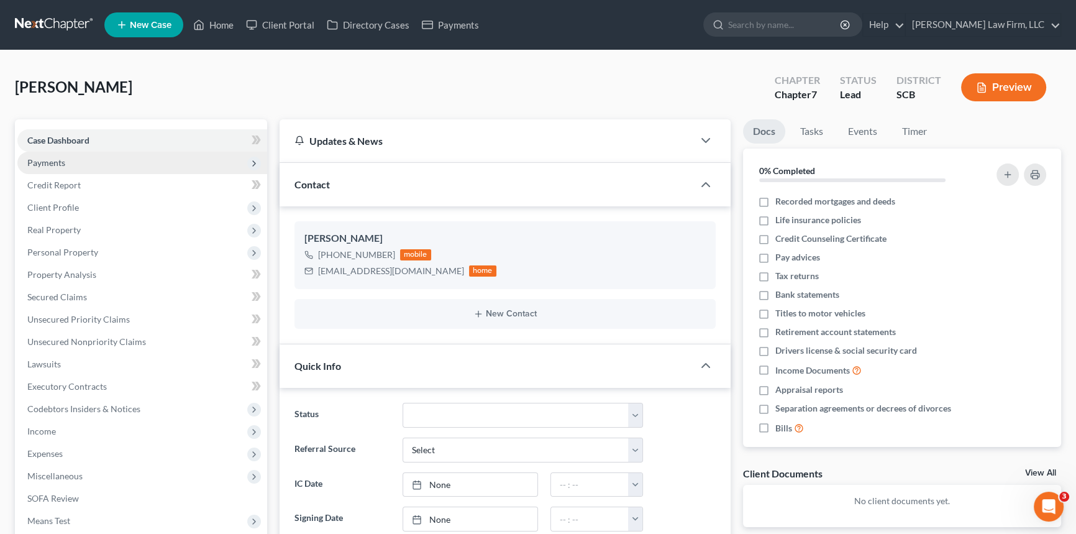
click at [56, 159] on span "Payments" at bounding box center [46, 162] width 38 height 11
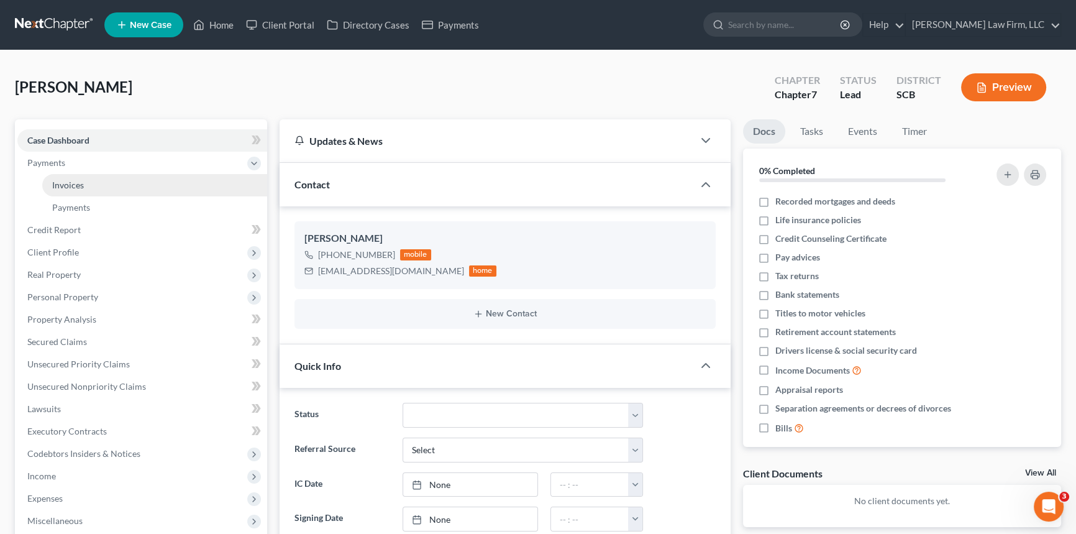
click at [72, 182] on span "Invoices" at bounding box center [68, 185] width 32 height 11
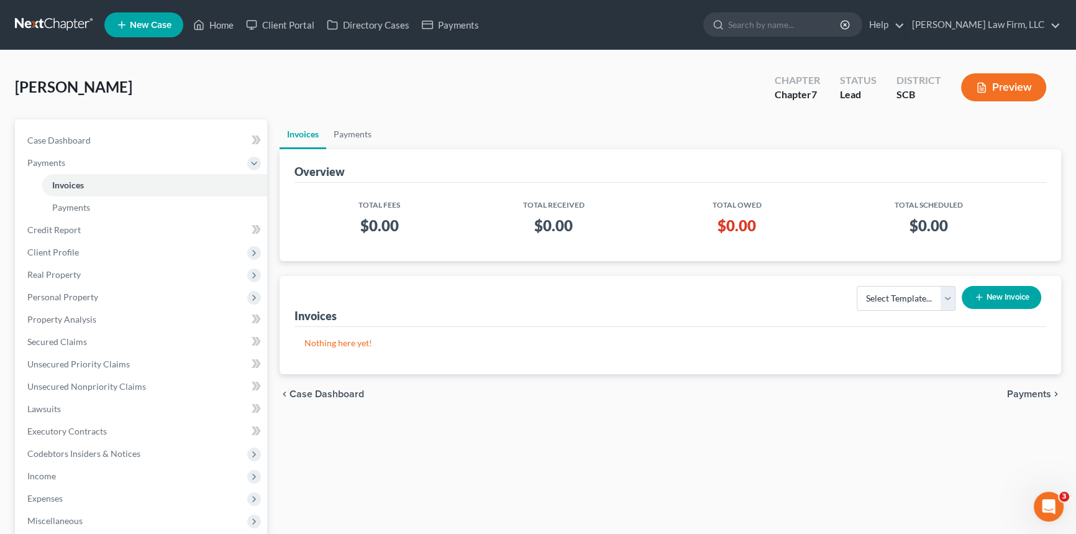
click at [1006, 296] on button "New Invoice" at bounding box center [1002, 297] width 80 height 23
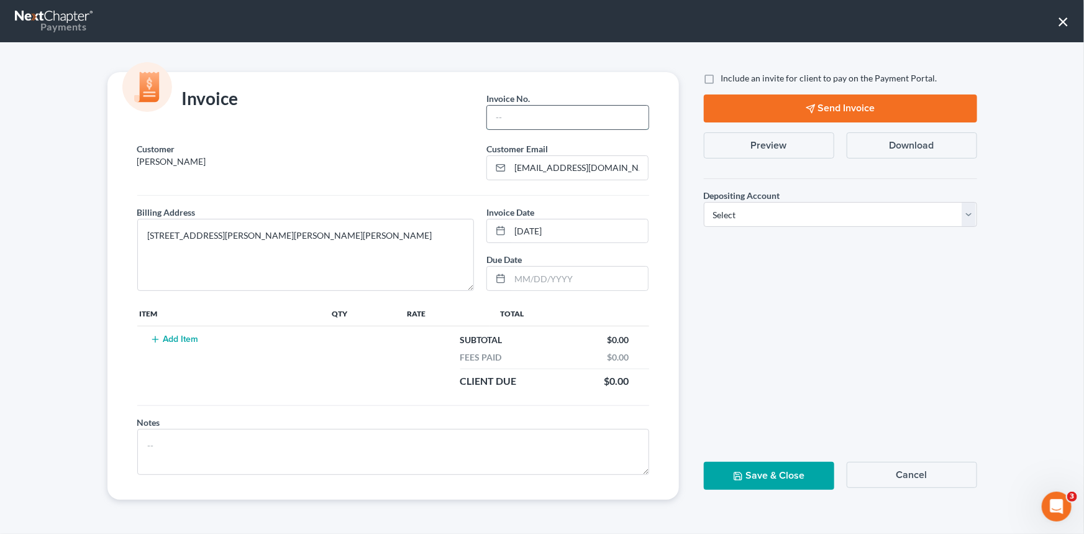
click at [532, 127] on input "text" at bounding box center [567, 118] width 161 height 24
type input "25-215chs"
click at [174, 335] on button "Add Item" at bounding box center [174, 339] width 55 height 10
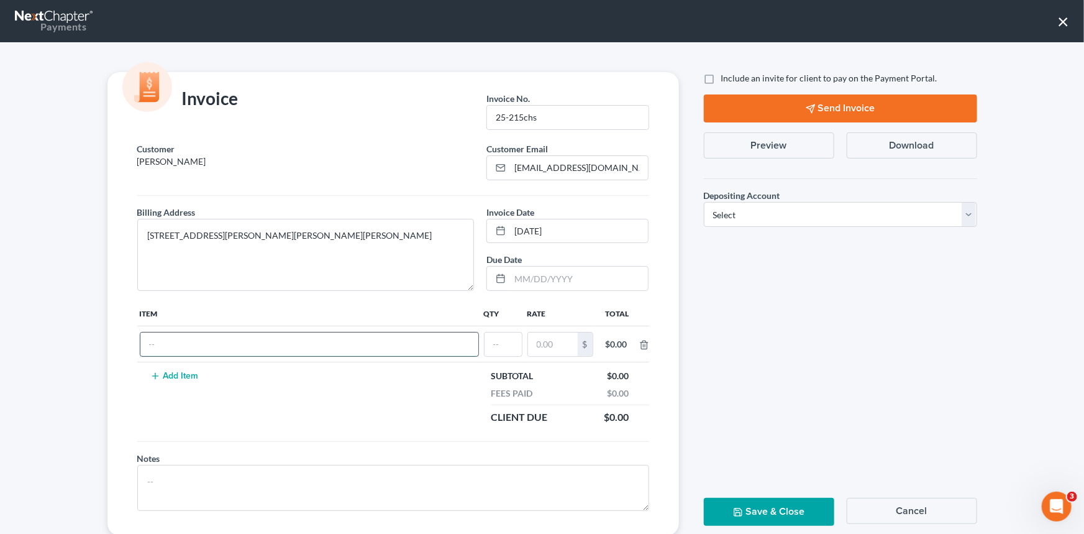
click at [170, 352] on input "text" at bounding box center [309, 344] width 338 height 24
type input "Chapter 7 fees"
type input "1"
type input "2,800.00"
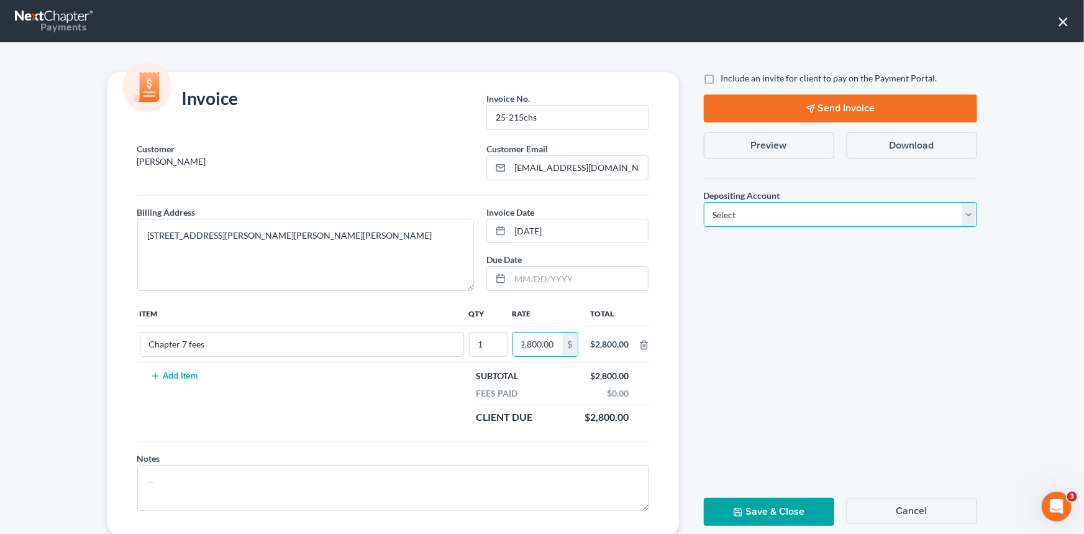
scroll to position [0, 0]
click at [966, 212] on select "Select Operation Trust" at bounding box center [840, 214] width 273 height 25
select select "1"
click at [704, 202] on select "Select Operation Trust" at bounding box center [840, 214] width 273 height 25
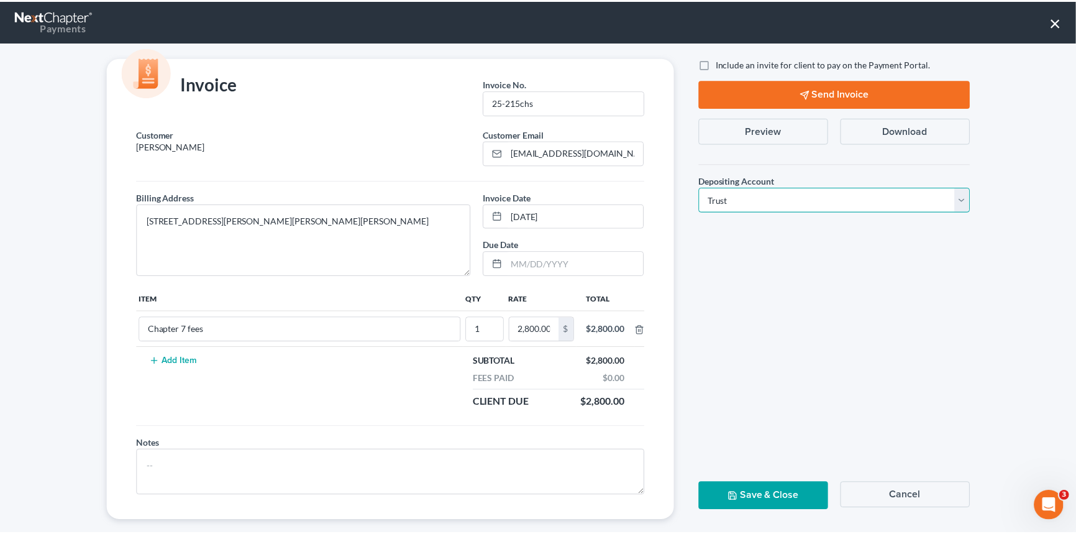
scroll to position [30, 0]
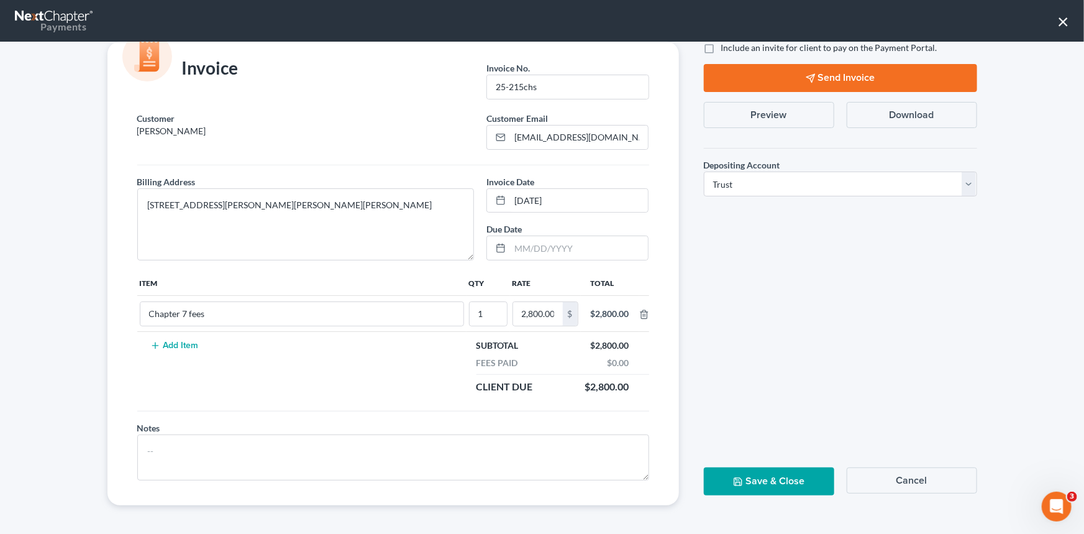
click at [771, 478] on button "Save & Close" at bounding box center [769, 481] width 130 height 28
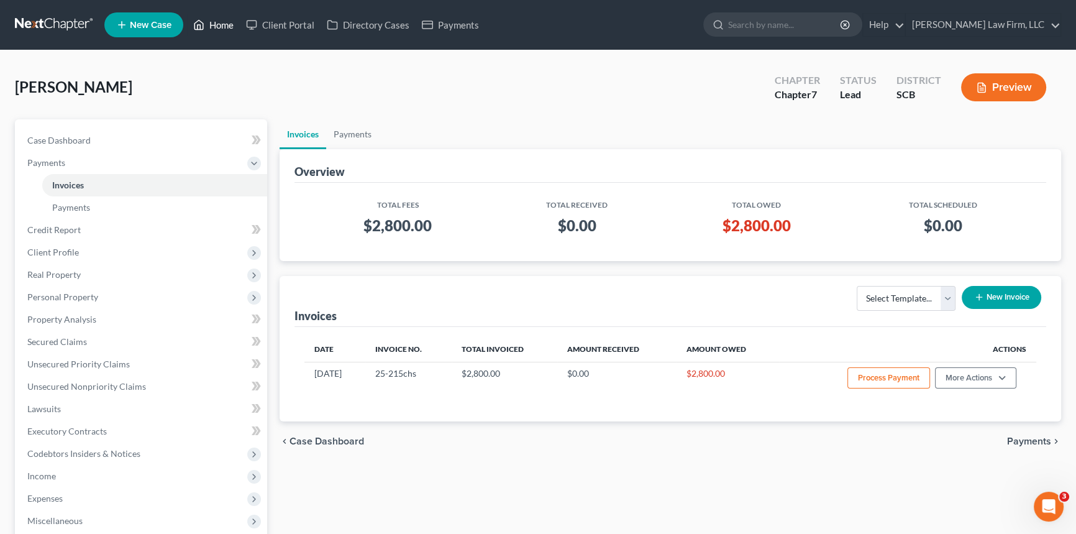
click at [213, 19] on link "Home" at bounding box center [213, 25] width 53 height 22
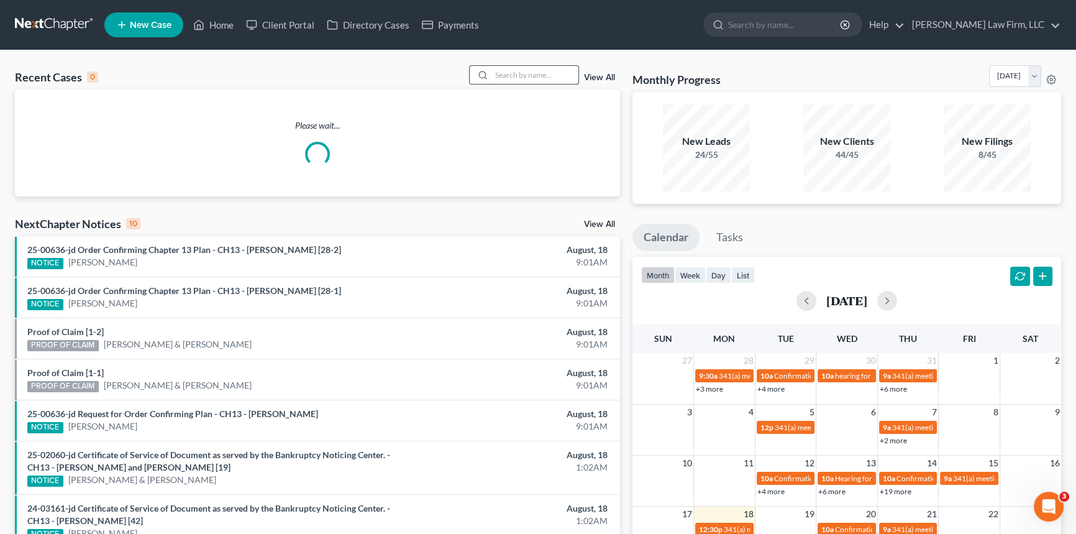
click at [507, 76] on input "search" at bounding box center [534, 75] width 87 height 18
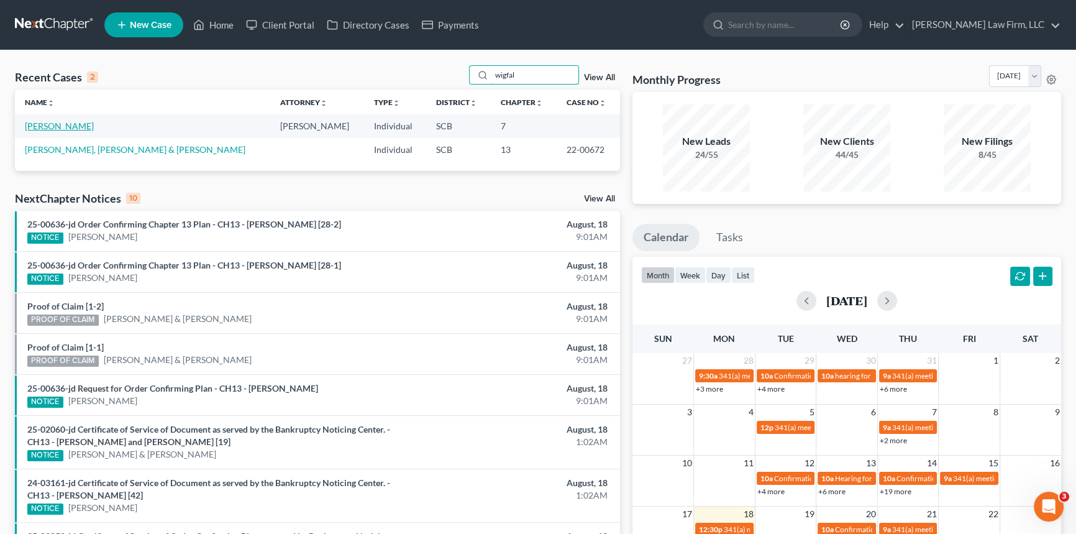
type input "wigfal"
click at [57, 123] on link "Wigfall, Larry" at bounding box center [59, 126] width 69 height 11
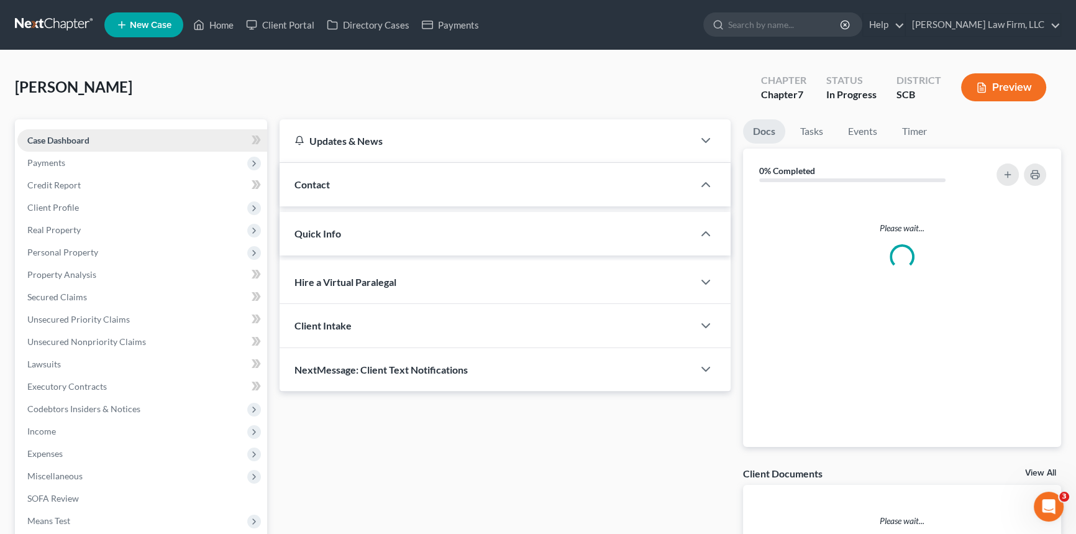
select select "1"
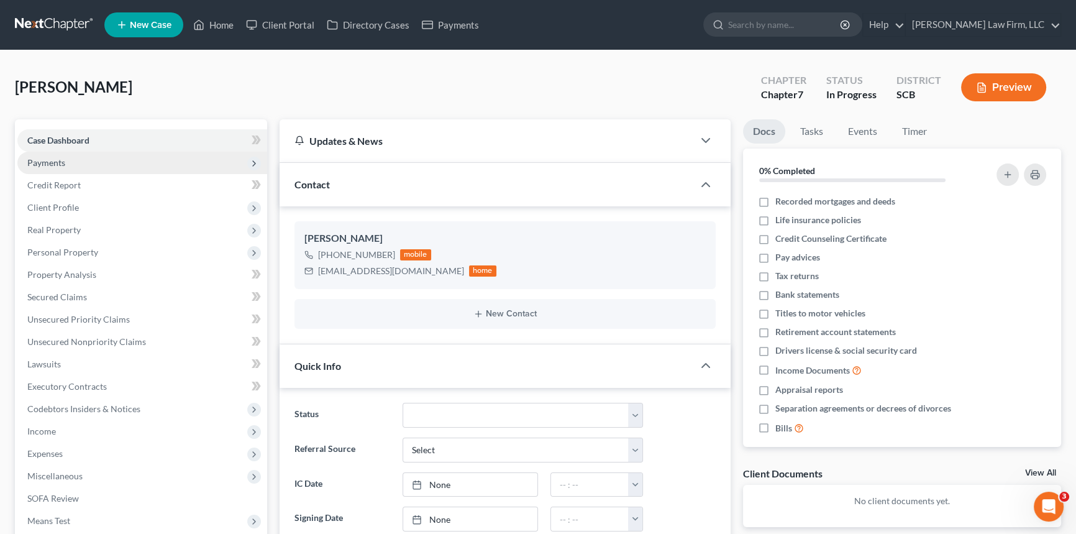
click at [51, 161] on span "Payments" at bounding box center [46, 162] width 38 height 11
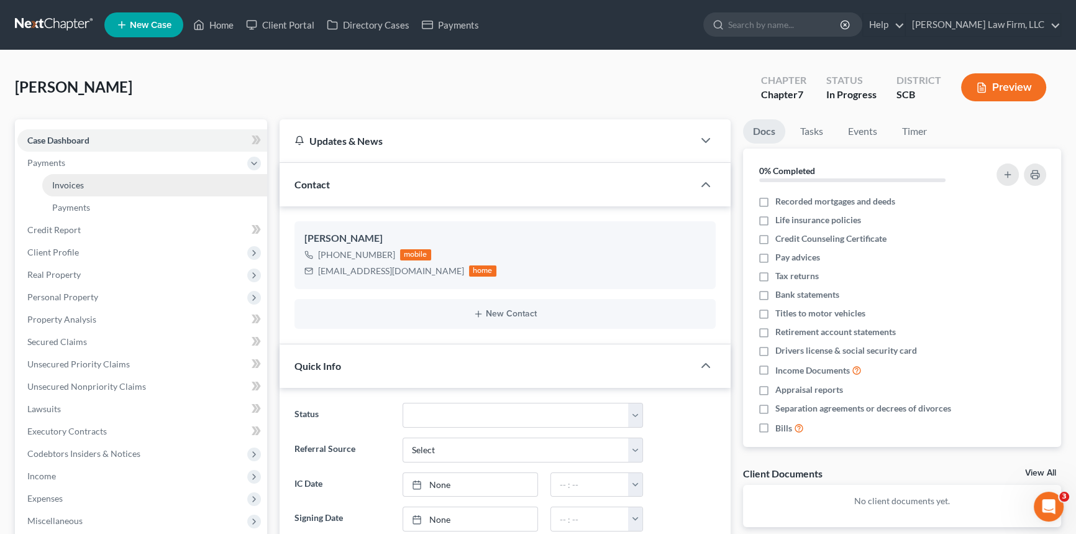
click at [65, 185] on span "Invoices" at bounding box center [68, 185] width 32 height 11
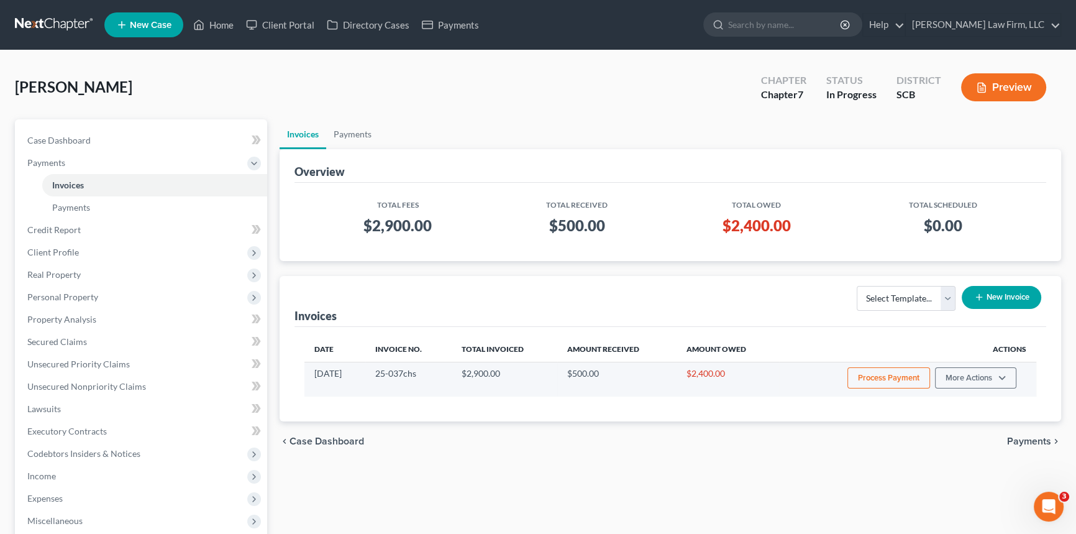
click at [885, 373] on button "Process Payment" at bounding box center [888, 377] width 83 height 21
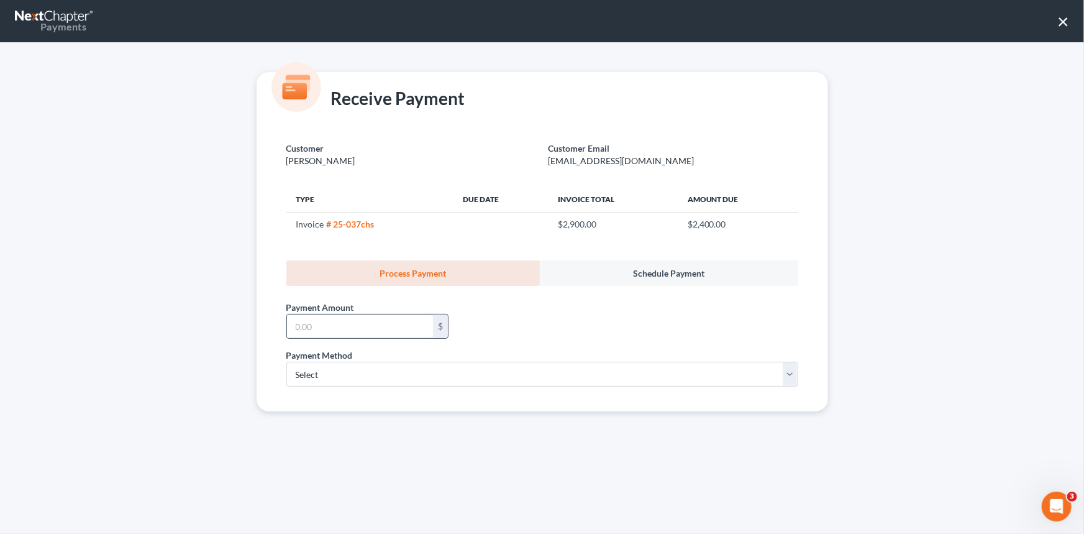
click at [308, 319] on input "text" at bounding box center [360, 326] width 146 height 24
type input "100.00"
click at [310, 377] on select "Select ACH Credit Card" at bounding box center [542, 374] width 512 height 25
select select "1"
click at [286, 362] on select "Select ACH Credit Card" at bounding box center [542, 374] width 512 height 25
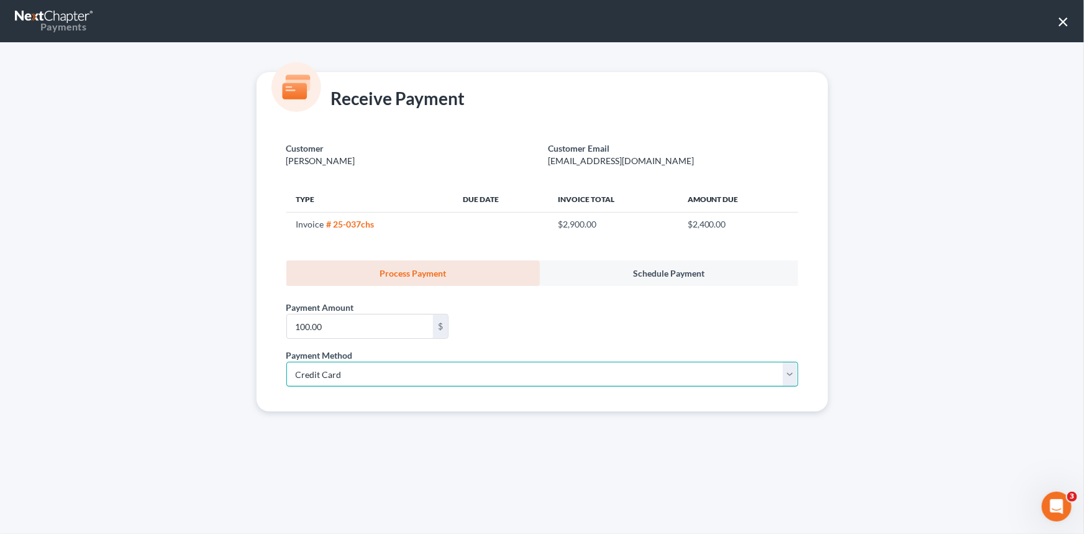
select select "42"
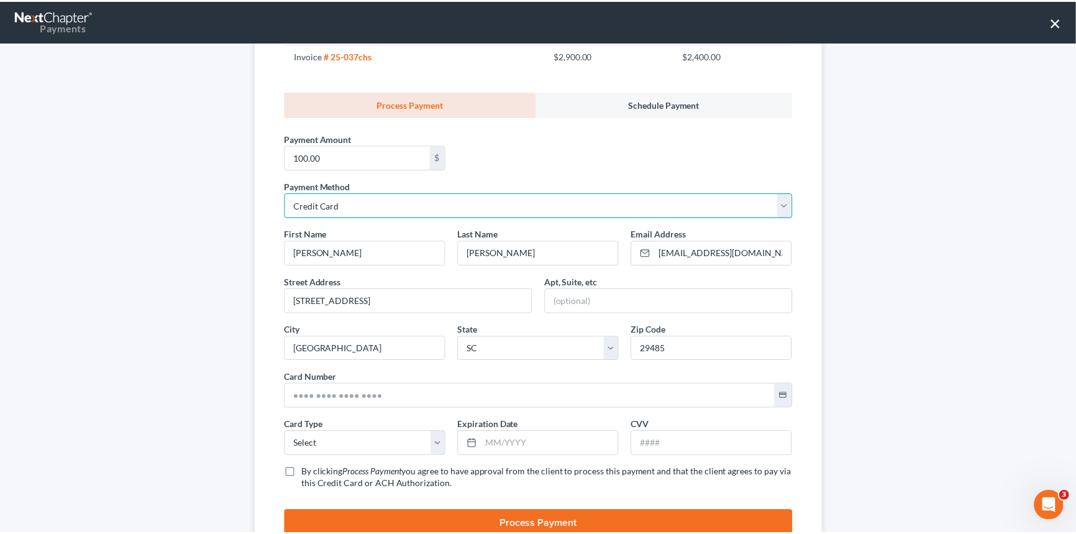
scroll to position [217, 0]
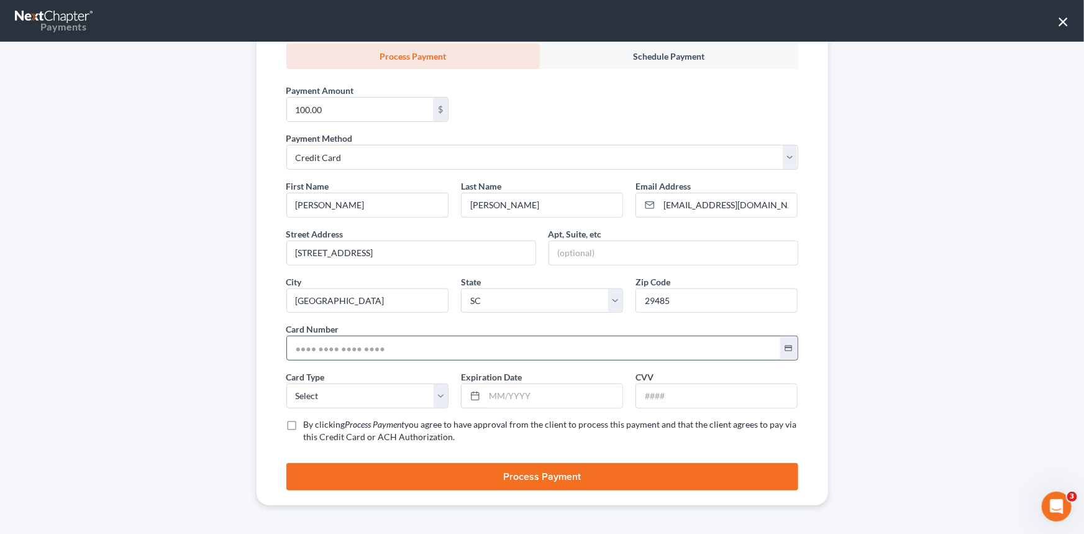
click at [291, 349] on input "text" at bounding box center [533, 348] width 493 height 24
type input "4031 6320 4269 6695"
click at [310, 394] on select "Select Visa MasterCard Discover American Express" at bounding box center [367, 395] width 162 height 25
select select "0"
click at [286, 383] on select "Select Visa MasterCard Discover American Express" at bounding box center [367, 395] width 162 height 25
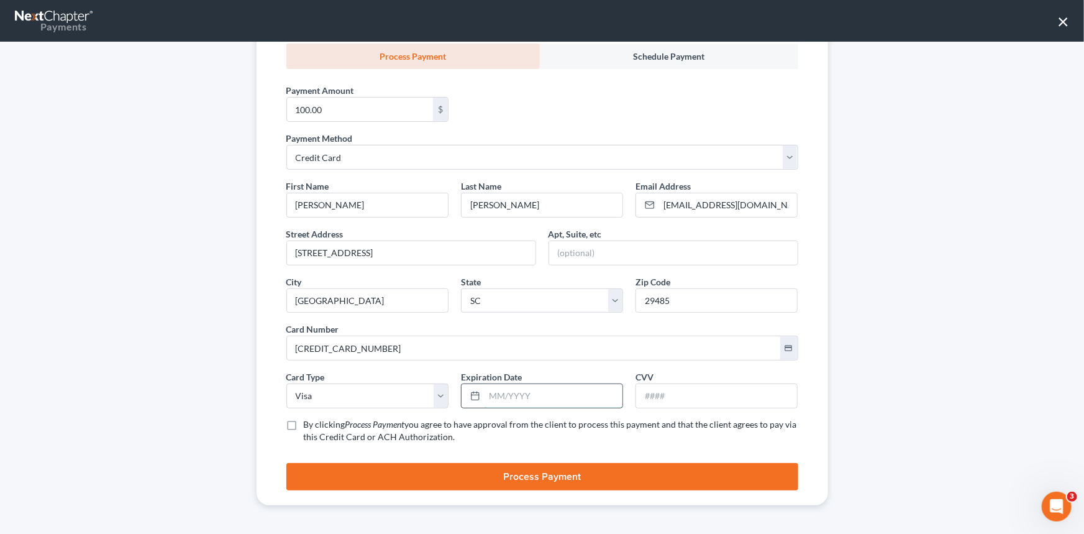
click at [490, 388] on input "text" at bounding box center [554, 396] width 138 height 24
type input "07/2030"
click at [643, 394] on input "text" at bounding box center [716, 396] width 161 height 24
type input "891"
click at [304, 422] on label "By clicking Process Payment you agree to have approval from the client to proce…" at bounding box center [551, 430] width 494 height 25
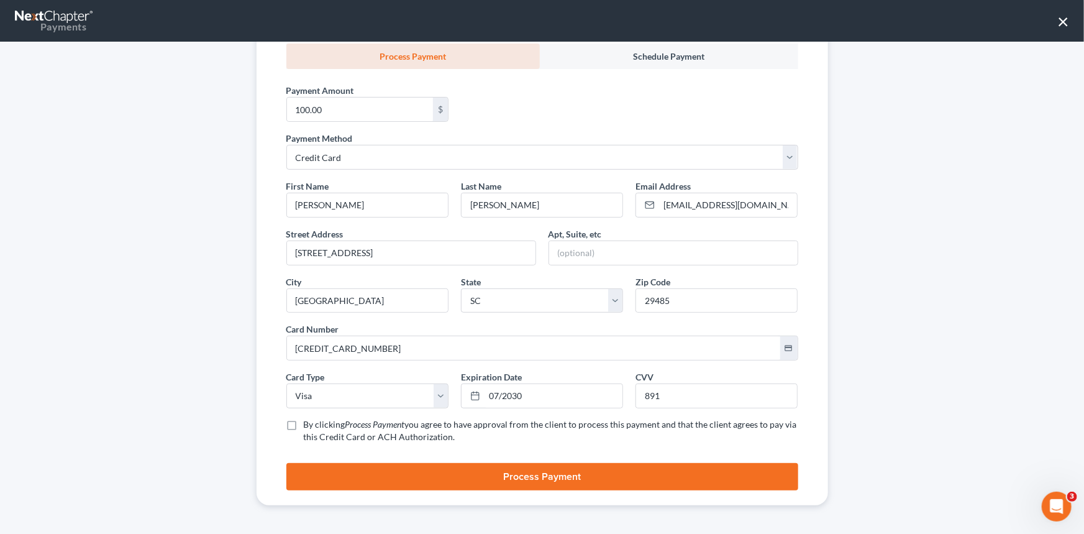
click at [309, 422] on input "By clicking Process Payment you agree to have approval from the client to proce…" at bounding box center [313, 422] width 8 height 8
checkbox input "true"
click at [551, 476] on button "Process Payment" at bounding box center [542, 476] width 512 height 27
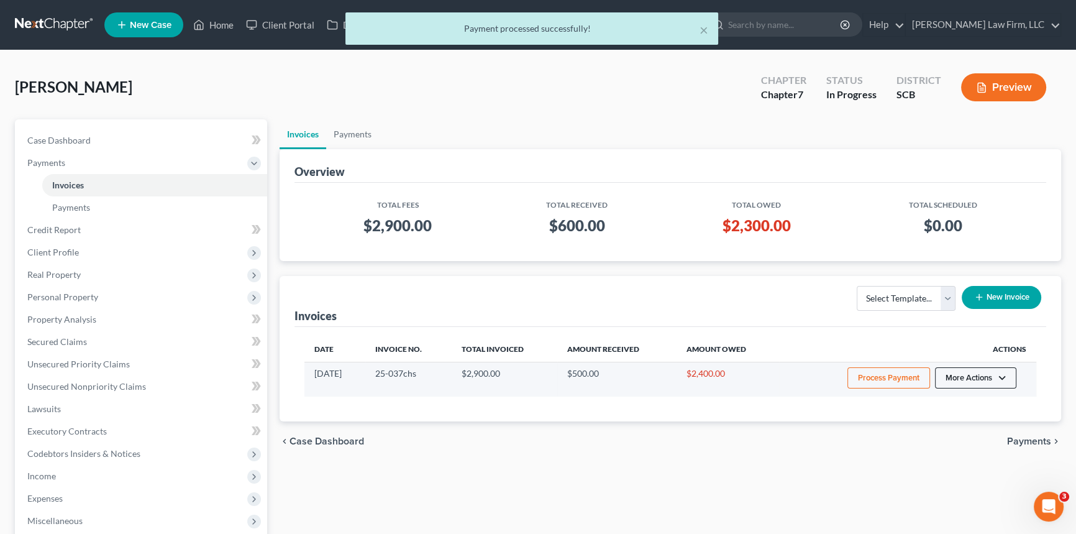
click at [981, 371] on button "More Actions" at bounding box center [975, 377] width 81 height 21
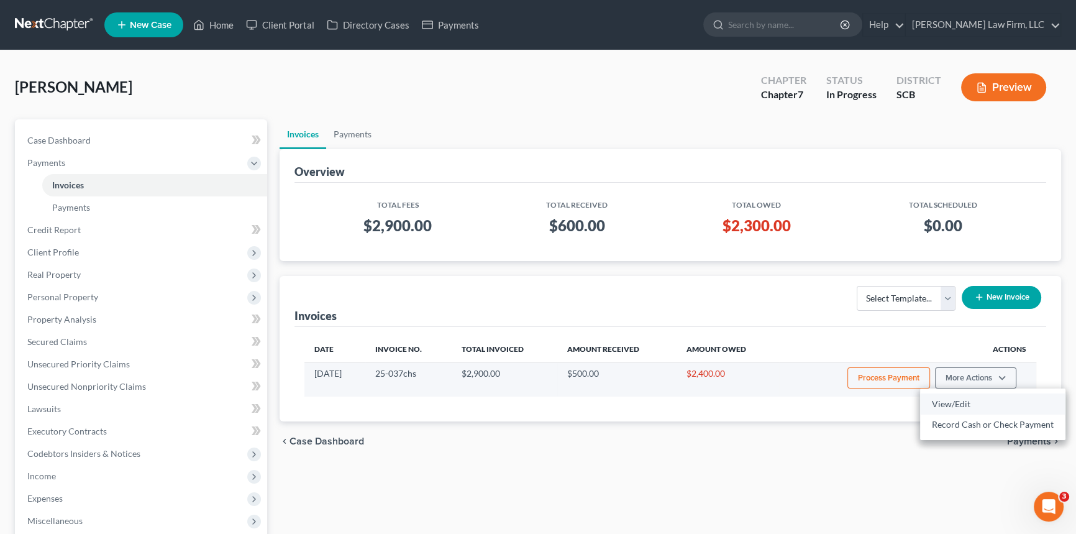
click at [964, 394] on link "View/Edit" at bounding box center [992, 403] width 145 height 21
select select "1"
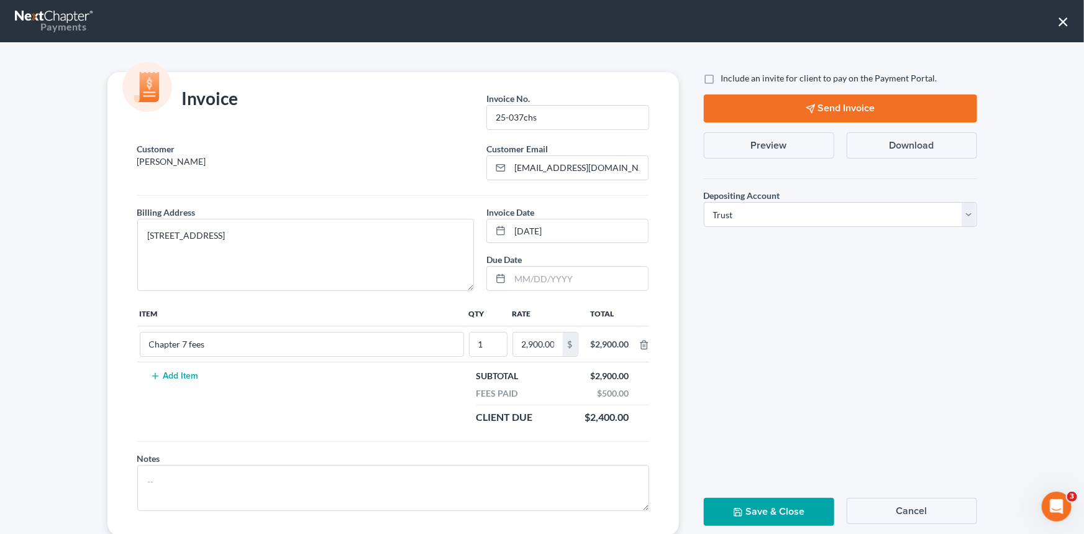
click at [837, 101] on button "Send Invoice" at bounding box center [840, 108] width 273 height 28
click at [781, 504] on button "Save & Close" at bounding box center [769, 512] width 130 height 28
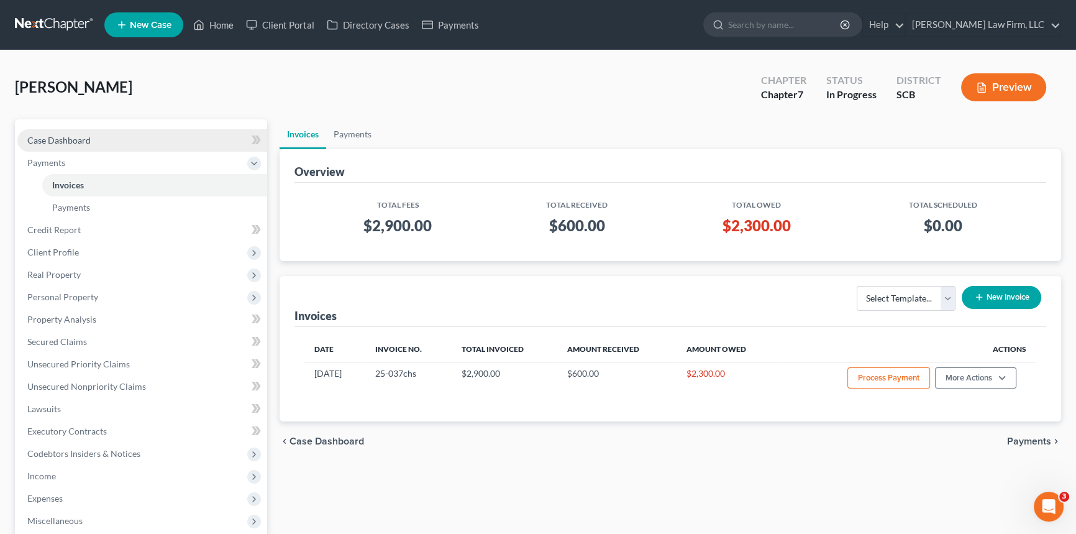
drag, startPoint x: 47, startPoint y: 134, endPoint x: 90, endPoint y: 140, distance: 43.2
click at [47, 135] on span "Case Dashboard" at bounding box center [58, 140] width 63 height 11
select select "1"
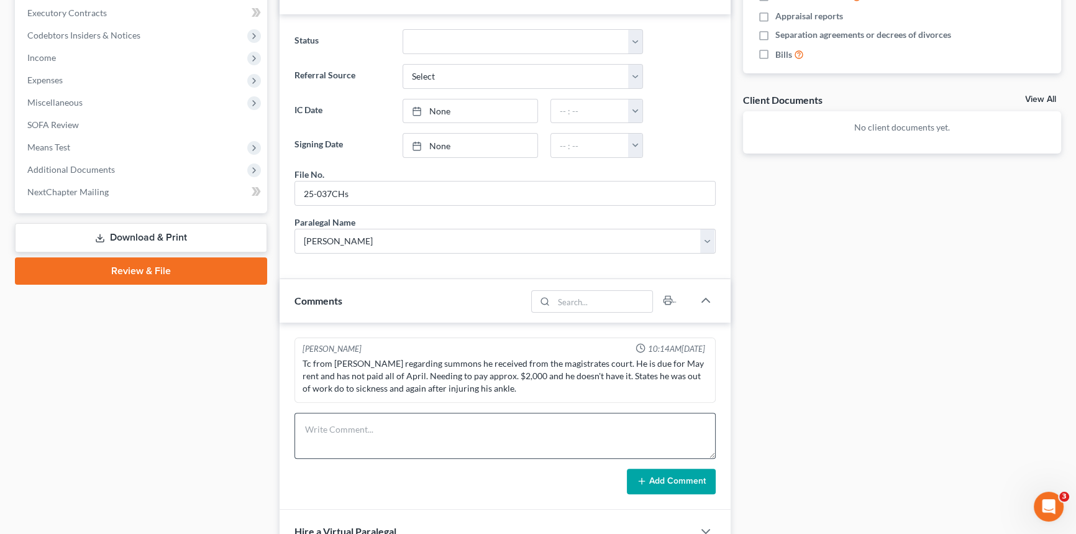
scroll to position [452, 0]
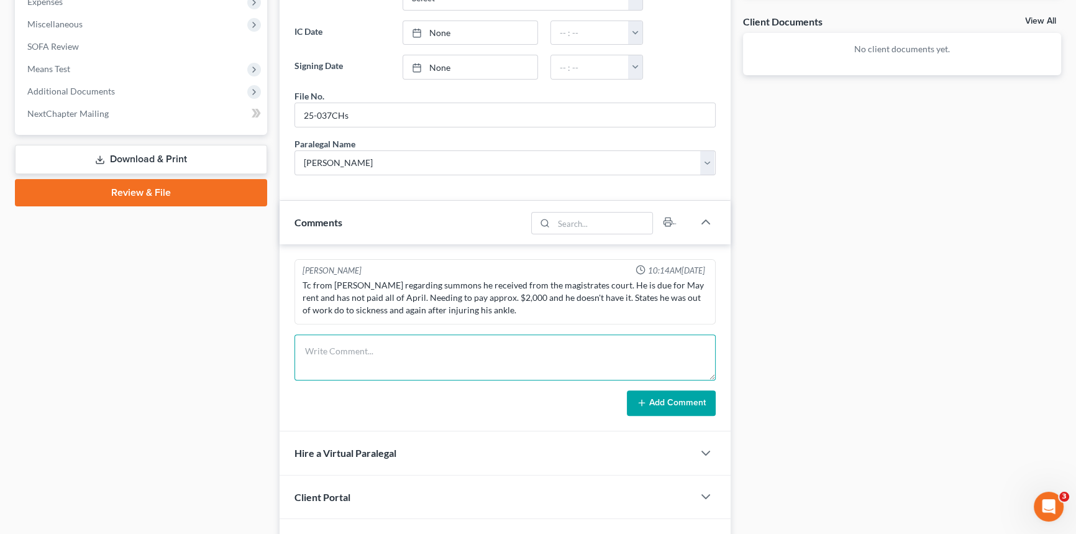
click at [345, 348] on textarea at bounding box center [504, 357] width 421 height 46
type textarea "Larry called and made a 100.00 Payment today. sls"
drag, startPoint x: 677, startPoint y: 396, endPoint x: 734, endPoint y: 357, distance: 69.1
click at [677, 397] on button "Add Comment" at bounding box center [671, 403] width 89 height 26
